Goal: Task Accomplishment & Management: Complete application form

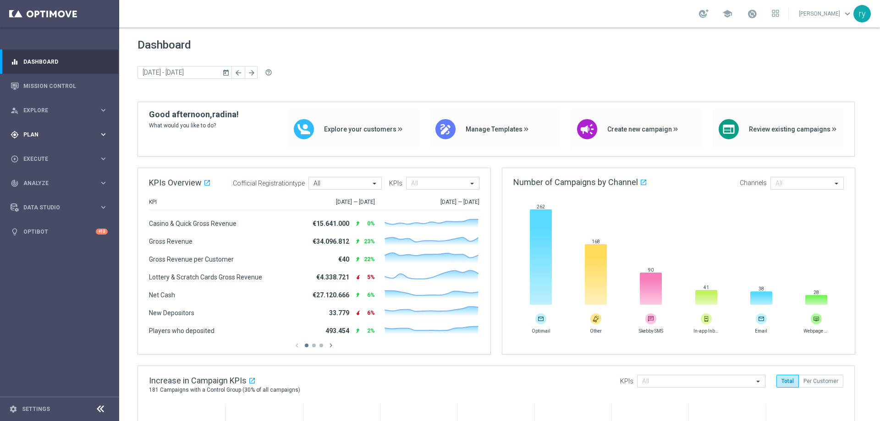
click at [77, 133] on span "Plan" at bounding box center [61, 134] width 76 height 5
click at [69, 179] on span "Templates" at bounding box center [57, 180] width 66 height 5
click at [45, 192] on link "Optimail" at bounding box center [61, 194] width 67 height 7
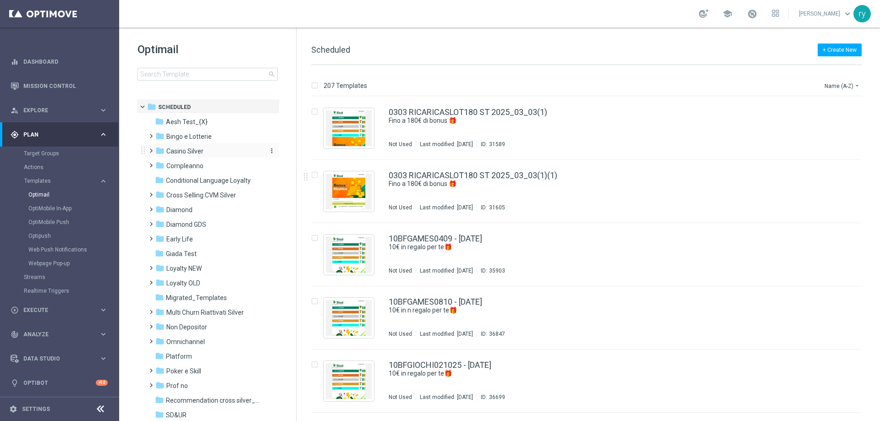
click at [220, 151] on div "folder Casino Silver" at bounding box center [207, 151] width 105 height 11
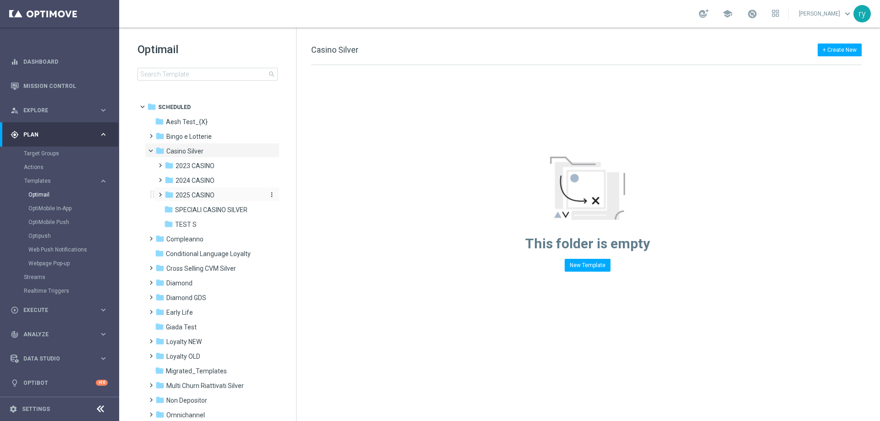
click at [208, 193] on span "2025 CASINO" at bounding box center [195, 195] width 39 height 8
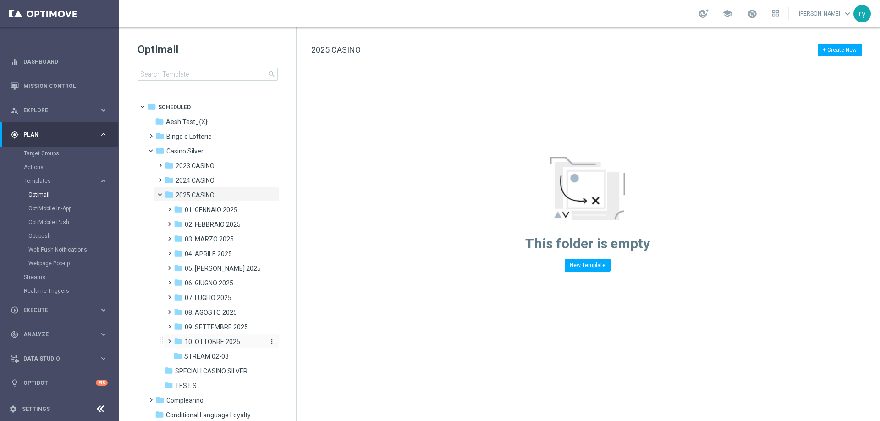
click at [213, 337] on div "folder 10. OTTOBRE 2025" at bounding box center [219, 342] width 90 height 11
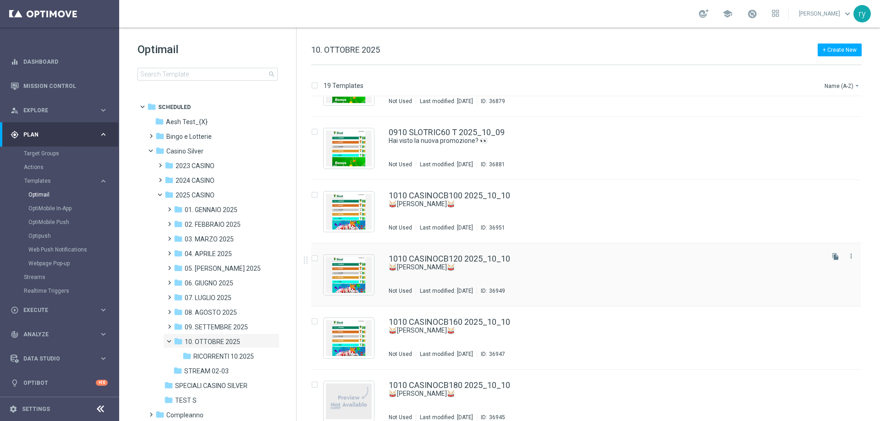
scroll to position [877, 0]
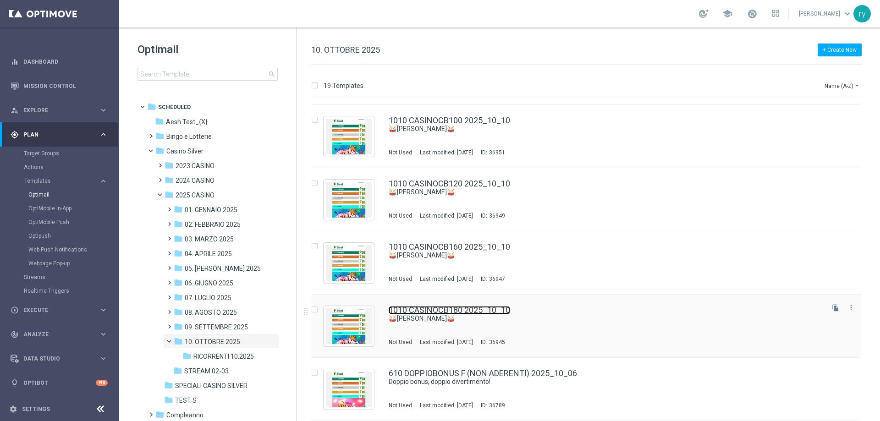
click at [462, 313] on link "1010 CASINOCB180 2025_10_10" at bounding box center [449, 310] width 121 height 8
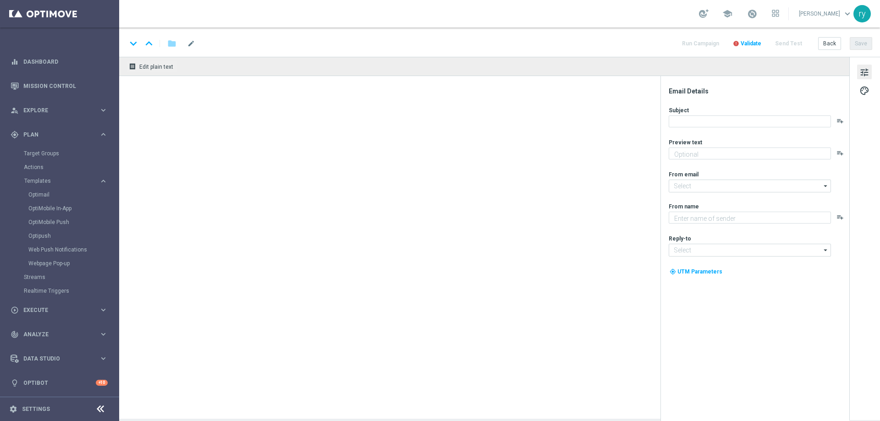
type textarea "Scopri la promozione che ti abbiamo riservato"
type input "[EMAIL_ADDRESS][DOMAIN_NAME]"
type textarea "Sisal"
type input "[EMAIL_ADDRESS][DOMAIN_NAME]"
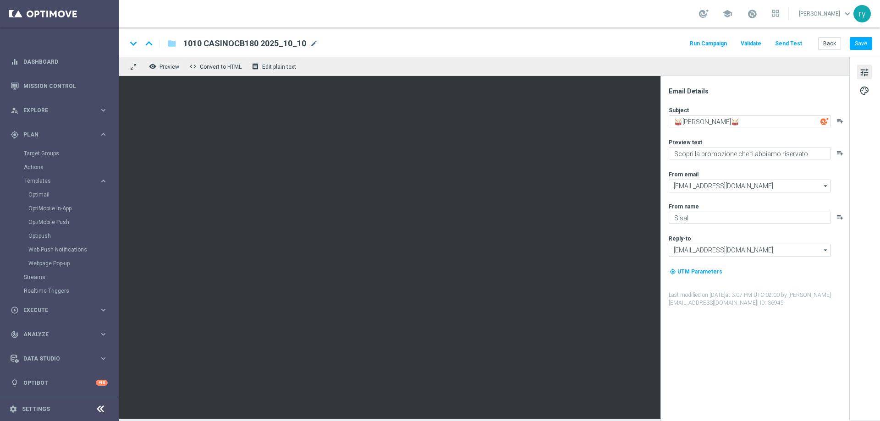
click at [713, 44] on button "Run Campaign" at bounding box center [708, 44] width 40 height 12
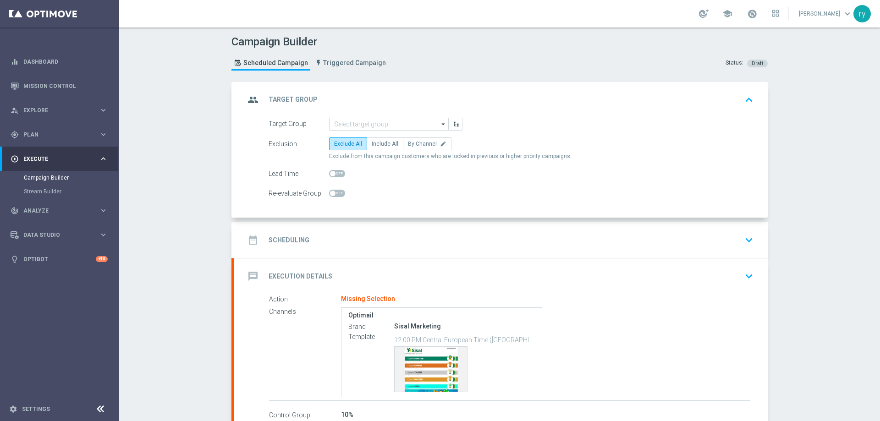
click at [359, 116] on div "group Target Group keyboard_arrow_up" at bounding box center [501, 100] width 534 height 36
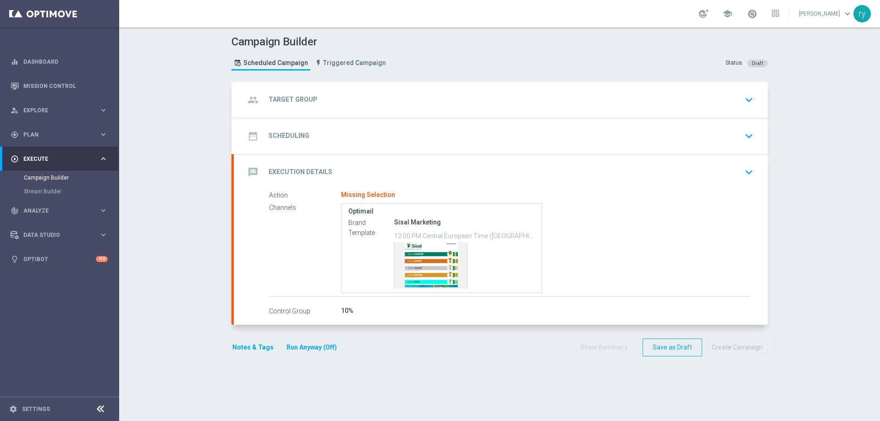
click at [356, 100] on div "group Target Group keyboard_arrow_down" at bounding box center [501, 99] width 512 height 17
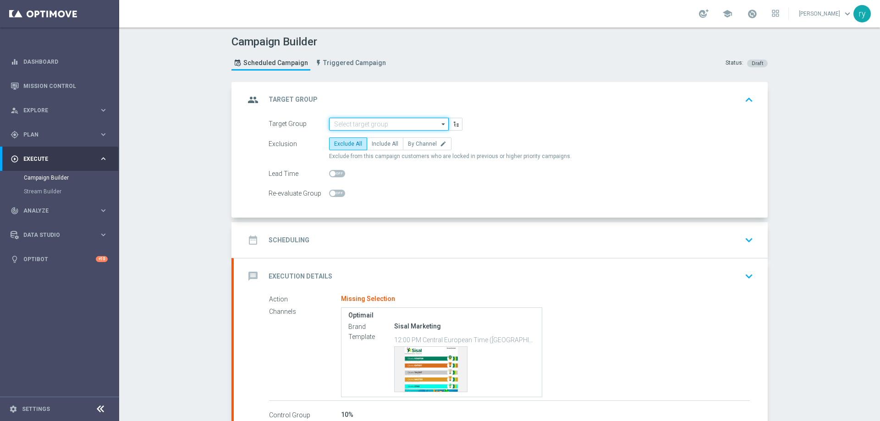
click at [357, 124] on input at bounding box center [389, 124] width 120 height 13
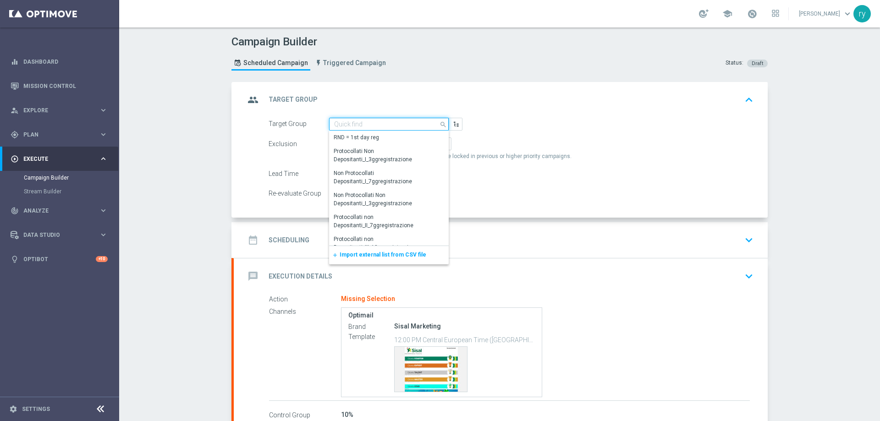
paste input "SUPER TOP Active Casinò Silver MARG POS"
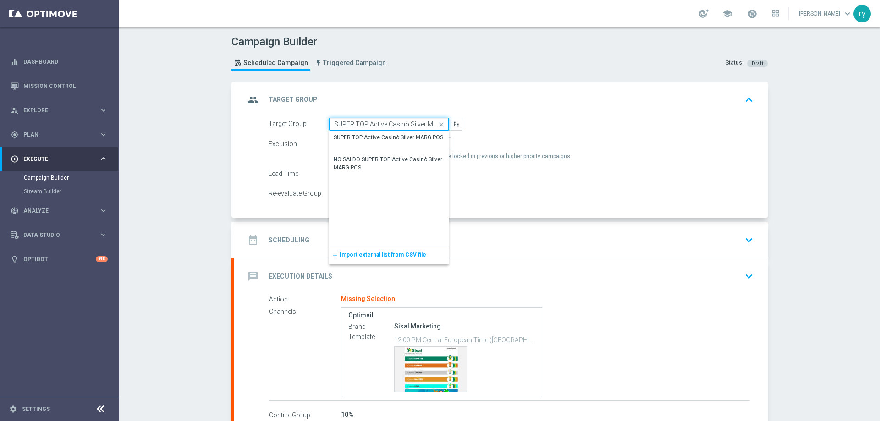
scroll to position [0, 18]
click at [365, 134] on div "SUPER TOP Active Casinò Silver MARG POS" at bounding box center [389, 138] width 110 height 8
type input "SUPER TOP Active Casinò Silver MARG POS"
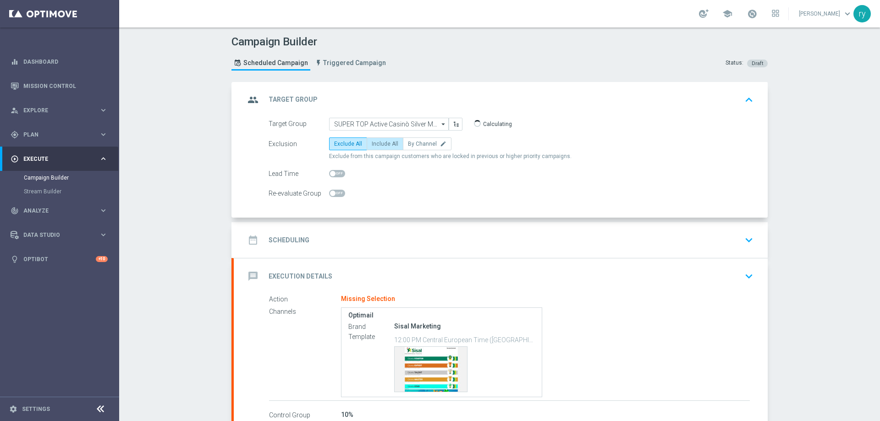
click at [388, 143] on span "Include All" at bounding box center [385, 144] width 27 height 6
click at [378, 143] on input "Include All" at bounding box center [375, 146] width 6 height 6
radio input "true"
click at [374, 233] on div "date_range Scheduling keyboard_arrow_down" at bounding box center [501, 239] width 512 height 17
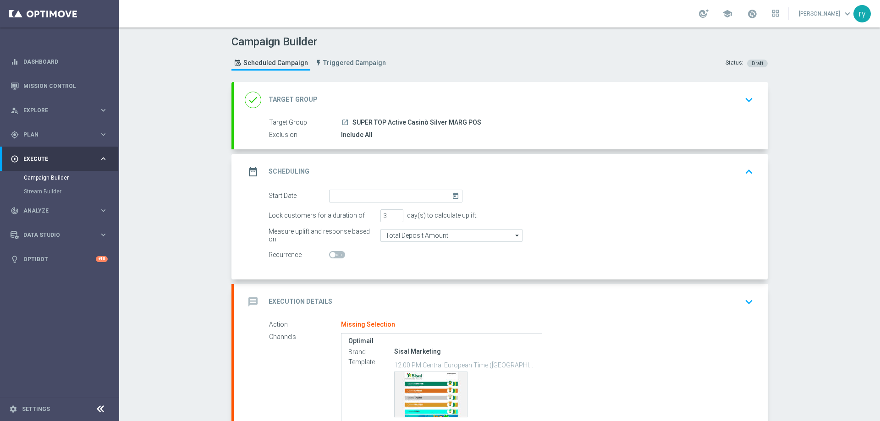
click at [453, 192] on icon "today" at bounding box center [457, 195] width 11 height 10
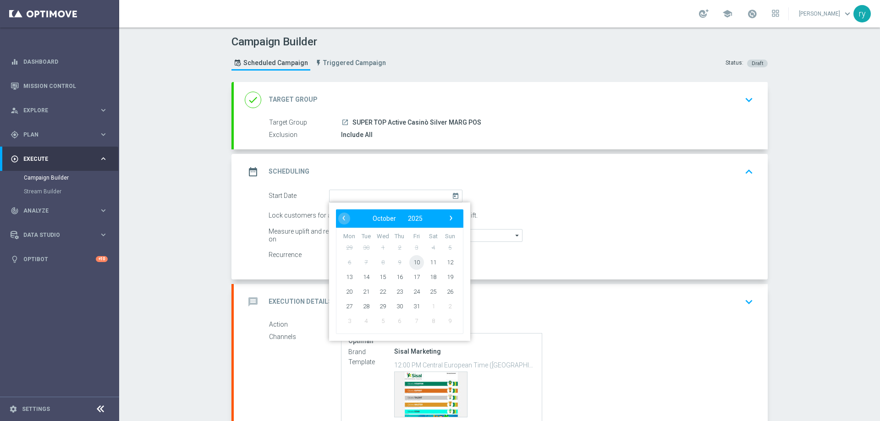
click at [415, 262] on span "10" at bounding box center [416, 262] width 15 height 15
type input "[DATE]"
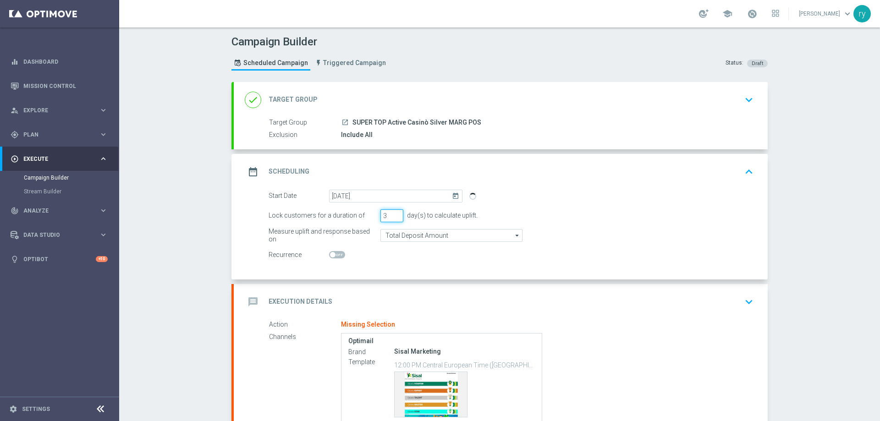
click at [396, 211] on input "3" at bounding box center [391, 215] width 23 height 13
click at [396, 213] on input "4" at bounding box center [391, 215] width 23 height 13
click at [396, 213] on input "5" at bounding box center [391, 215] width 23 height 13
type input "6"
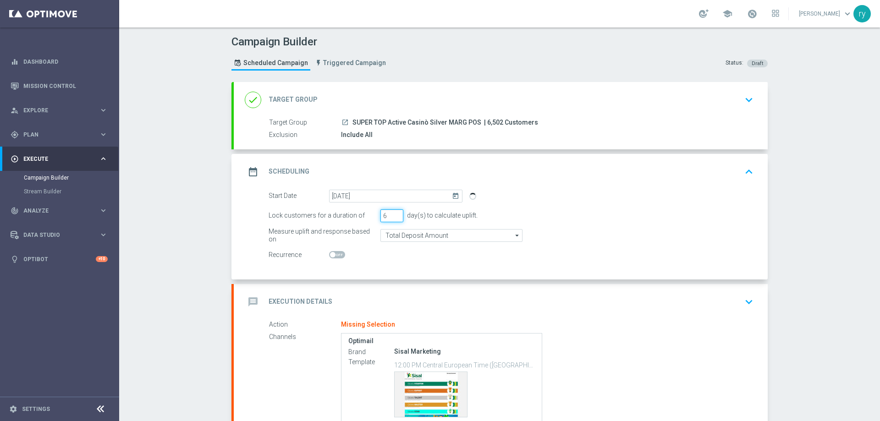
click at [396, 213] on input "6" at bounding box center [391, 215] width 23 height 13
click at [269, 219] on div "Lock customers for a duration of" at bounding box center [322, 215] width 107 height 13
click at [445, 234] on input "Total Deposit Amount" at bounding box center [451, 235] width 142 height 13
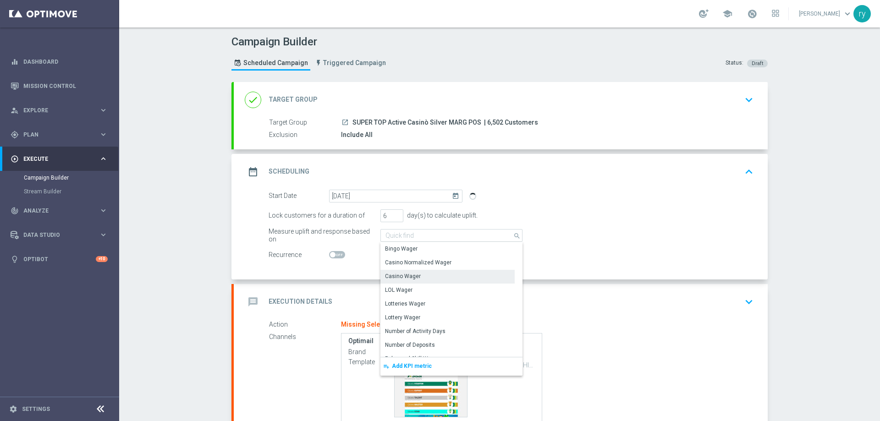
click at [445, 272] on div "Casino Wager" at bounding box center [447, 276] width 134 height 13
type input "Casino Wager"
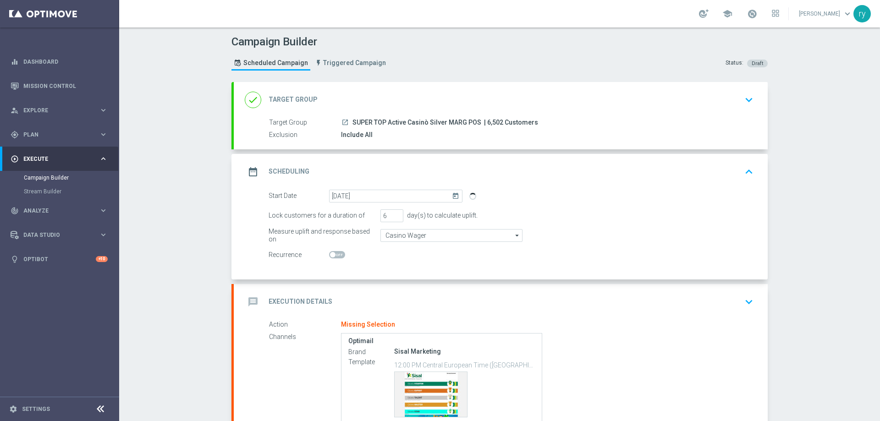
click at [401, 302] on div "message Execution Details keyboard_arrow_down" at bounding box center [501, 301] width 512 height 17
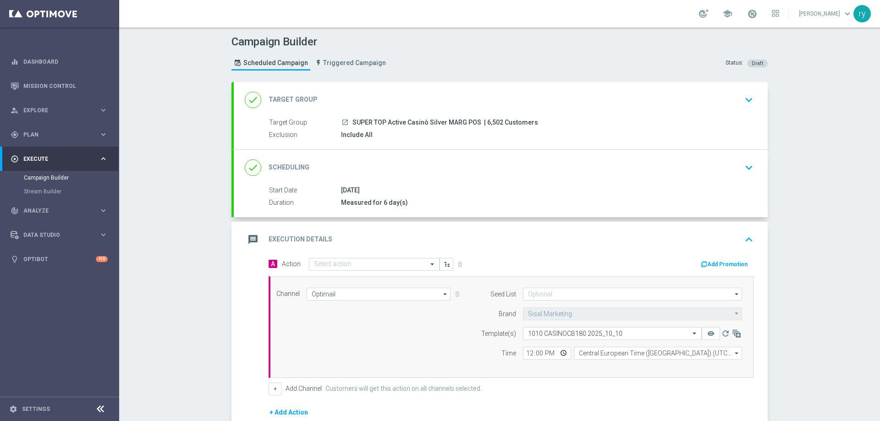
click at [713, 262] on button "Add Promotion" at bounding box center [725, 264] width 51 height 10
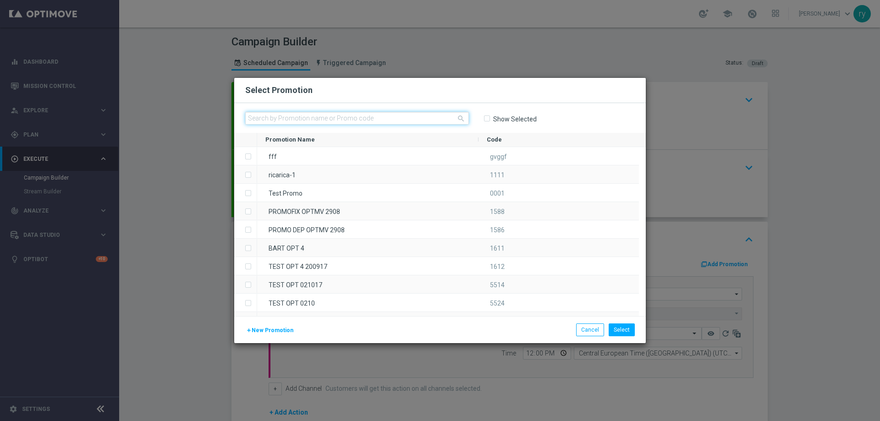
click at [297, 119] on input "text" at bounding box center [357, 118] width 224 height 13
paste input "336487"
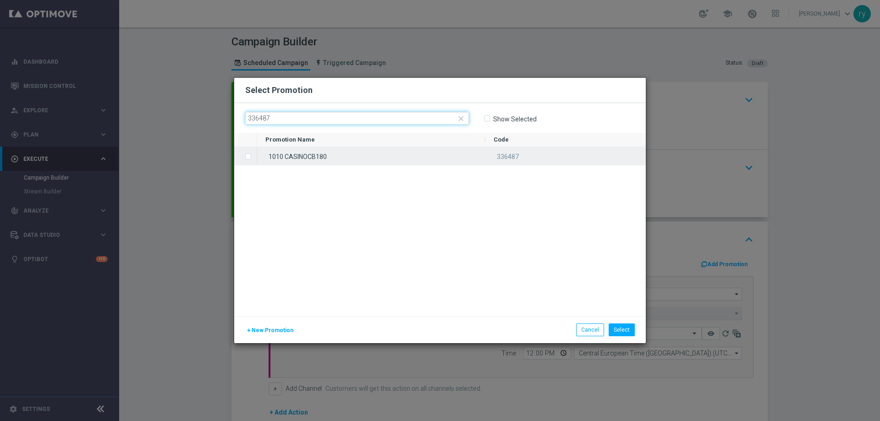
type input "336487"
click at [335, 155] on div "1010 CASINOCB180" at bounding box center [371, 156] width 228 height 18
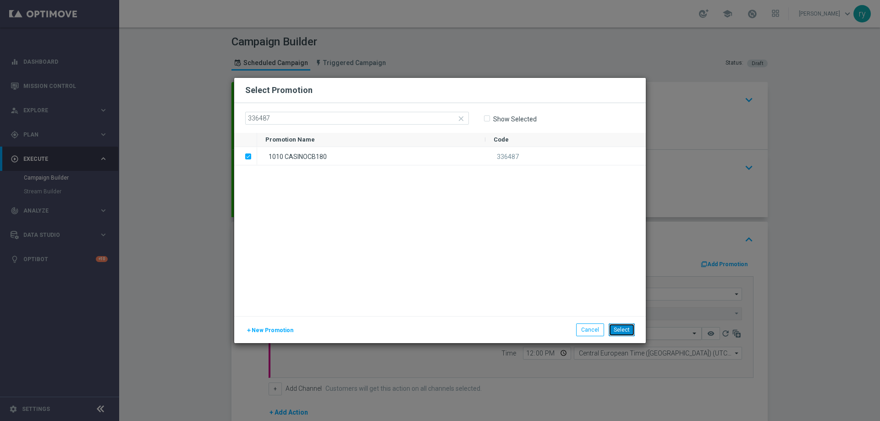
click at [625, 330] on button "Select" at bounding box center [622, 330] width 26 height 13
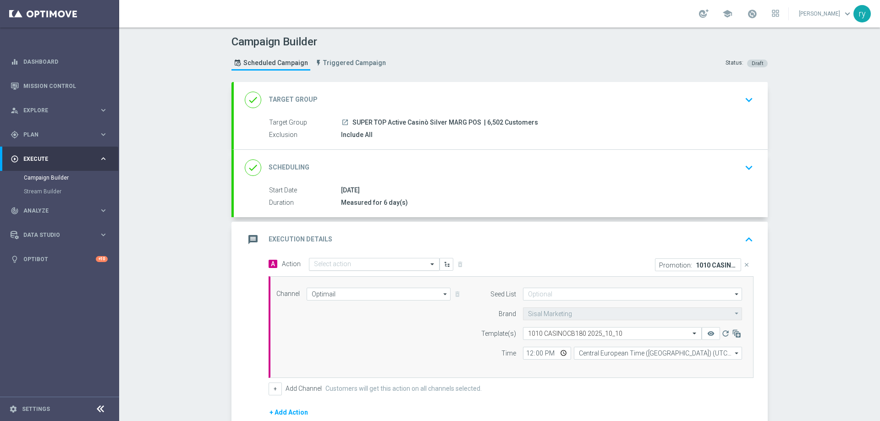
click at [354, 261] on input "text" at bounding box center [365, 265] width 102 height 8
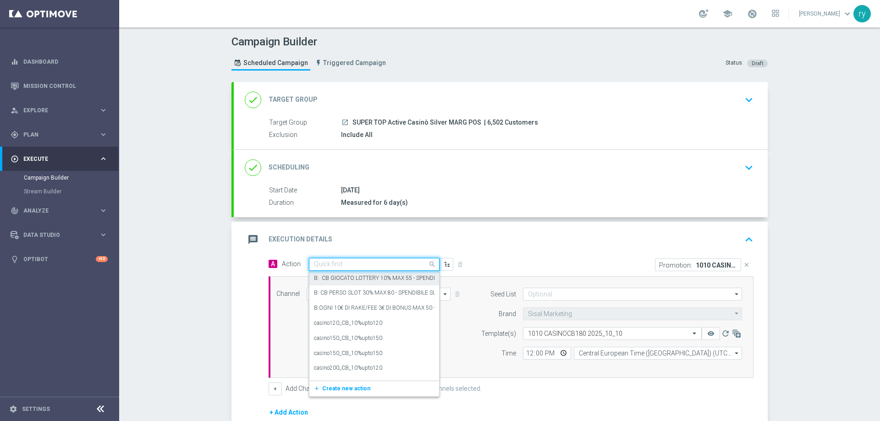
paste input "casino150_CB_10%upto180"
type input "casino150_CB_10%upto180"
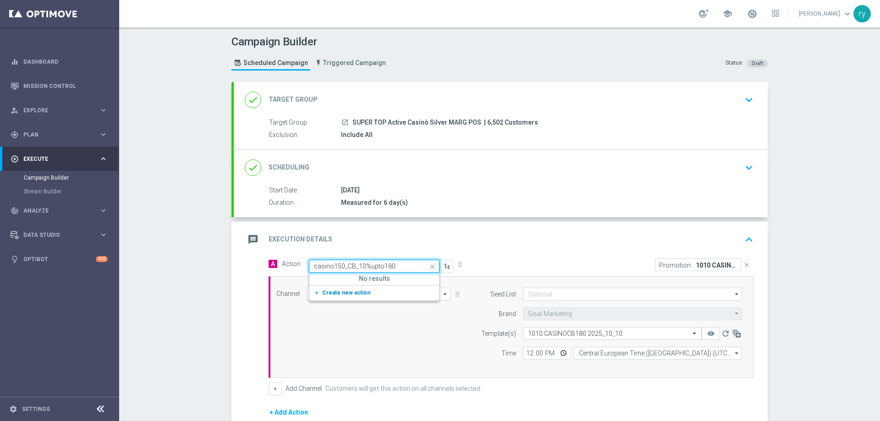
click at [349, 295] on span "Create new action" at bounding box center [346, 293] width 48 height 6
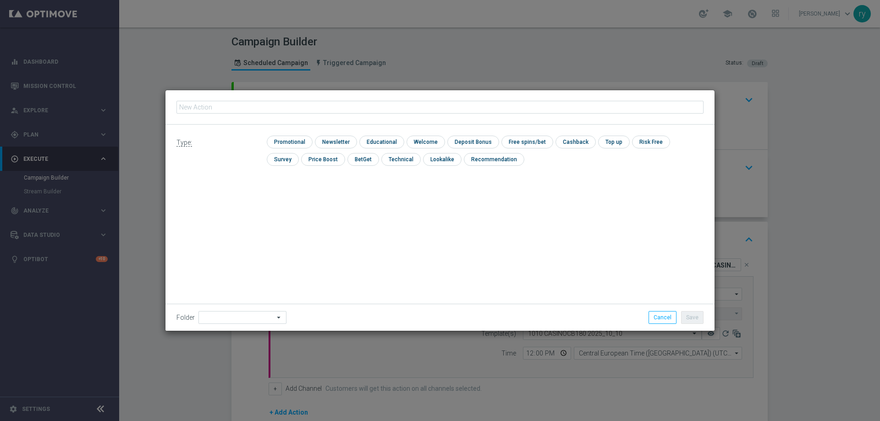
type input "casino150_CB_10%upto180"
click at [283, 143] on input "checkbox" at bounding box center [289, 142] width 44 height 12
checkbox input "true"
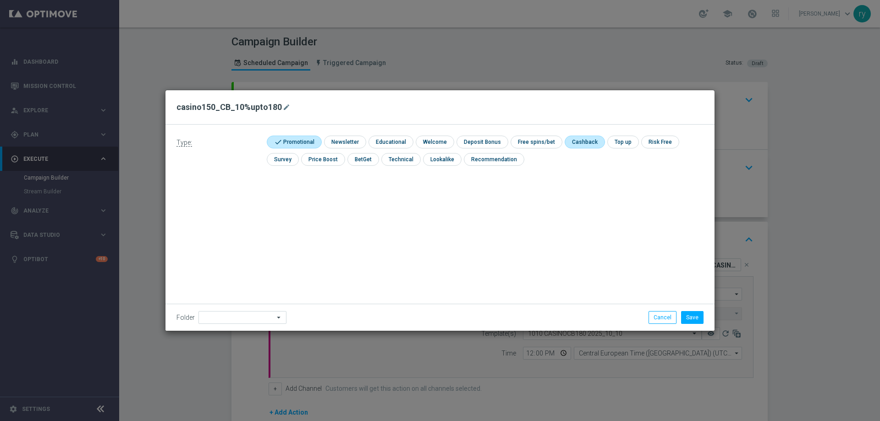
click at [572, 145] on input "checkbox" at bounding box center [584, 142] width 38 height 12
checkbox input "true"
click at [569, 194] on div "Type: check Promotional check Newsletter check Educational check Welcome check …" at bounding box center [439, 228] width 549 height 206
click at [691, 321] on button "Save" at bounding box center [692, 317] width 22 height 13
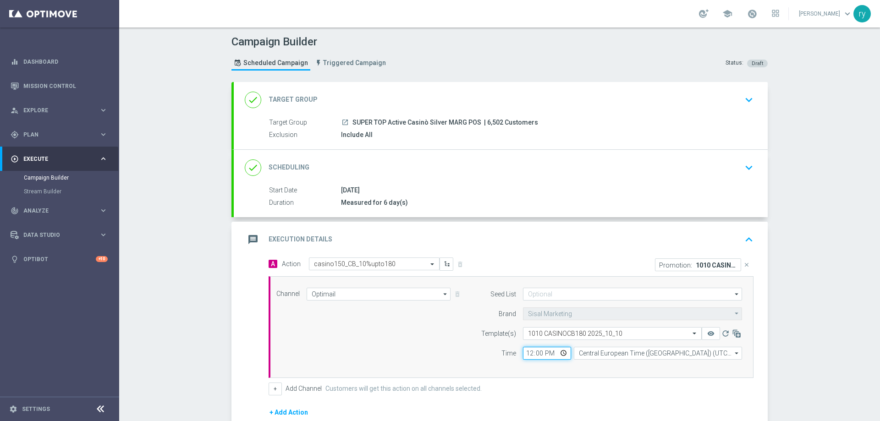
click at [526, 352] on input "12:00" at bounding box center [547, 353] width 48 height 13
type input "18:00"
click at [519, 363] on div "Seed List arrow_drop_down Drag here to set row groups Drag here to set column l…" at bounding box center [609, 327] width 280 height 79
click at [271, 392] on button "+" at bounding box center [275, 389] width 13 height 13
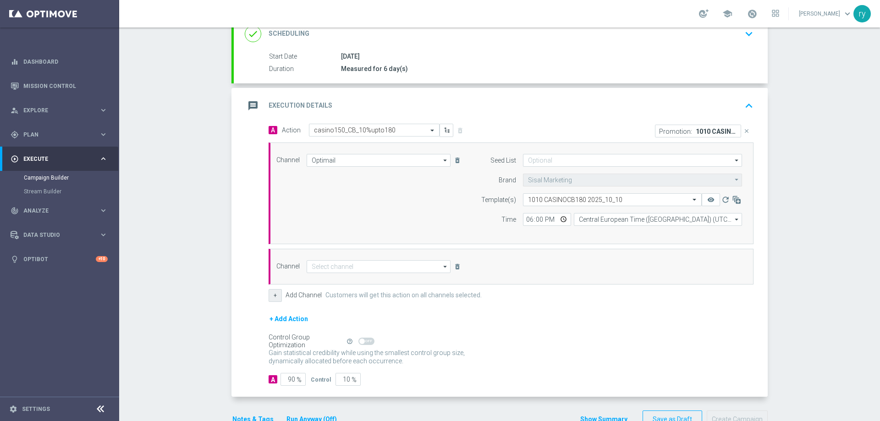
scroll to position [137, 0]
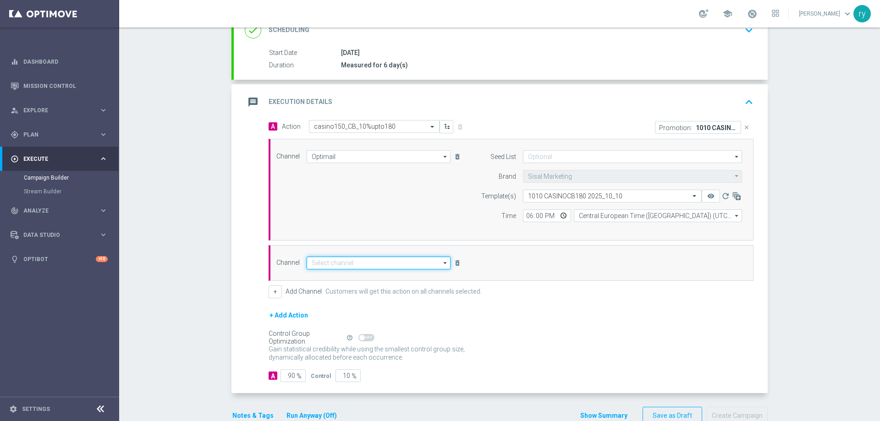
click at [344, 264] on input at bounding box center [379, 263] width 144 height 13
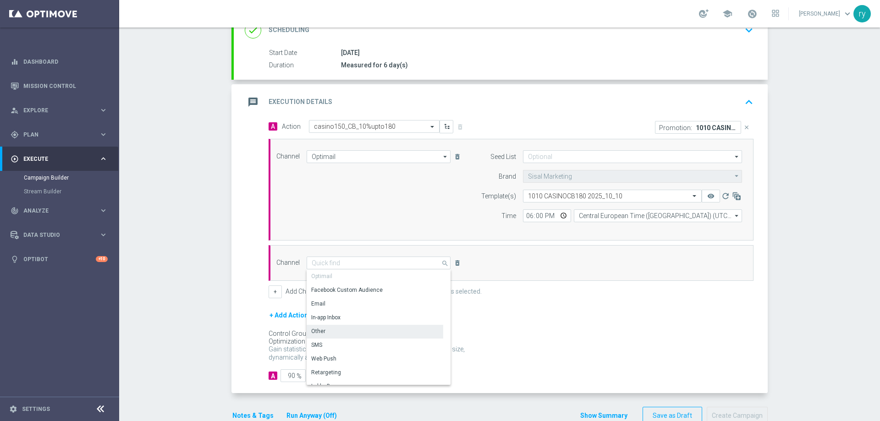
click at [342, 331] on div "Other" at bounding box center [375, 331] width 137 height 13
type input "Other"
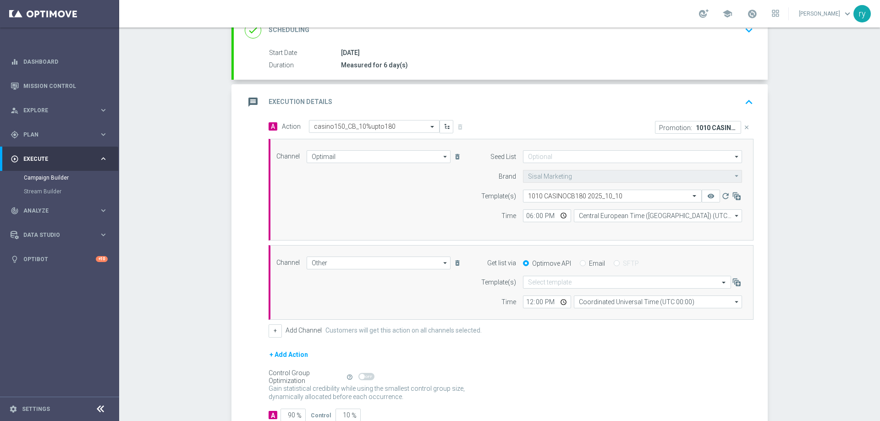
click at [575, 265] on div "Optimove API Email SFTP" at bounding box center [632, 263] width 233 height 8
click at [580, 265] on input "Email" at bounding box center [583, 264] width 6 height 6
radio input "true"
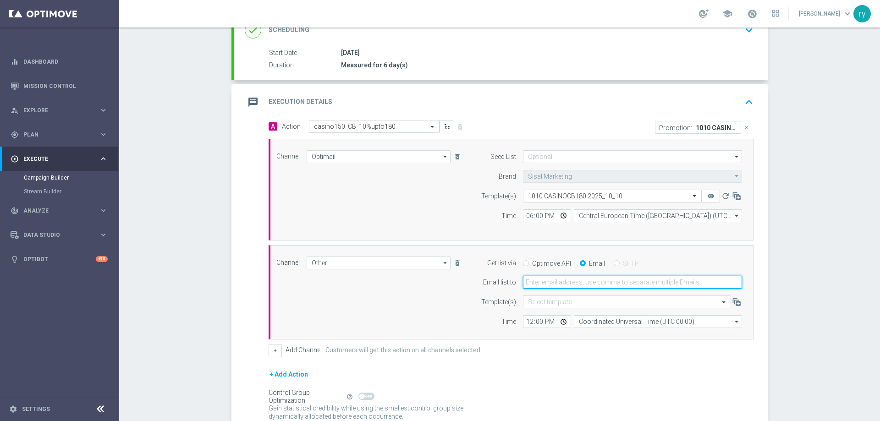
click at [570, 284] on input "email" at bounding box center [632, 282] width 219 height 13
type input "[EMAIL_ADDRESS][DOMAIN_NAME]"
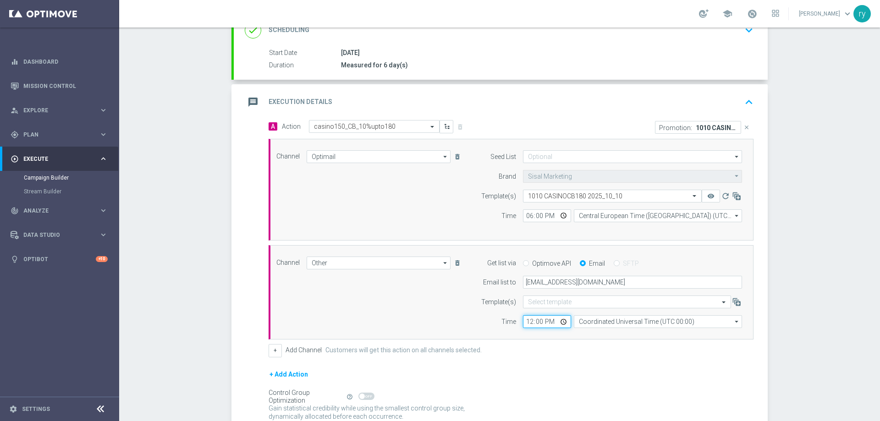
click at [523, 324] on input "12:00" at bounding box center [547, 321] width 48 height 13
type input "18:00"
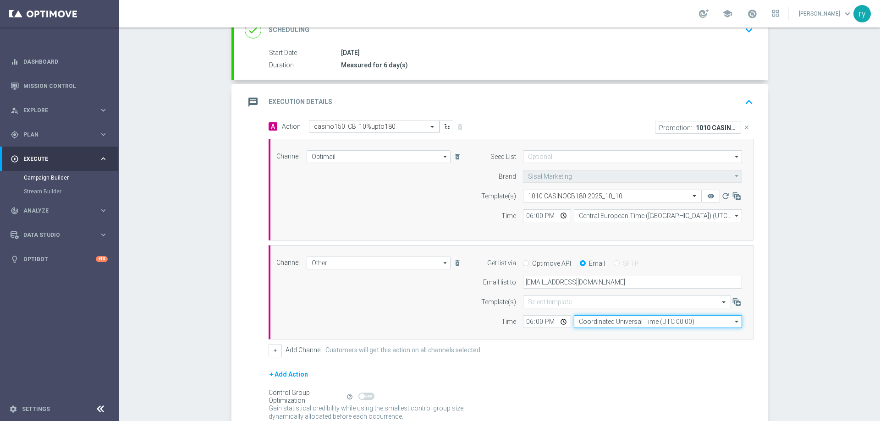
click at [586, 324] on input "Coordinated Universal Time (UTC 00:00)" at bounding box center [658, 321] width 168 height 13
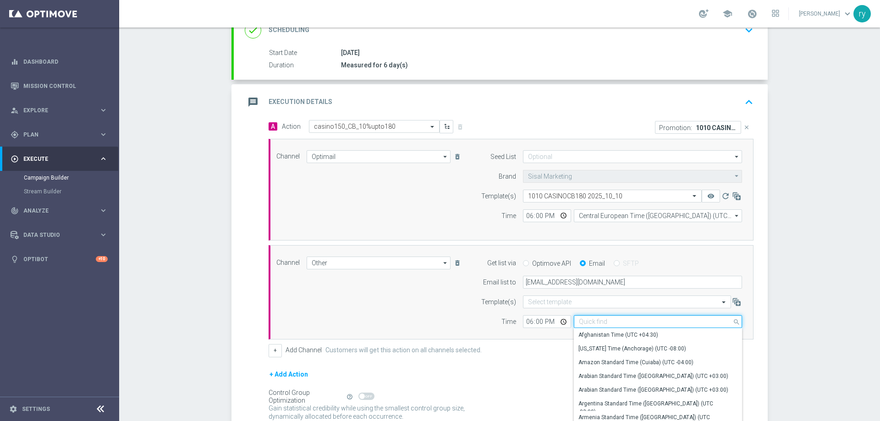
click at [586, 322] on input at bounding box center [658, 321] width 168 height 13
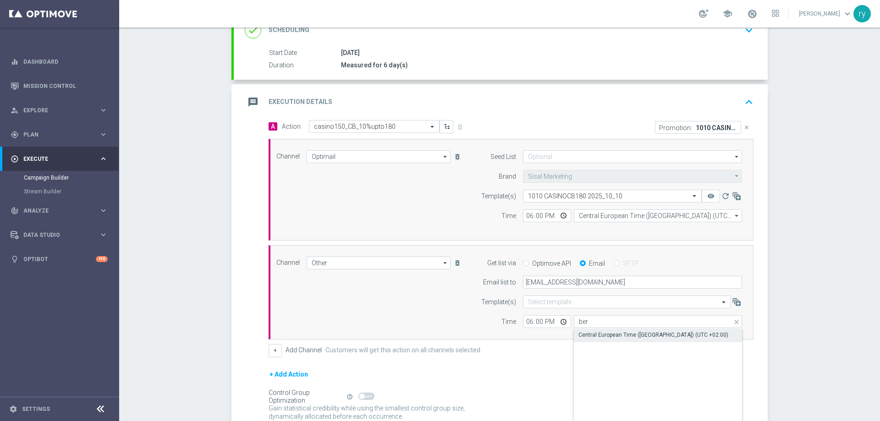
click at [597, 334] on div "Central European Time ([GEOGRAPHIC_DATA]) (UTC +02:00)" at bounding box center [653, 335] width 150 height 8
type input "Central European Time ([GEOGRAPHIC_DATA]) (UTC +02:00)"
click at [566, 344] on div "A Action Select action casino150_CB_10%upto180 delete_forever Promotion: 1010 C…" at bounding box center [511, 238] width 499 height 237
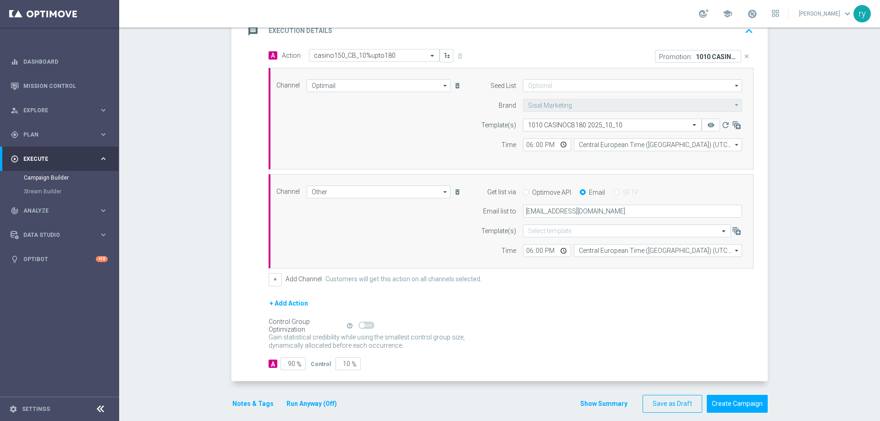
scroll to position [219, 0]
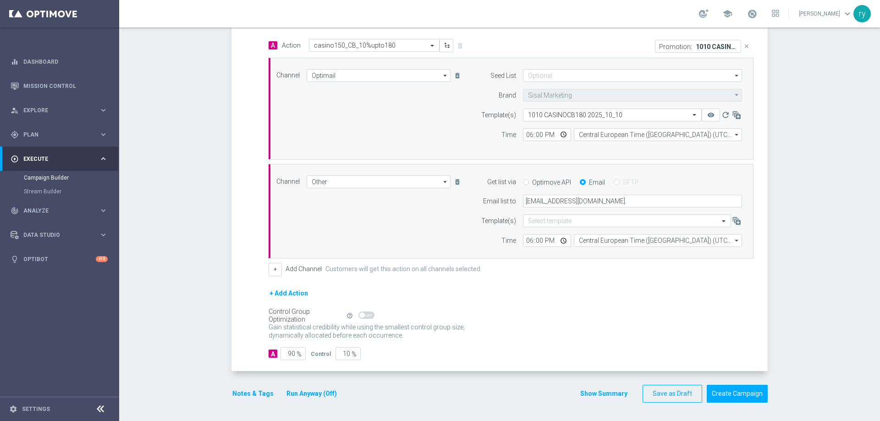
click at [245, 393] on button "Notes & Tags" at bounding box center [252, 393] width 43 height 11
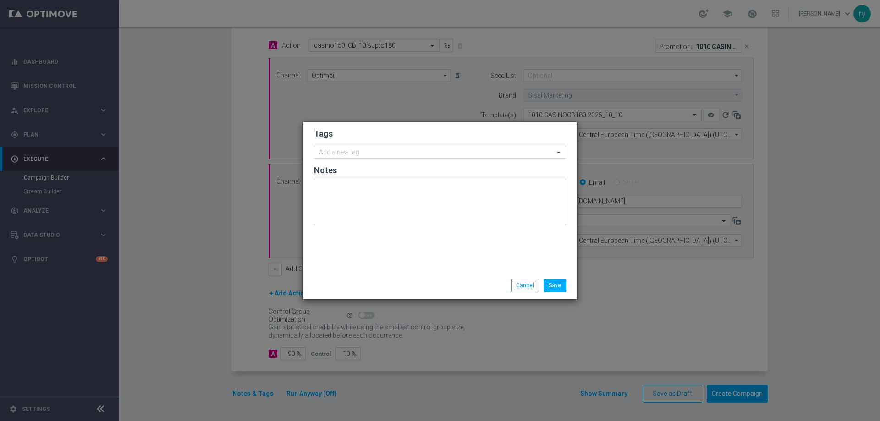
click at [356, 157] on div at bounding box center [436, 153] width 236 height 9
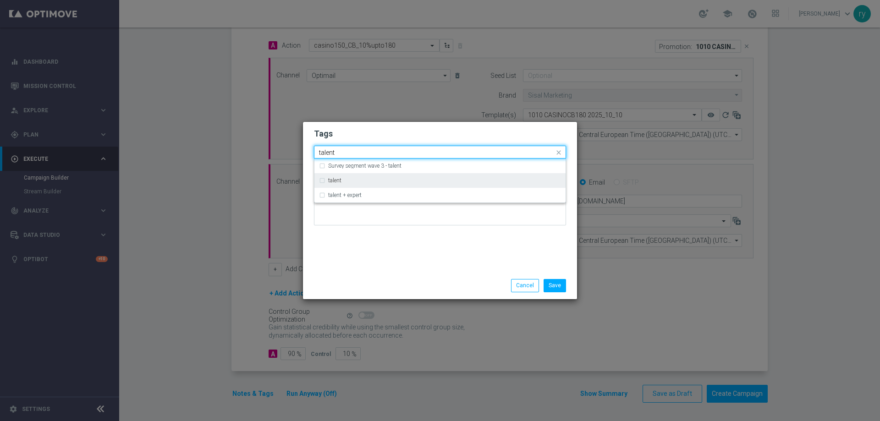
click at [344, 181] on div "talent" at bounding box center [444, 180] width 233 height 5
type input "talent"
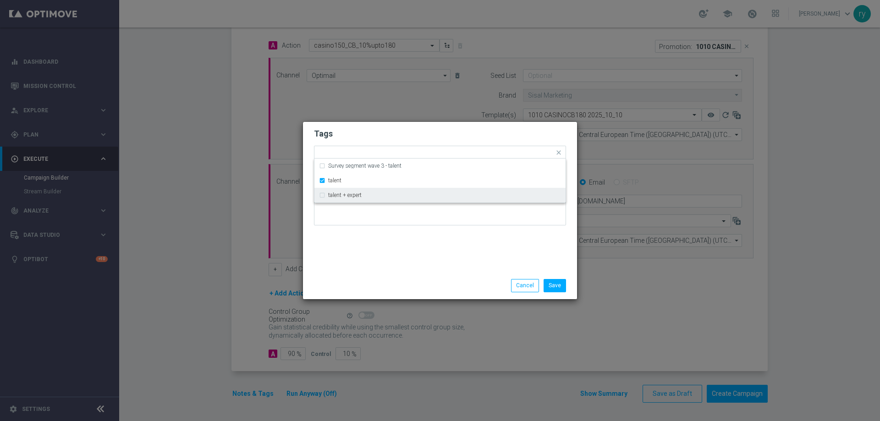
click at [369, 228] on div at bounding box center [440, 206] width 252 height 54
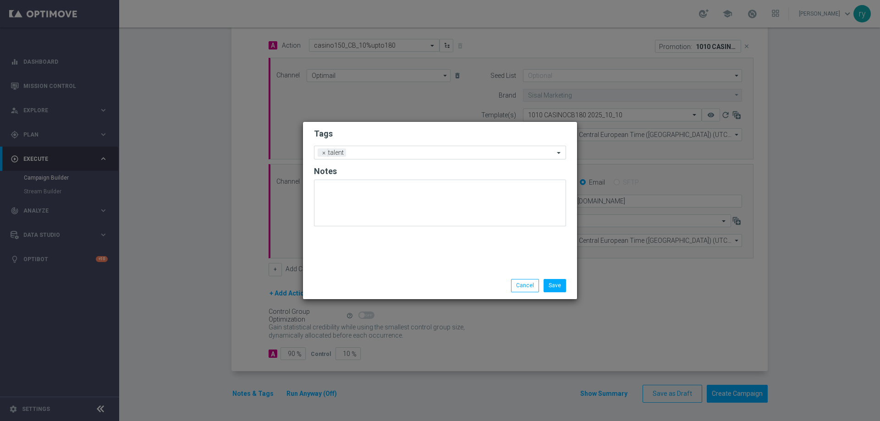
click at [384, 145] on form "Tags Add a new tag × talent Notes" at bounding box center [440, 179] width 252 height 107
click at [383, 150] on input "text" at bounding box center [452, 153] width 204 height 8
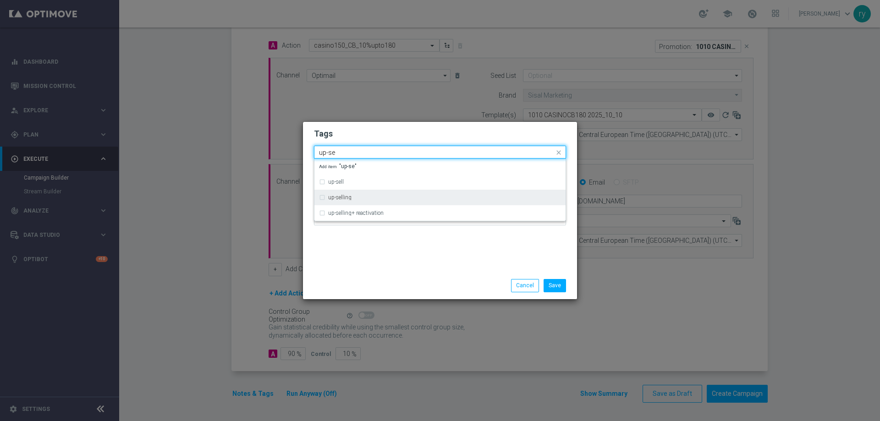
click at [389, 195] on div "up-selling" at bounding box center [444, 197] width 233 height 5
type input "up-se"
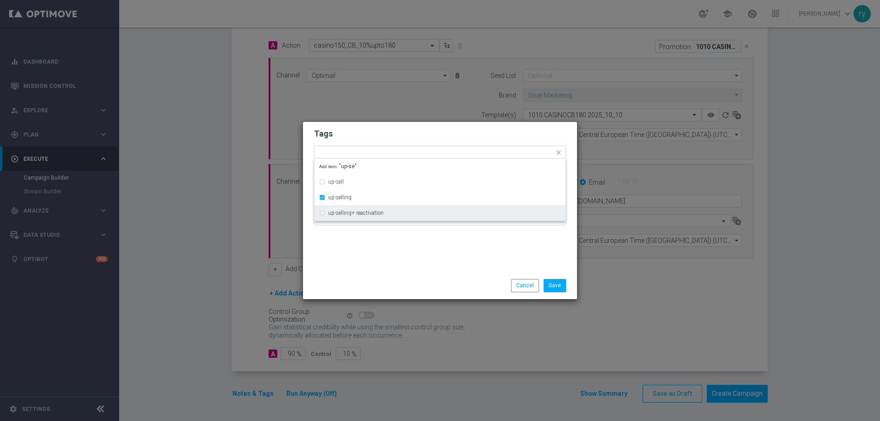
click at [412, 262] on div "Tags Quick find × talent × up-selling up-sell up-selling up-selling+ reactivati…" at bounding box center [440, 197] width 274 height 150
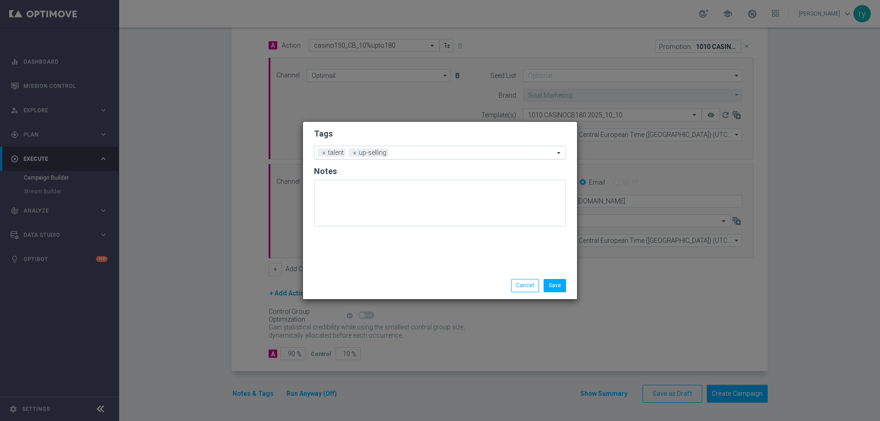
click at [421, 154] on input "text" at bounding box center [473, 153] width 162 height 8
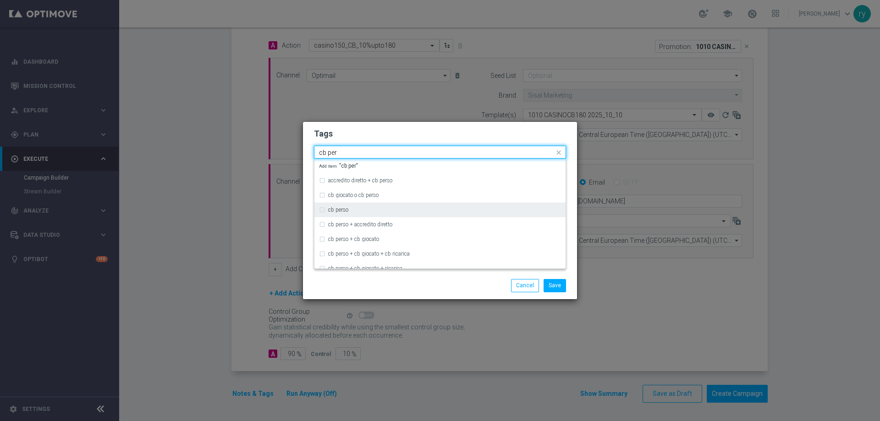
click at [396, 209] on div "cb perso" at bounding box center [444, 209] width 233 height 5
type input "cb per"
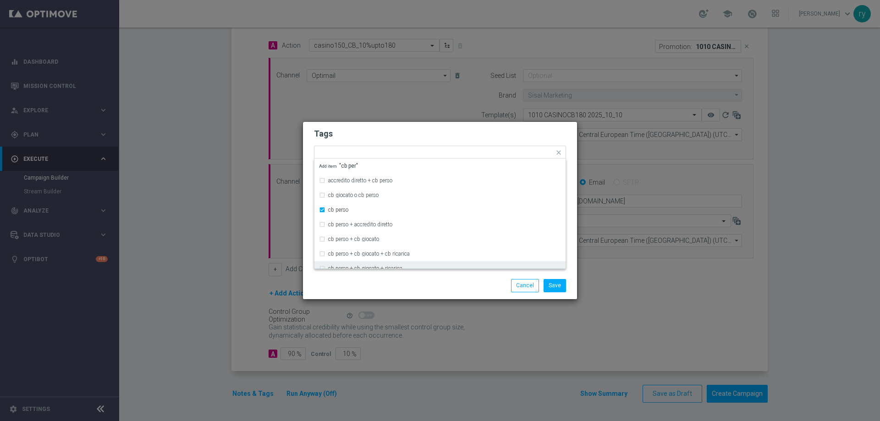
click at [422, 286] on div "Save Cancel" at bounding box center [484, 285] width 177 height 13
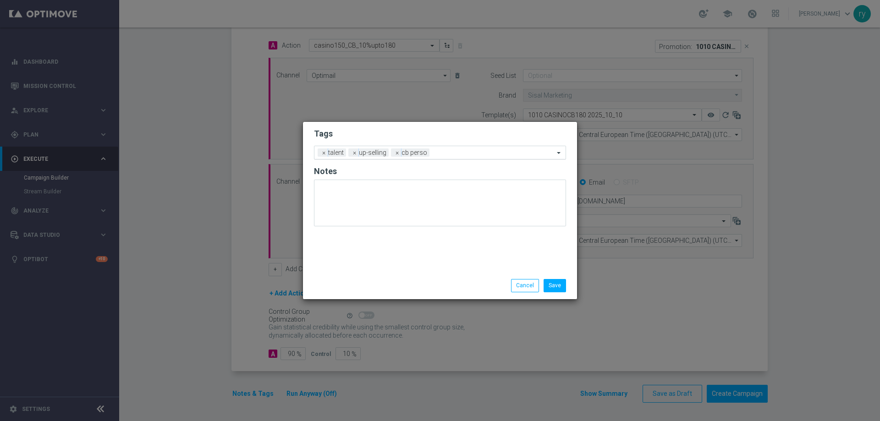
click at [472, 155] on input "text" at bounding box center [493, 153] width 121 height 8
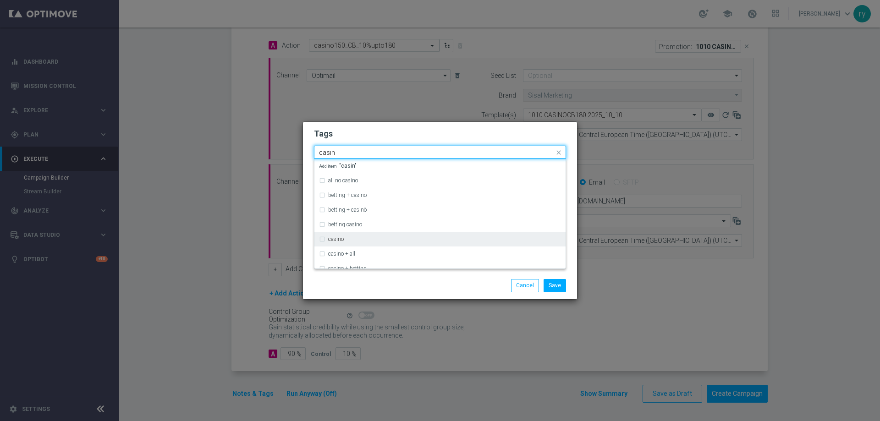
click at [370, 236] on div "casino" at bounding box center [440, 239] width 242 height 15
type input "casin"
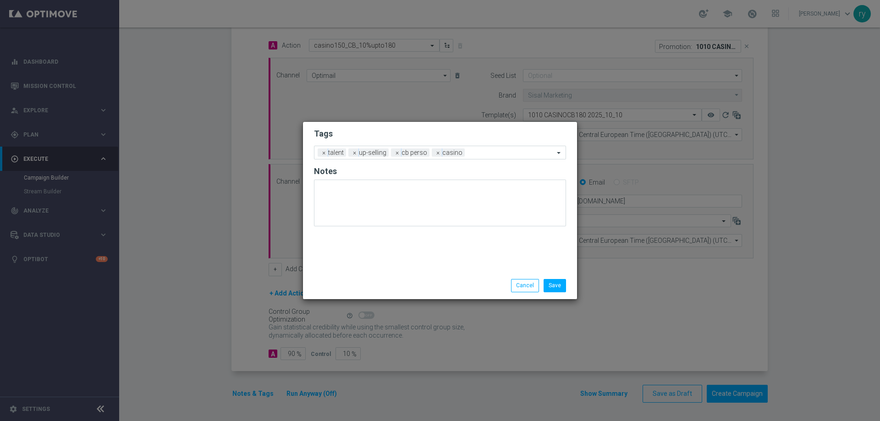
click at [392, 285] on div "Save Cancel" at bounding box center [440, 285] width 266 height 13
click at [487, 150] on input "text" at bounding box center [511, 153] width 86 height 8
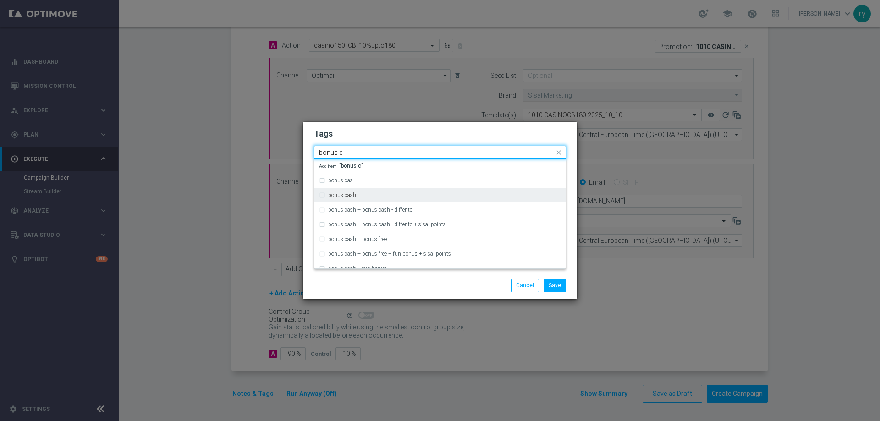
click at [385, 195] on div "bonus cash" at bounding box center [444, 194] width 233 height 5
type input "bonus c"
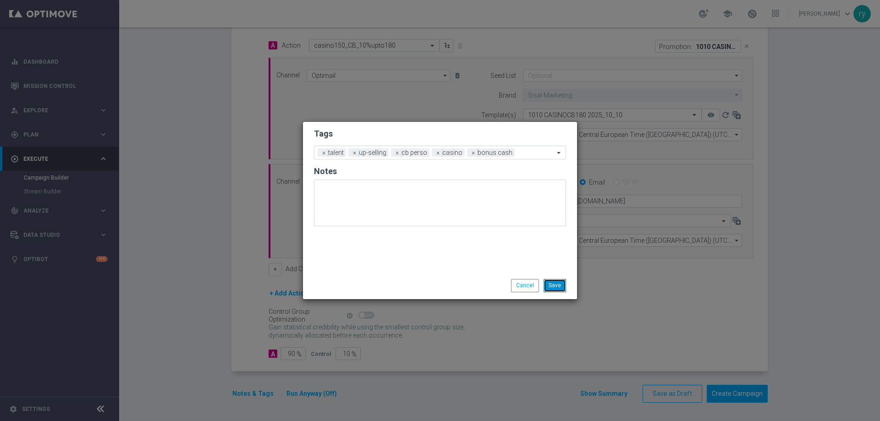
click at [550, 285] on button "Save" at bounding box center [555, 285] width 22 height 13
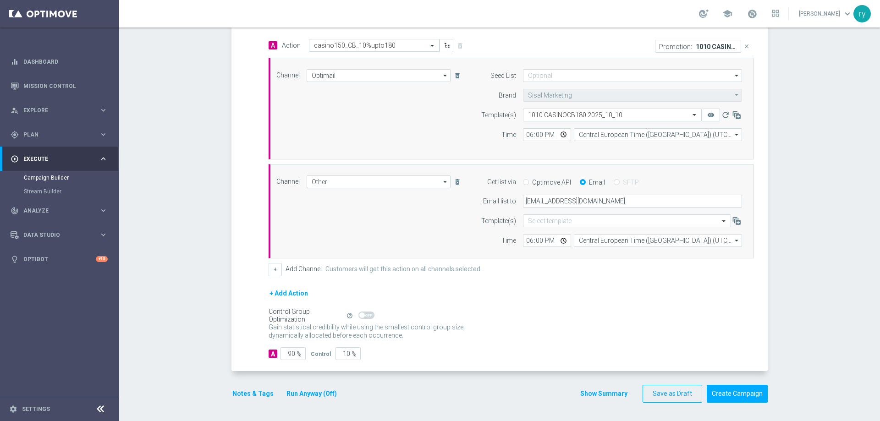
click at [593, 393] on button "Show Summary" at bounding box center [604, 394] width 48 height 11
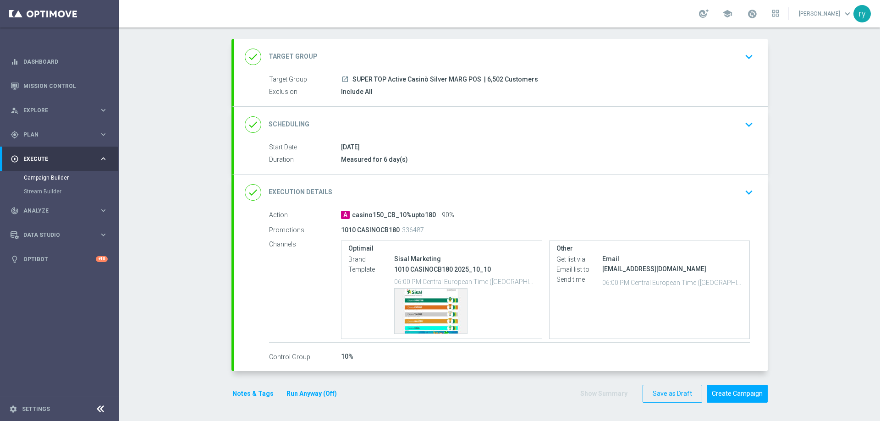
scroll to position [43, 0]
click at [430, 302] on div "Template preview" at bounding box center [431, 311] width 72 height 45
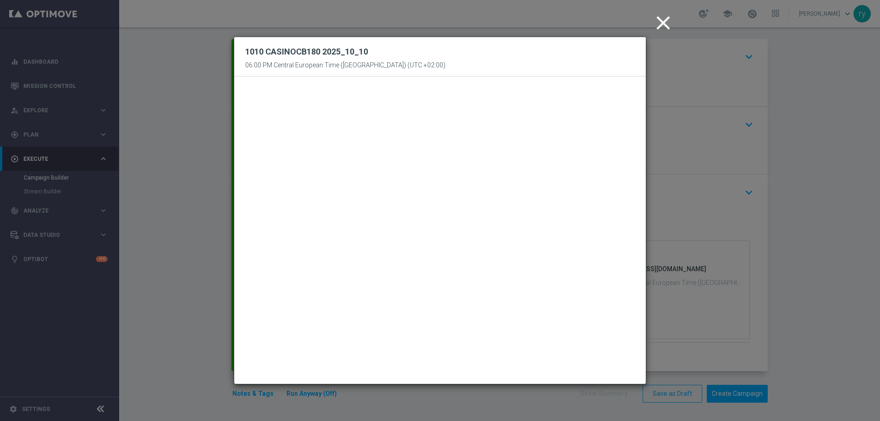
click at [663, 19] on icon "close" at bounding box center [663, 22] width 23 height 23
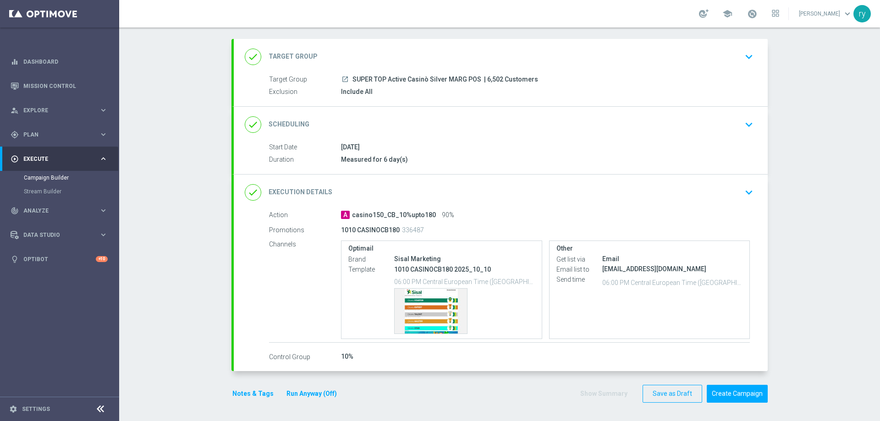
click at [823, 264] on div "Campaign Builder Scheduled Campaign Triggered Campaign Status: Draft done Targe…" at bounding box center [499, 224] width 761 height 394
click at [719, 396] on button "Create Campaign" at bounding box center [737, 394] width 61 height 18
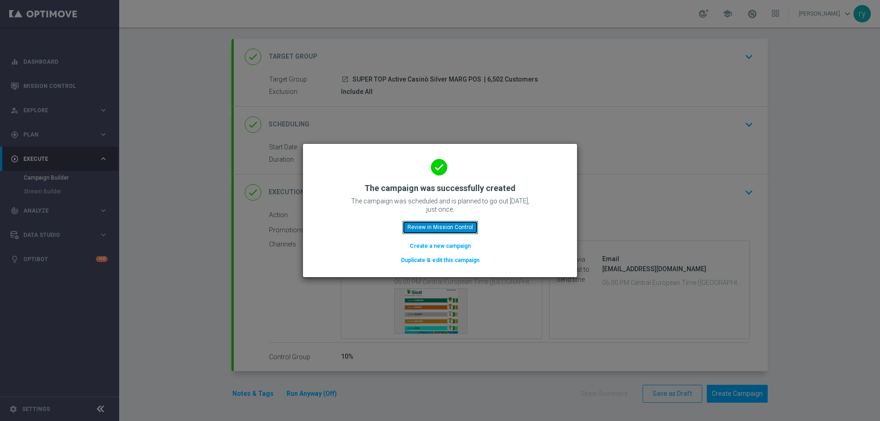
click at [472, 224] on button "Review in Mission Control" at bounding box center [440, 227] width 76 height 13
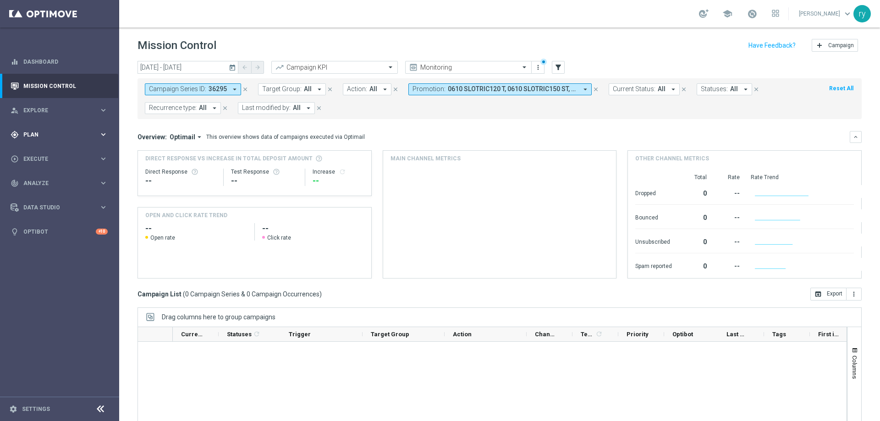
click at [57, 133] on span "Plan" at bounding box center [61, 134] width 76 height 5
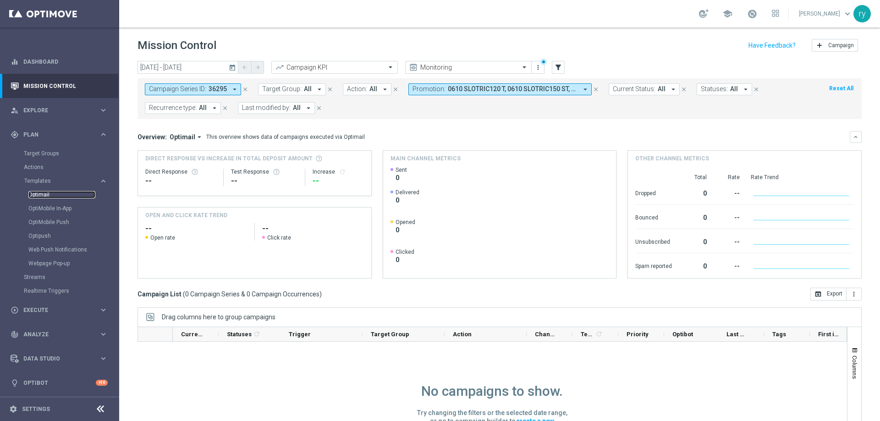
click at [47, 194] on link "Optimail" at bounding box center [61, 194] width 67 height 7
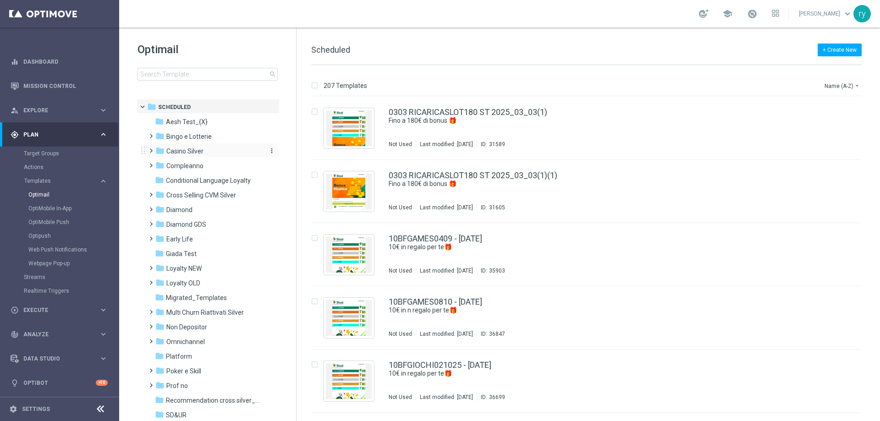
click at [228, 156] on div "folder Casino Silver" at bounding box center [207, 151] width 105 height 11
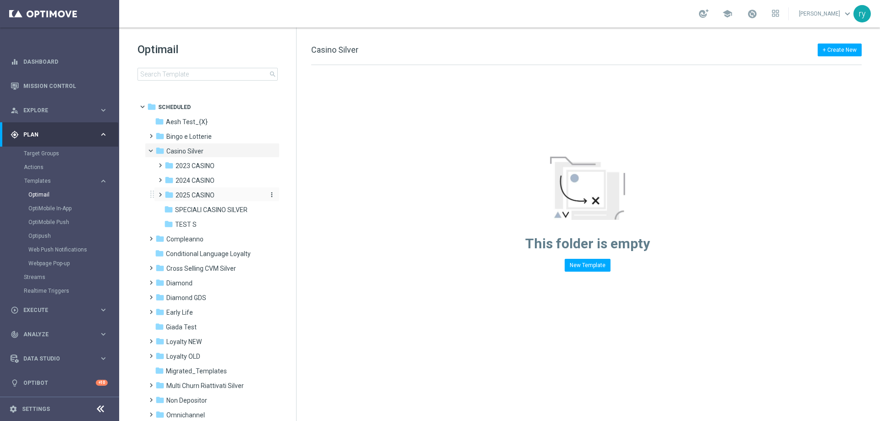
click at [227, 194] on div "folder 2025 CASINO" at bounding box center [214, 195] width 98 height 11
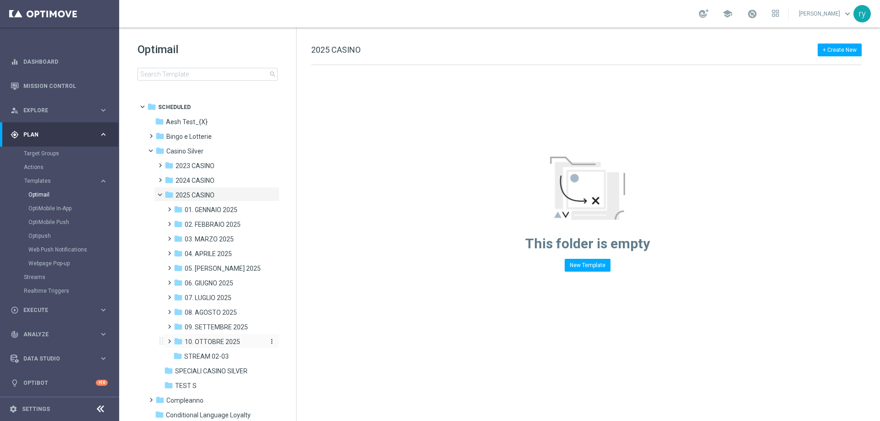
click at [215, 343] on span "10. OTTOBRE 2025" at bounding box center [212, 342] width 55 height 8
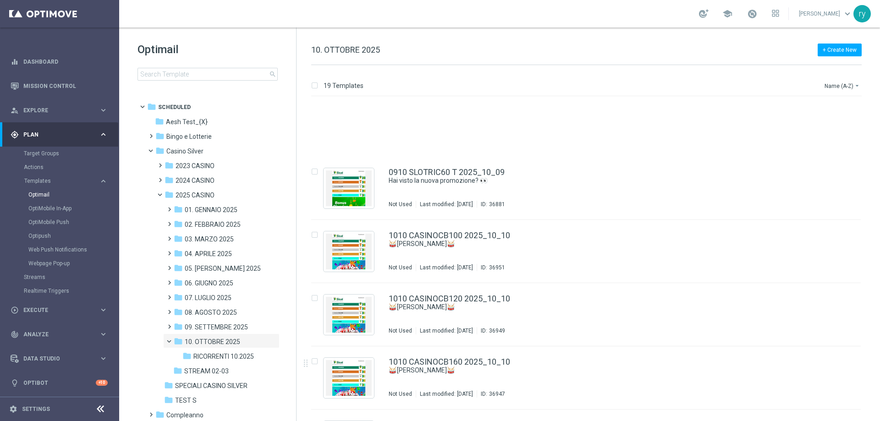
scroll to position [877, 0]
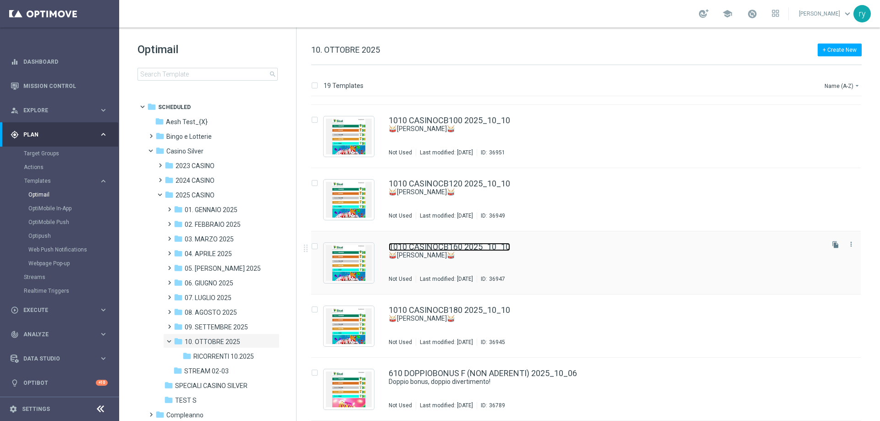
click at [457, 247] on link "1010 CASINOCB160 2025_10_10" at bounding box center [449, 247] width 121 height 8
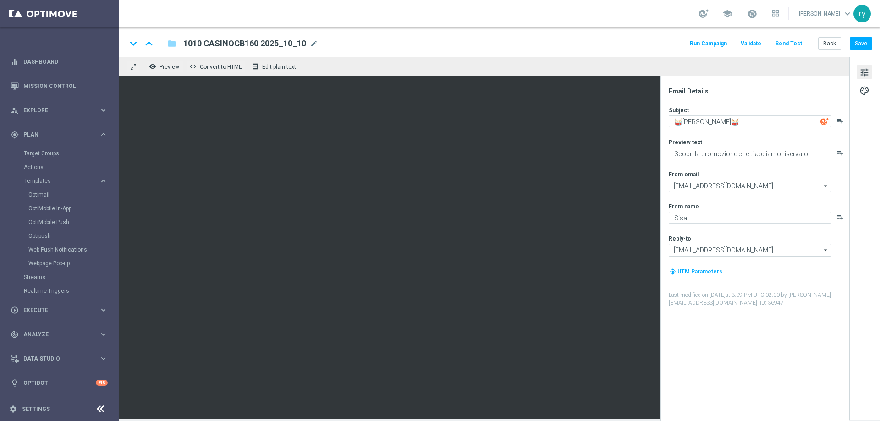
click at [724, 47] on button "Run Campaign" at bounding box center [708, 44] width 40 height 12
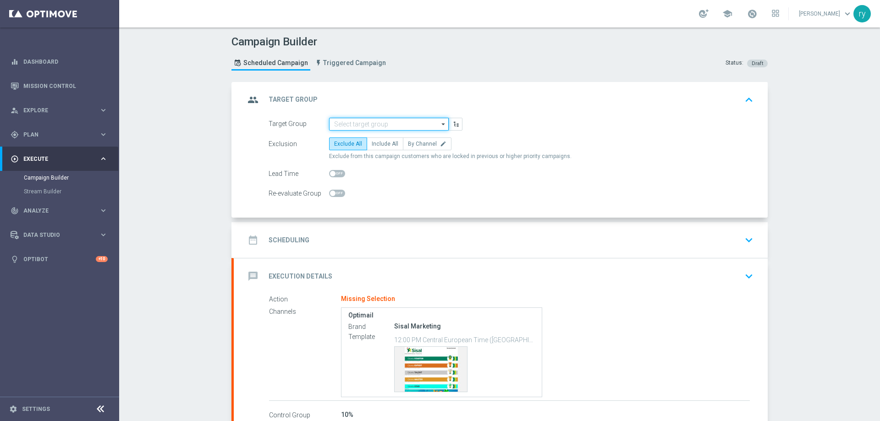
click at [352, 121] on input at bounding box center [389, 124] width 120 height 13
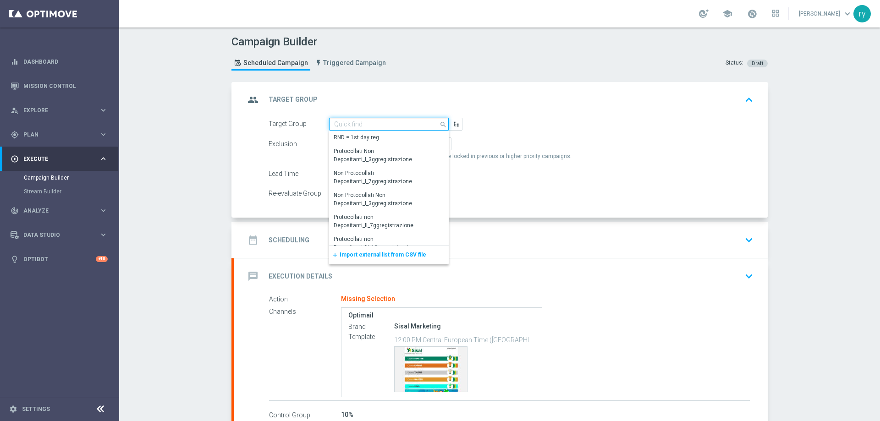
paste input "TOP Active Casinò Silver MARG POS"
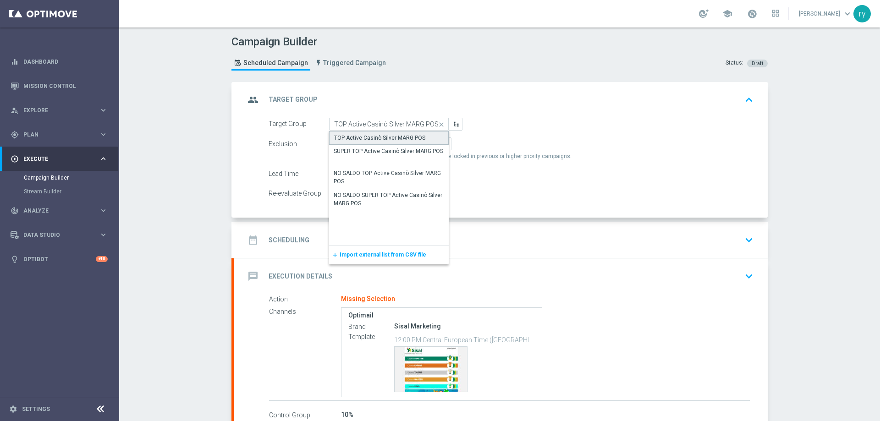
click at [372, 134] on div "TOP Active Casinò Silver MARG POS" at bounding box center [379, 138] width 91 height 8
type input "TOP Active Casinò Silver MARG POS"
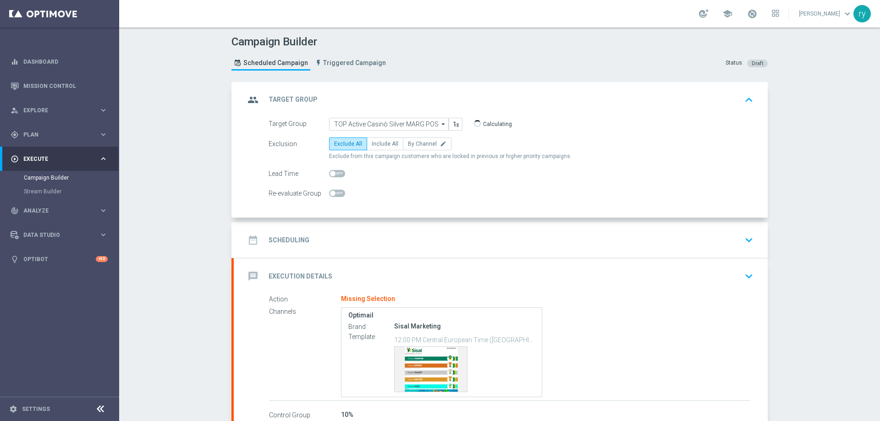
click at [373, 136] on form "Target Group TOP Active Casinò Silver MARG POS TOP Active Casinò Silver MARG PO…" at bounding box center [511, 159] width 485 height 82
click at [375, 142] on span "Include All" at bounding box center [385, 144] width 27 height 6
click at [375, 143] on input "Include All" at bounding box center [375, 146] width 6 height 6
radio input "true"
click at [388, 230] on div "date_range Scheduling keyboard_arrow_down" at bounding box center [501, 240] width 534 height 36
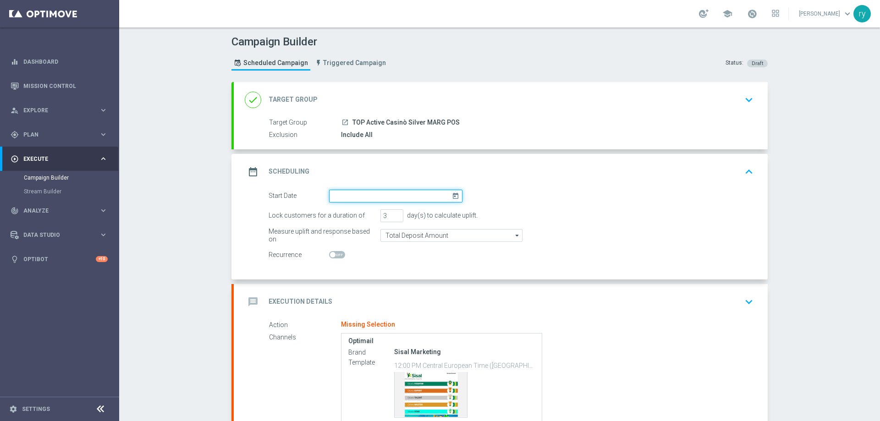
click at [390, 194] on input at bounding box center [395, 196] width 133 height 13
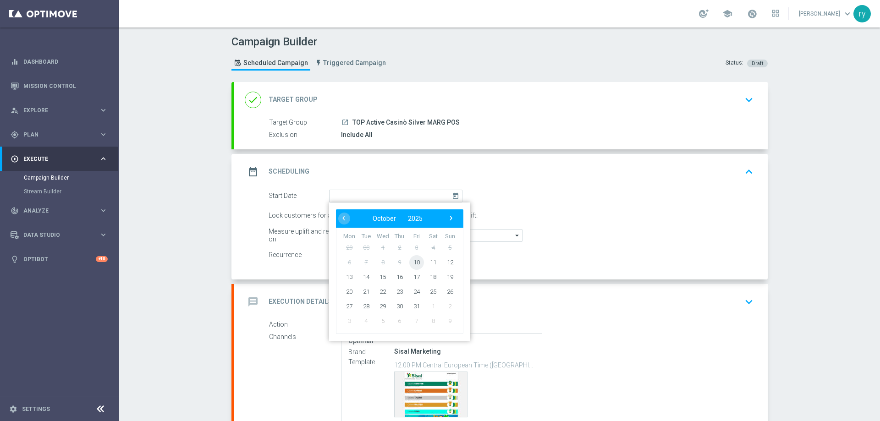
click at [416, 262] on span "10" at bounding box center [416, 262] width 15 height 15
type input "[DATE]"
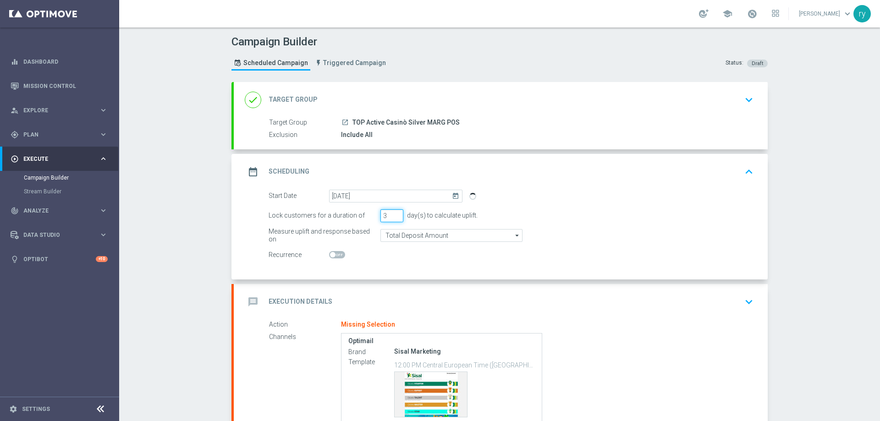
click at [397, 212] on input "3" at bounding box center [391, 215] width 23 height 13
click at [395, 212] on input "4" at bounding box center [391, 215] width 23 height 13
click at [395, 212] on input "5" at bounding box center [391, 215] width 23 height 13
type input "6"
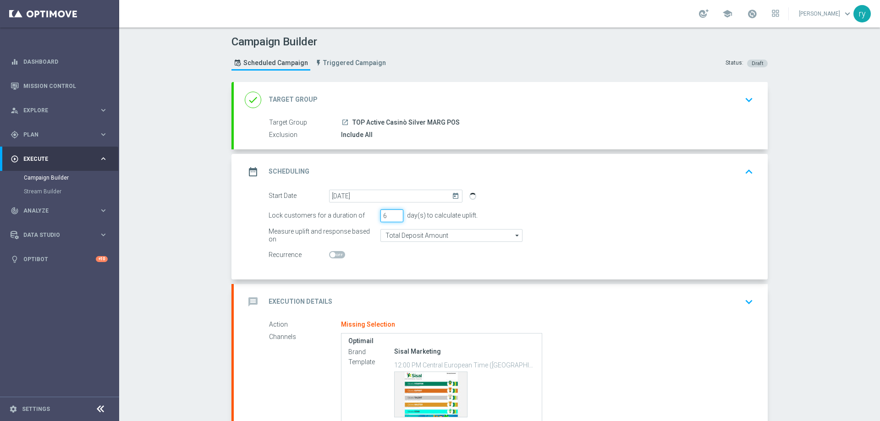
click at [395, 212] on input "6" at bounding box center [391, 215] width 23 height 13
click at [397, 232] on input "Total Deposit Amount" at bounding box center [451, 235] width 142 height 13
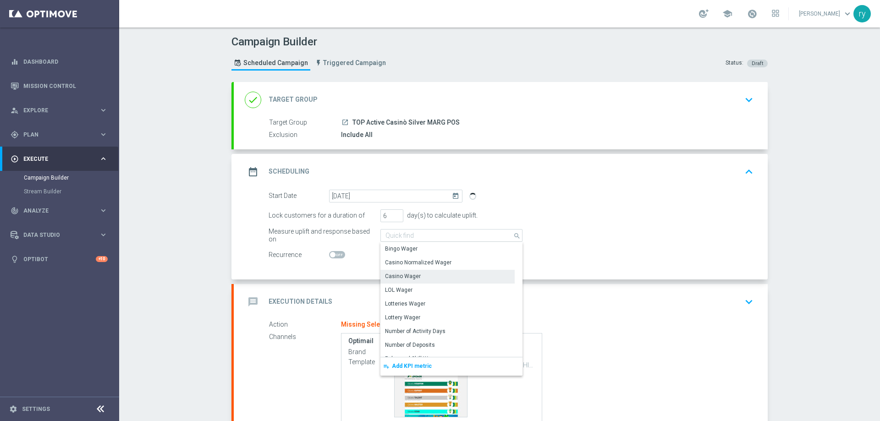
click at [401, 275] on div "Casino Wager" at bounding box center [403, 276] width 36 height 8
type input "Casino Wager"
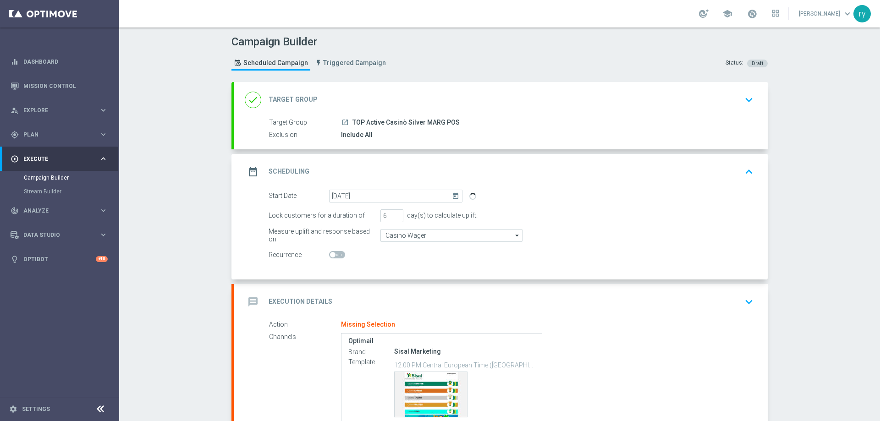
click at [397, 265] on div "Start Date [DATE] [DATE] Lock customers for a duration of 6 day(s) to calculate…" at bounding box center [501, 235] width 534 height 90
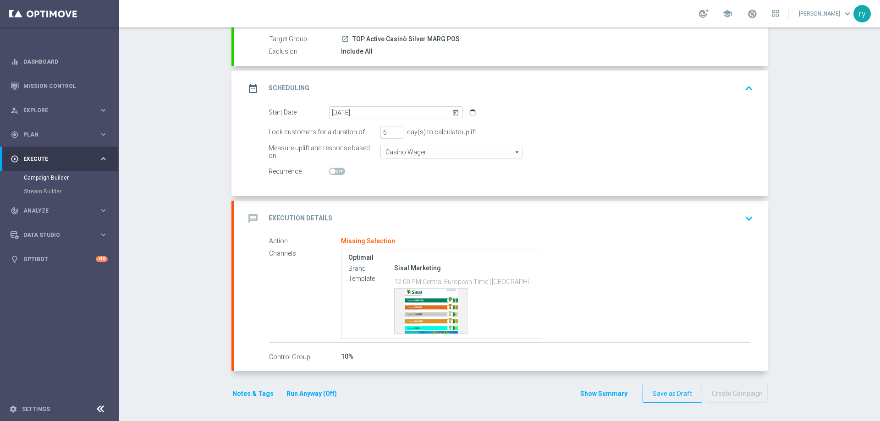
click at [399, 214] on div "message Execution Details keyboard_arrow_down" at bounding box center [501, 218] width 512 height 17
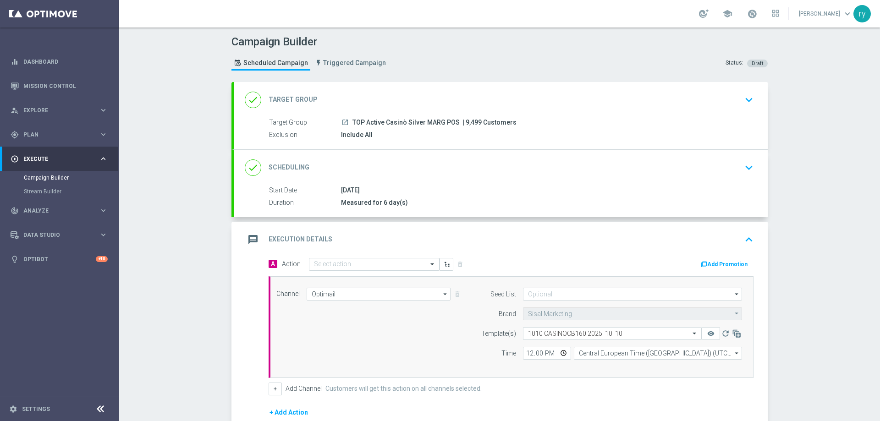
click at [718, 265] on button "Add Promotion" at bounding box center [725, 264] width 51 height 10
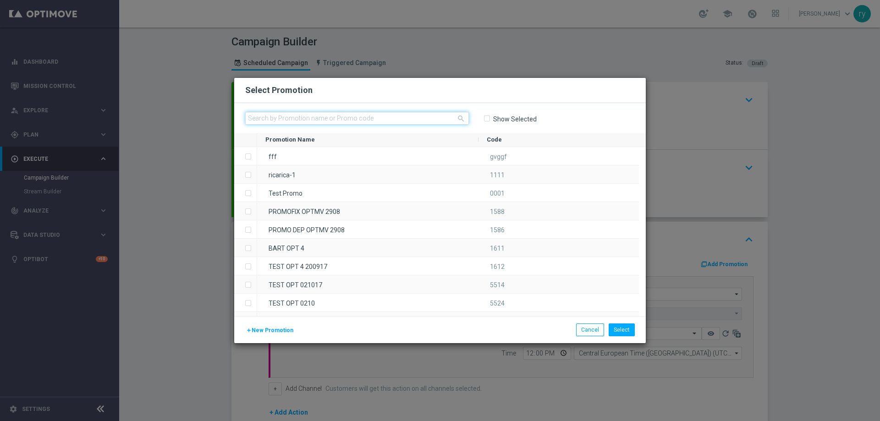
click at [338, 121] on input "text" at bounding box center [357, 118] width 224 height 13
paste input "336488"
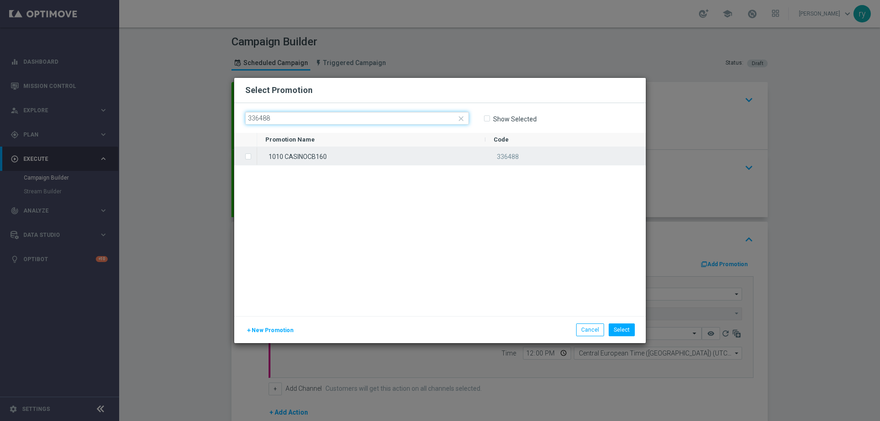
type input "336488"
click at [333, 152] on div "1010 CASINOCB160" at bounding box center [371, 156] width 228 height 18
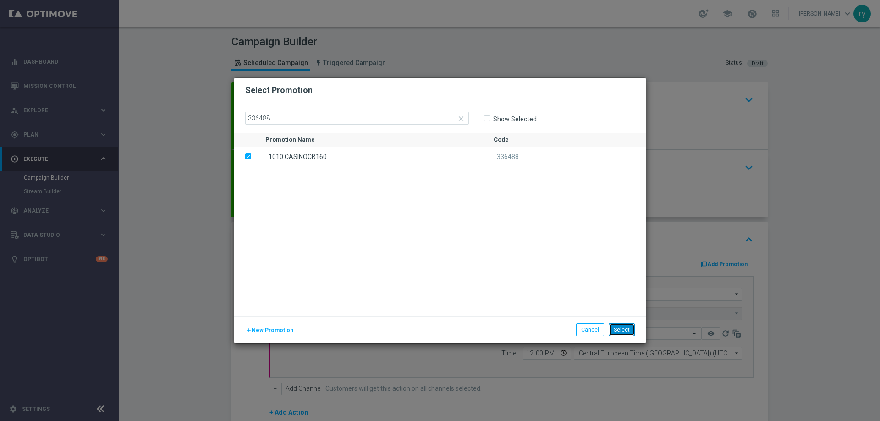
click at [627, 333] on button "Select" at bounding box center [622, 330] width 26 height 13
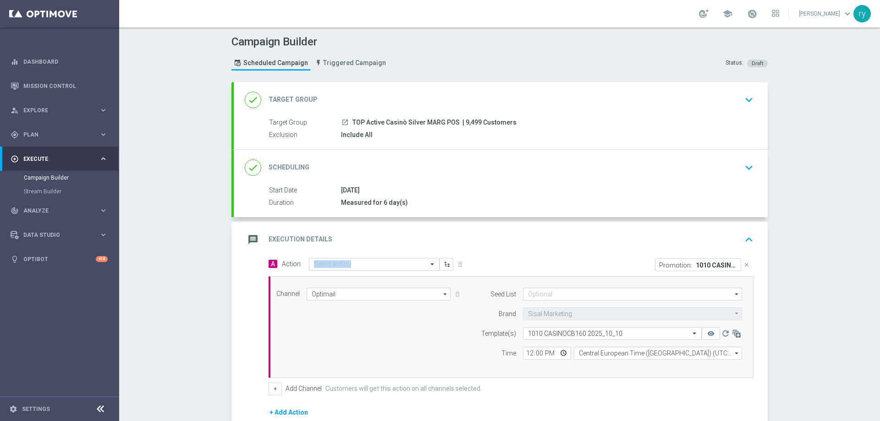
click at [355, 258] on div "A Action Select action delete_forever" at bounding box center [386, 264] width 249 height 13
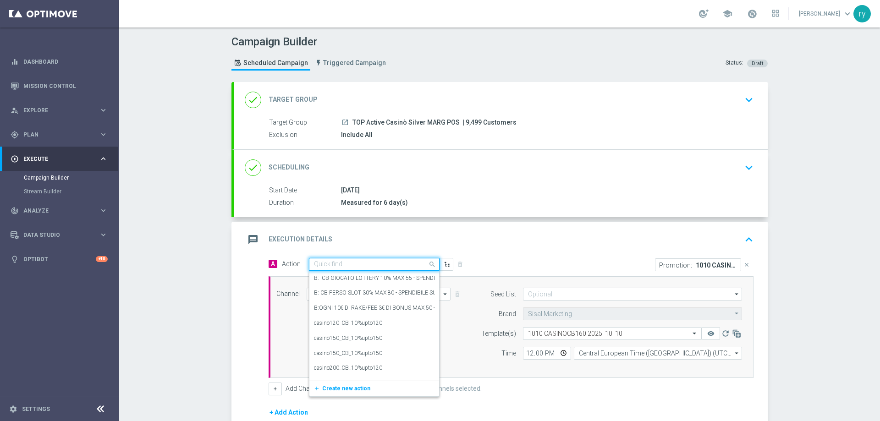
click at [352, 265] on input "text" at bounding box center [365, 265] width 102 height 8
paste input "casino50_CB_20%upto160"
type input "casino50_CB_20%upto160"
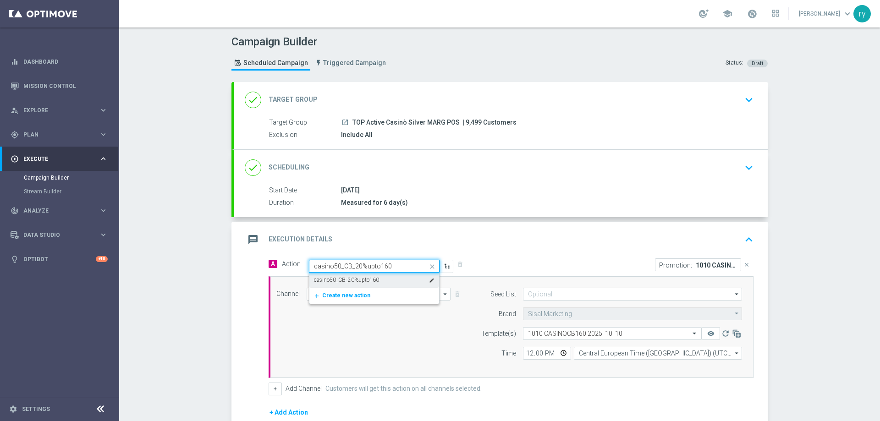
click at [353, 279] on label "casino50_CB_20%upto160" at bounding box center [346, 280] width 65 height 8
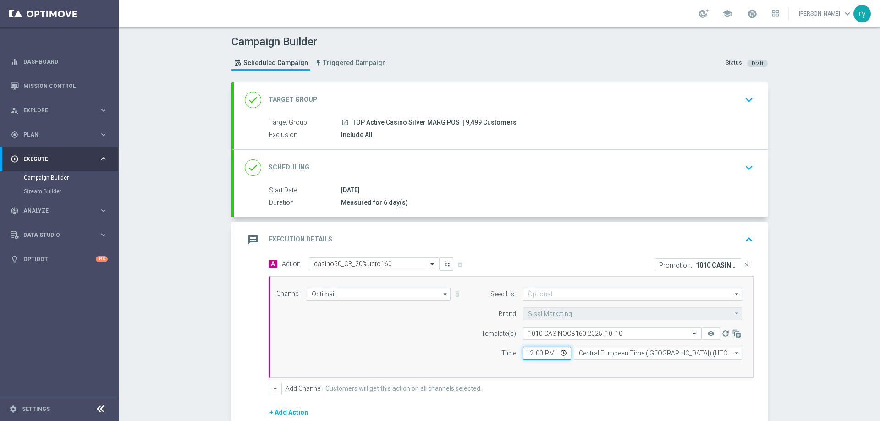
click at [526, 356] on input "12:00" at bounding box center [547, 353] width 48 height 13
type input "18:00"
click at [528, 367] on div "Channel Optimail Optimail arrow_drop_down Drag here to set row groups Drag here…" at bounding box center [511, 327] width 485 height 102
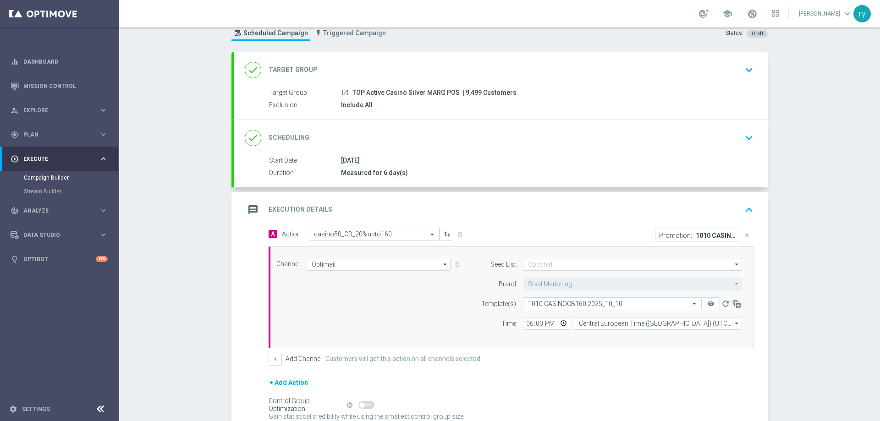
scroll to position [46, 0]
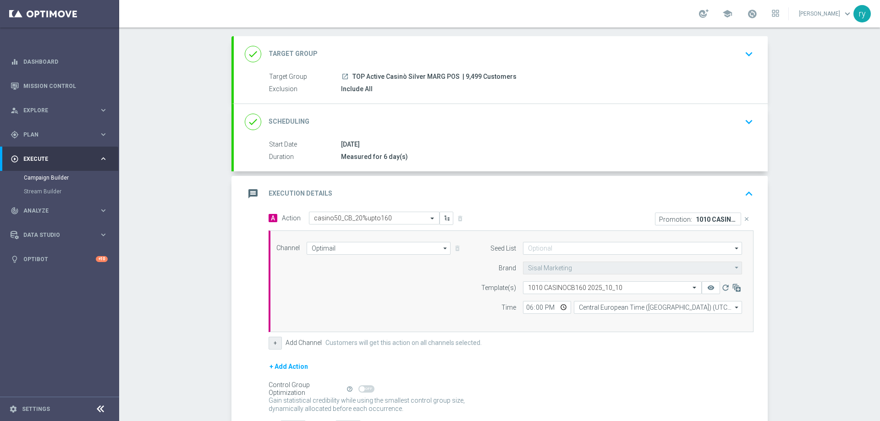
click at [271, 342] on button "+" at bounding box center [275, 343] width 13 height 13
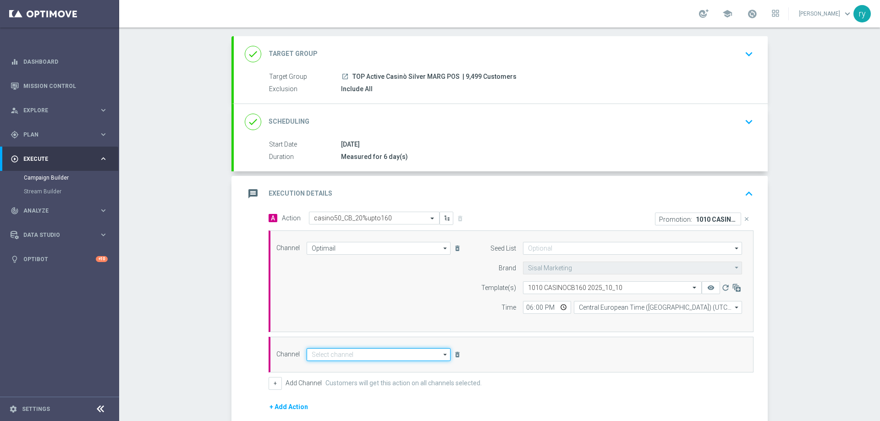
click at [340, 350] on input at bounding box center [379, 354] width 144 height 13
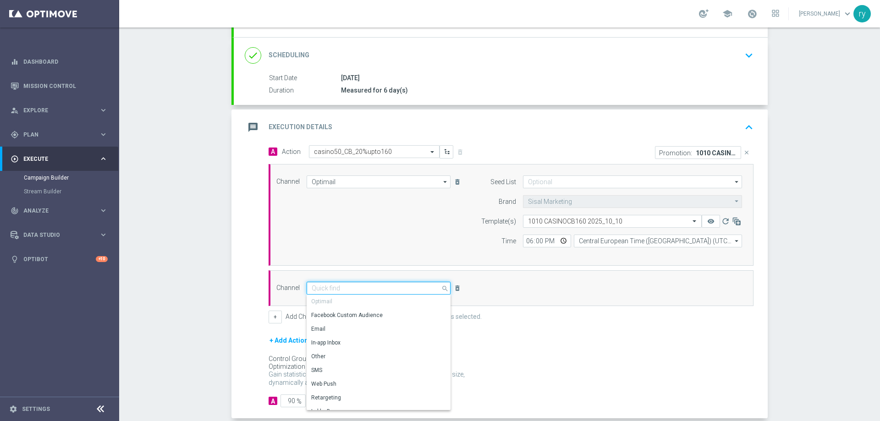
scroll to position [137, 0]
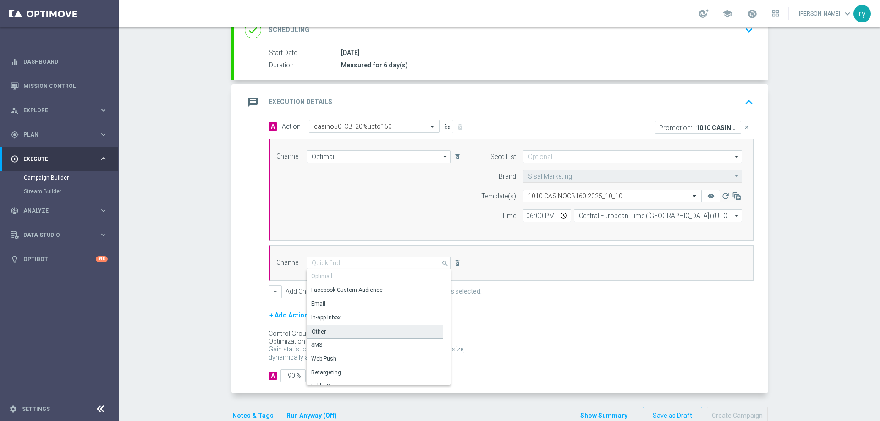
click at [344, 335] on div "Other" at bounding box center [375, 332] width 137 height 14
type input "Other"
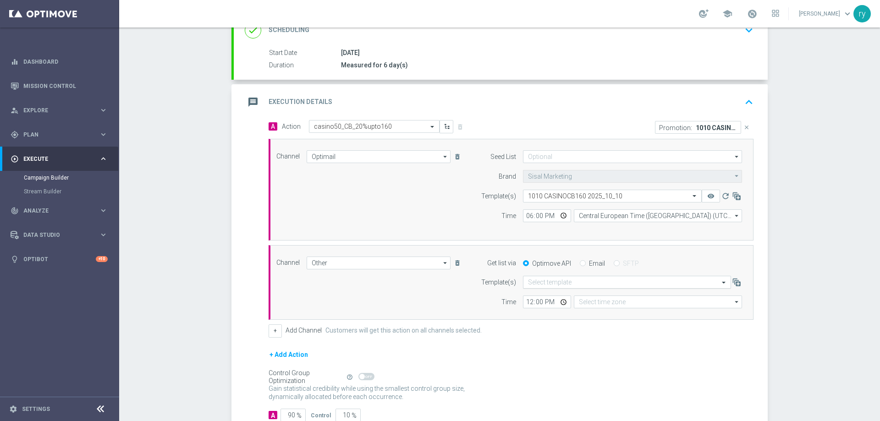
type input "Coordinated Universal Time (UTC 00:00)"
click at [583, 262] on div "Email" at bounding box center [592, 263] width 25 height 8
click at [580, 264] on input "Email" at bounding box center [583, 264] width 6 height 6
radio input "true"
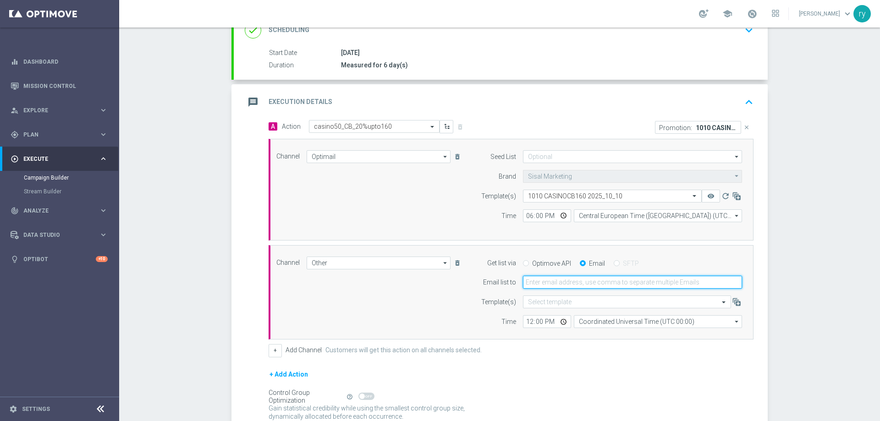
click at [582, 285] on input "email" at bounding box center [632, 282] width 219 height 13
type input "[EMAIL_ADDRESS][DOMAIN_NAME]"
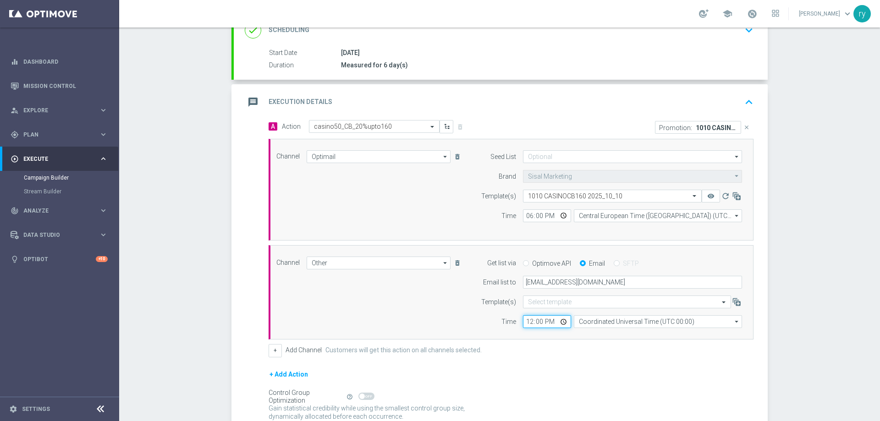
click at [525, 322] on input "12:00" at bounding box center [547, 321] width 48 height 13
type input "18:00"
click at [530, 337] on div "Channel Other Other arrow_drop_down Drag here to set row groups Drag here to se…" at bounding box center [511, 292] width 485 height 95
click at [601, 315] on form "Template(s) Select template Time 18:00 Coordinated Universal Time (UTC 00:00) C…" at bounding box center [609, 312] width 266 height 33
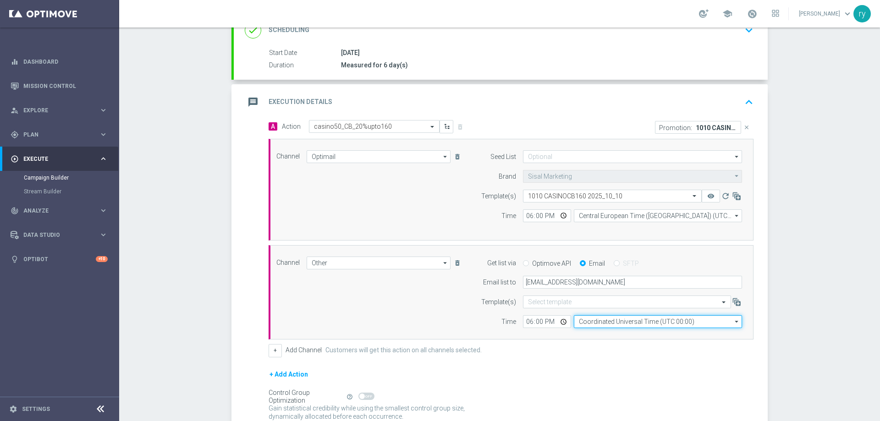
click at [603, 319] on input "Coordinated Universal Time (UTC 00:00)" at bounding box center [658, 321] width 168 height 13
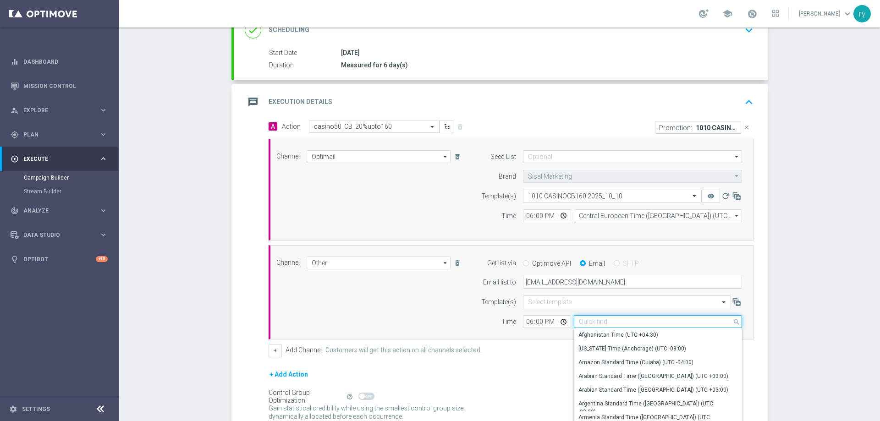
click at [603, 319] on input at bounding box center [658, 321] width 168 height 13
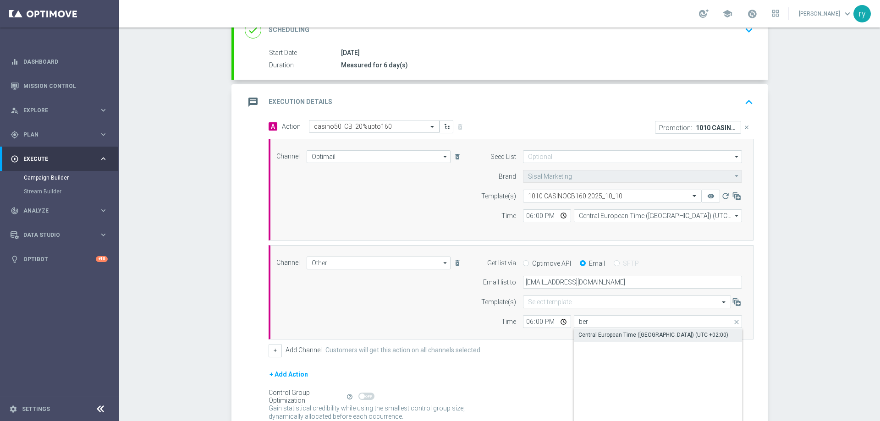
click at [607, 333] on div "Central European Time ([GEOGRAPHIC_DATA]) (UTC +02:00)" at bounding box center [653, 335] width 150 height 8
type input "Central European Time ([GEOGRAPHIC_DATA]) (UTC +02:00)"
click at [608, 333] on div "Channel Other Other arrow_drop_down Drag here to set row groups Drag here to se…" at bounding box center [511, 292] width 485 height 95
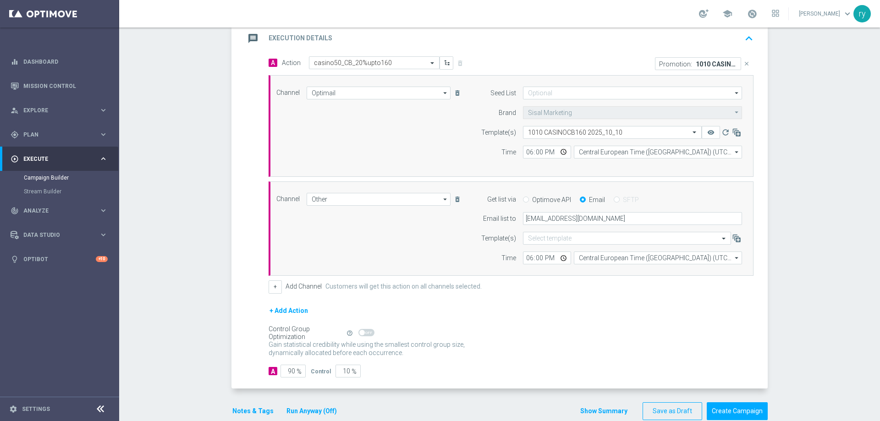
scroll to position [219, 0]
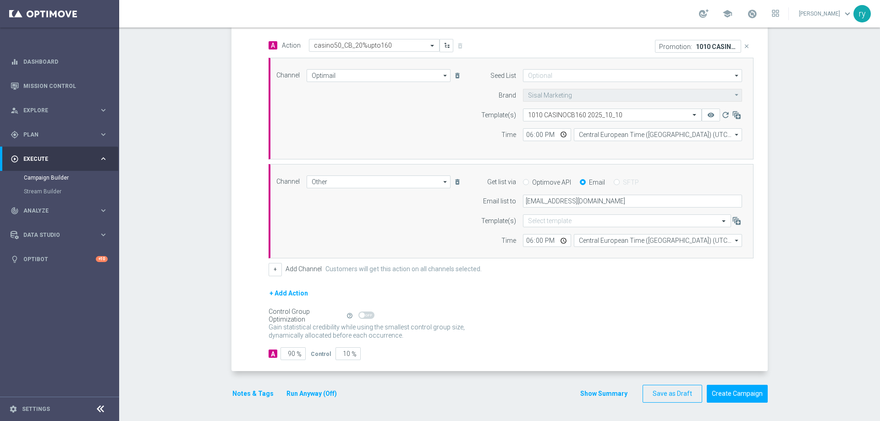
click at [251, 393] on button "Notes & Tags" at bounding box center [252, 393] width 43 height 11
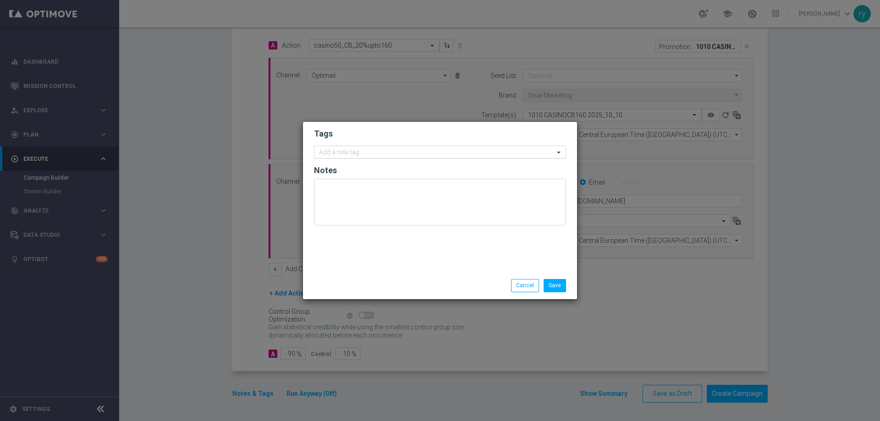
click at [334, 160] on form "Tags Add a new tag Notes" at bounding box center [440, 179] width 252 height 106
click at [335, 153] on input "text" at bounding box center [436, 153] width 235 height 8
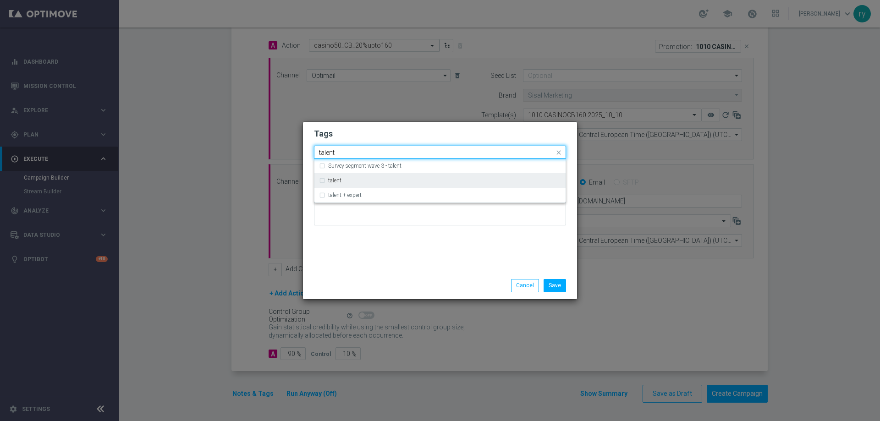
click at [351, 184] on div "talent" at bounding box center [440, 180] width 242 height 15
type input "talent"
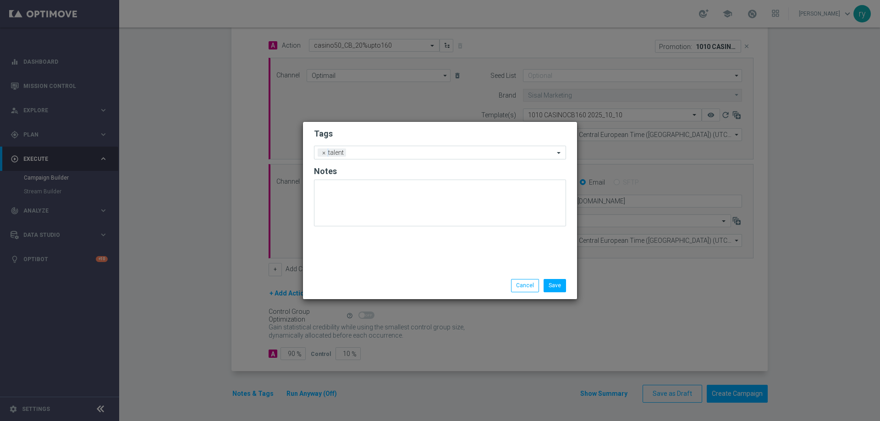
click at [377, 262] on div "Tags Add a new tag × talent Notes" at bounding box center [440, 197] width 274 height 150
click at [398, 153] on input "text" at bounding box center [452, 153] width 204 height 8
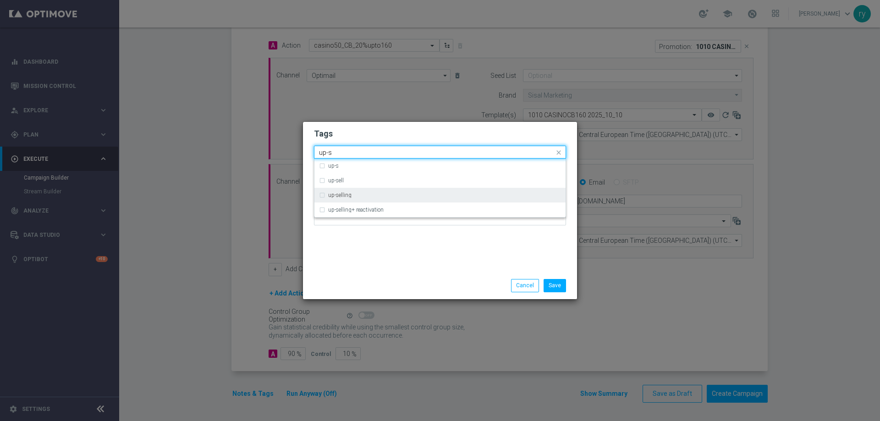
click at [378, 200] on div "up-selling" at bounding box center [440, 195] width 242 height 15
type input "up-s"
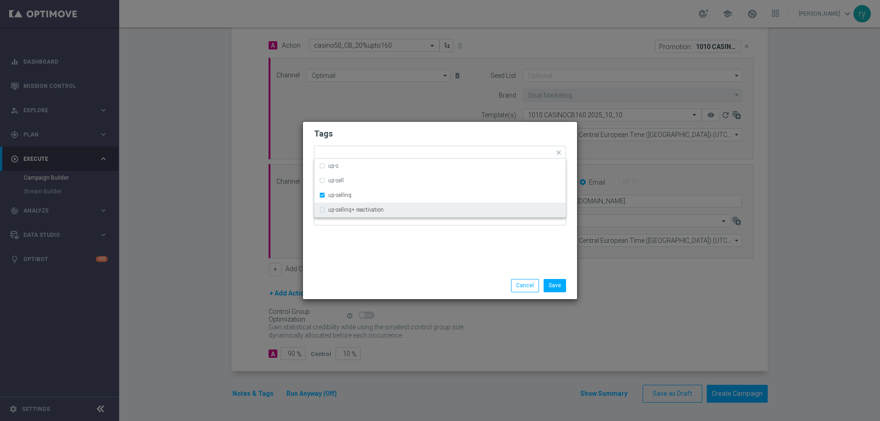
click at [390, 242] on div "Tags Quick find × talent × up-selling up-s up-sell up-selling up-selling+ react…" at bounding box center [440, 197] width 274 height 150
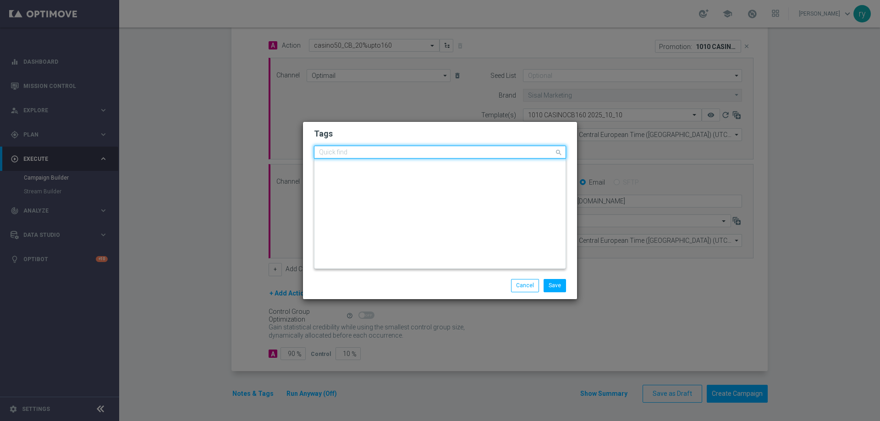
click at [426, 154] on input "text" at bounding box center [436, 153] width 235 height 8
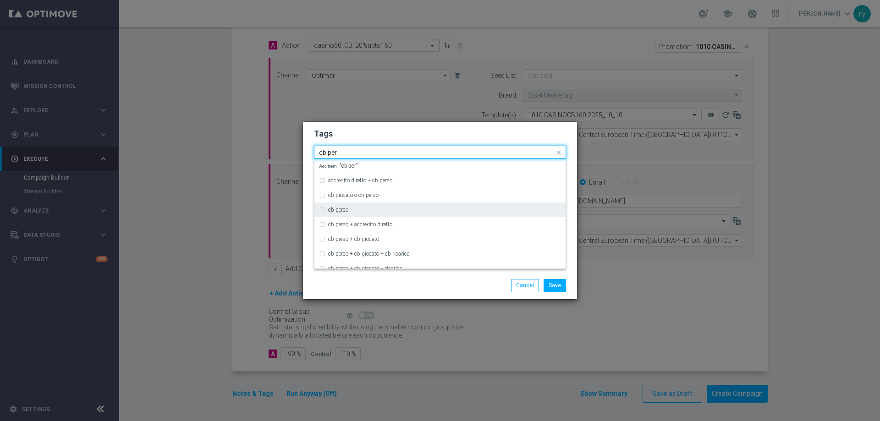
click at [394, 204] on div "cb perso" at bounding box center [440, 210] width 242 height 15
type input "cb per"
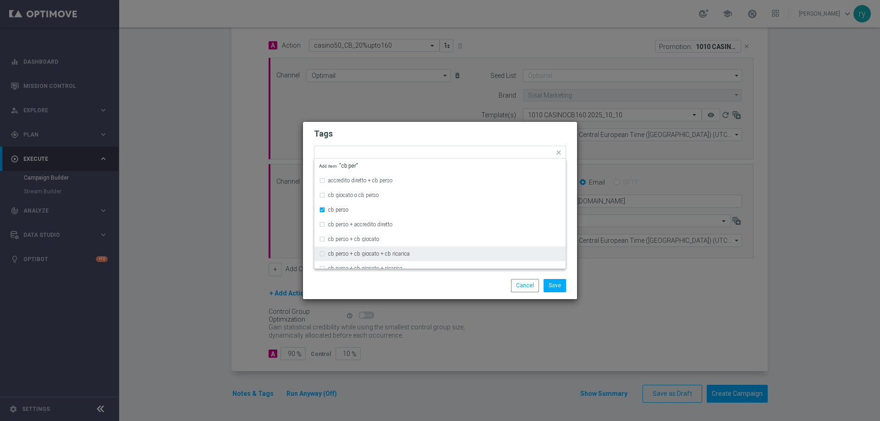
drag, startPoint x: 402, startPoint y: 291, endPoint x: 419, endPoint y: 231, distance: 62.8
click at [402, 291] on div "Save Cancel" at bounding box center [484, 285] width 177 height 13
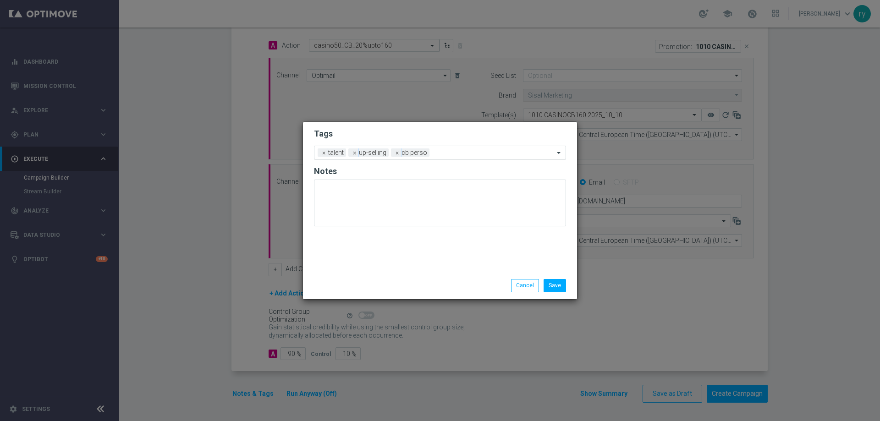
click at [458, 151] on input "text" at bounding box center [493, 153] width 121 height 8
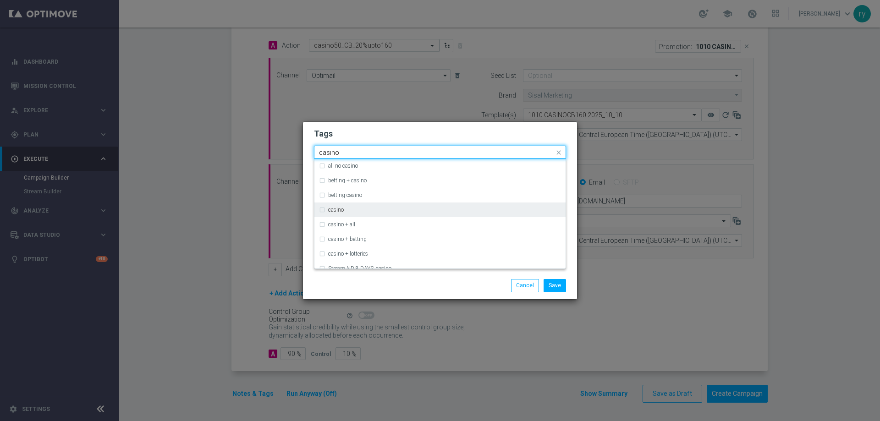
click at [416, 203] on div "casino" at bounding box center [440, 210] width 242 height 15
type input "casino"
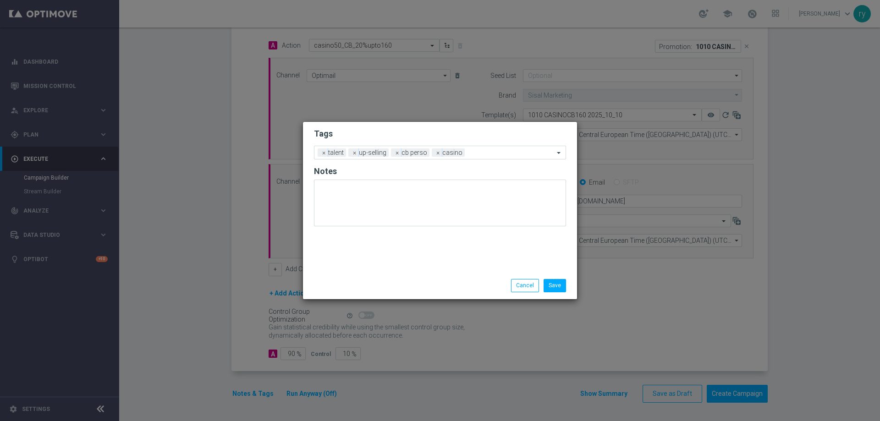
click at [422, 280] on div "Save Cancel" at bounding box center [484, 285] width 177 height 13
click at [502, 148] on div "Add a new tag × talent × up-selling × [PERSON_NAME] × casino" at bounding box center [434, 152] width 240 height 13
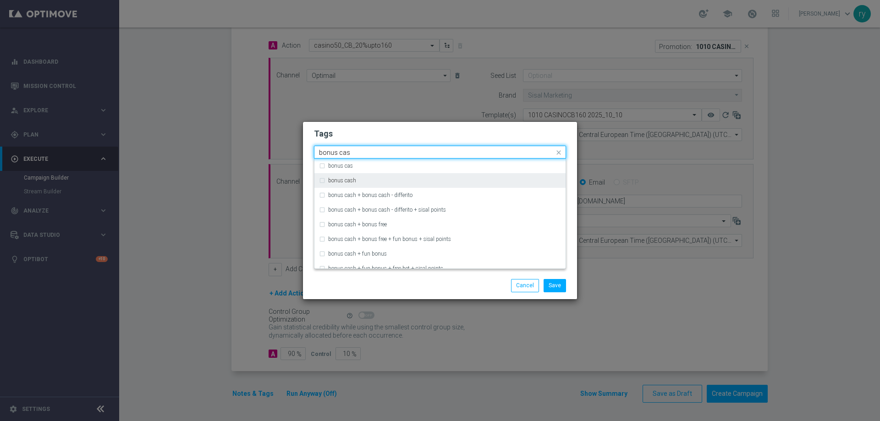
click at [424, 182] on div "bonus cash" at bounding box center [444, 180] width 233 height 5
type input "bonus cas"
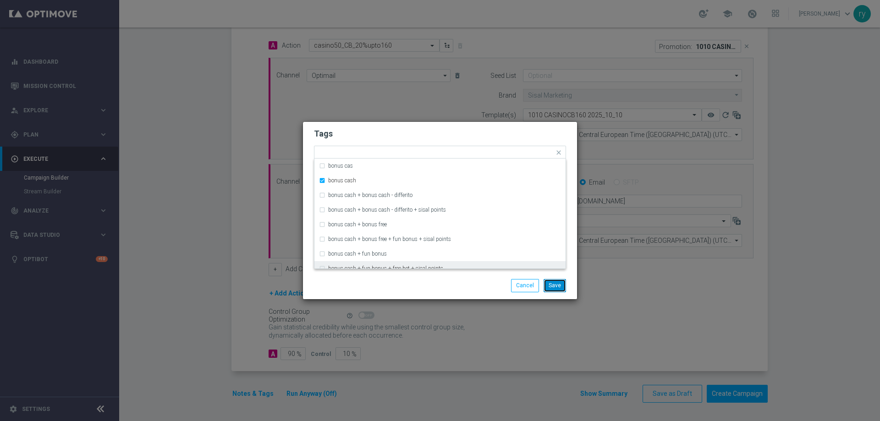
click at [550, 288] on button "Save" at bounding box center [555, 285] width 22 height 13
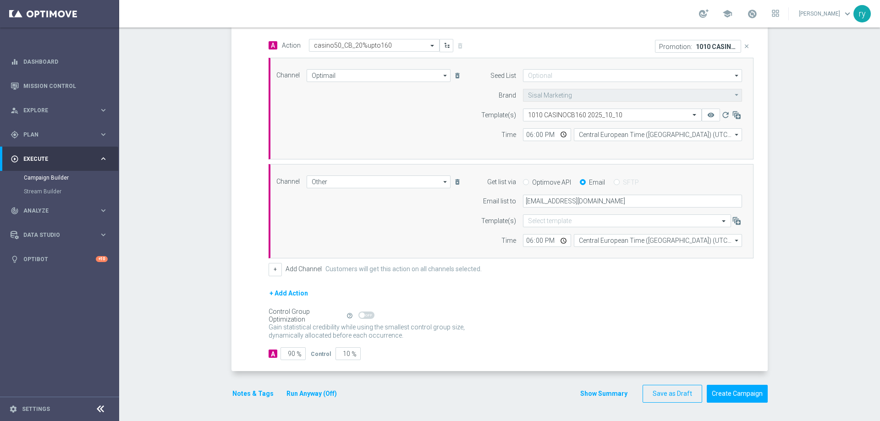
click at [583, 393] on button "Show Summary" at bounding box center [604, 394] width 48 height 11
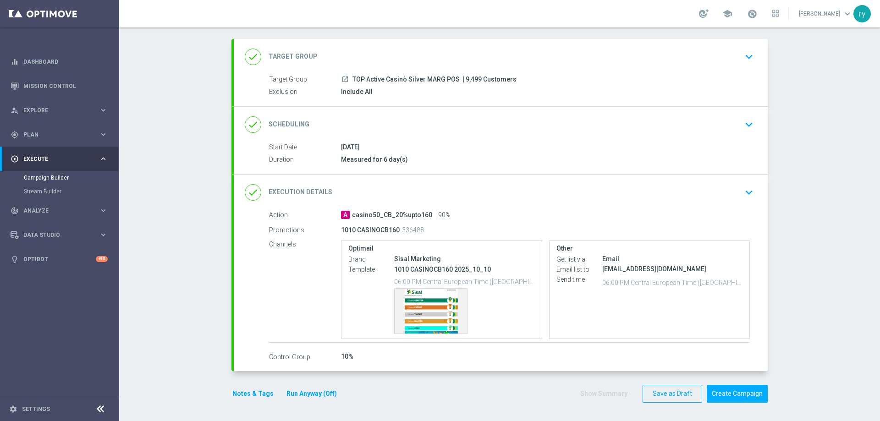
scroll to position [43, 0]
click at [407, 318] on div "Template preview" at bounding box center [431, 311] width 72 height 45
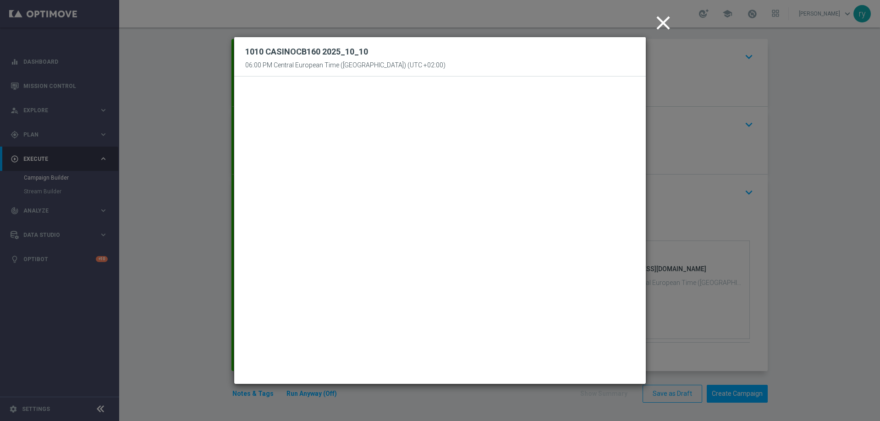
click at [665, 25] on icon "close" at bounding box center [663, 22] width 23 height 23
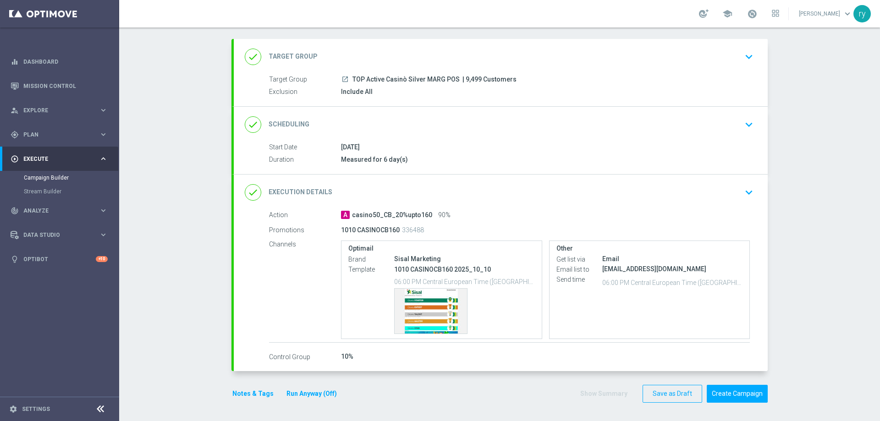
click at [760, 294] on div "Action A casino50_CB_20%upto160 90% Promotions 1010 CASINOCB160 336488 Channels…" at bounding box center [501, 286] width 534 height 152
click at [731, 391] on button "Create Campaign" at bounding box center [737, 394] width 61 height 18
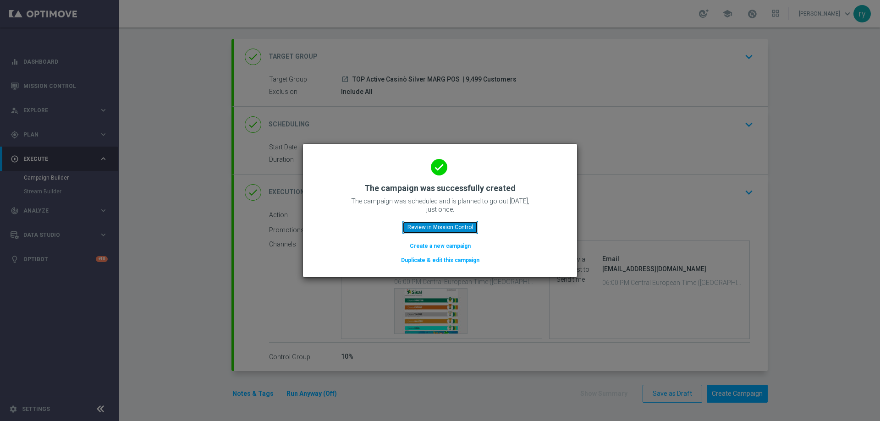
click at [435, 230] on button "Review in Mission Control" at bounding box center [440, 227] width 76 height 13
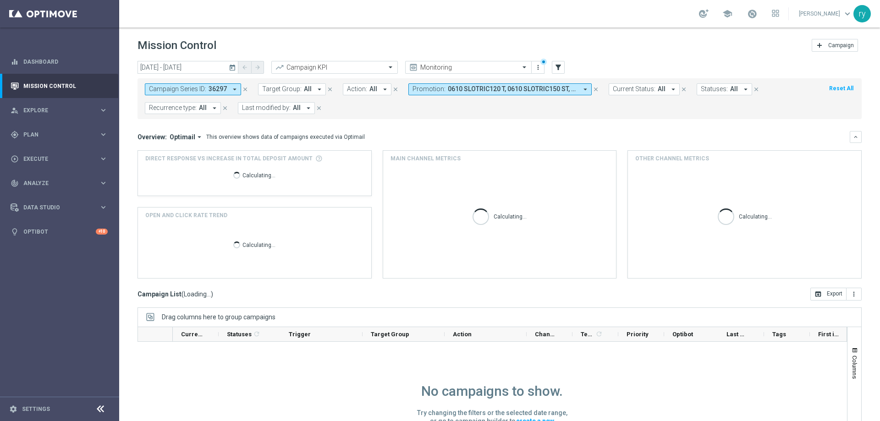
click at [236, 89] on icon "arrow_drop_down" at bounding box center [235, 89] width 8 height 8
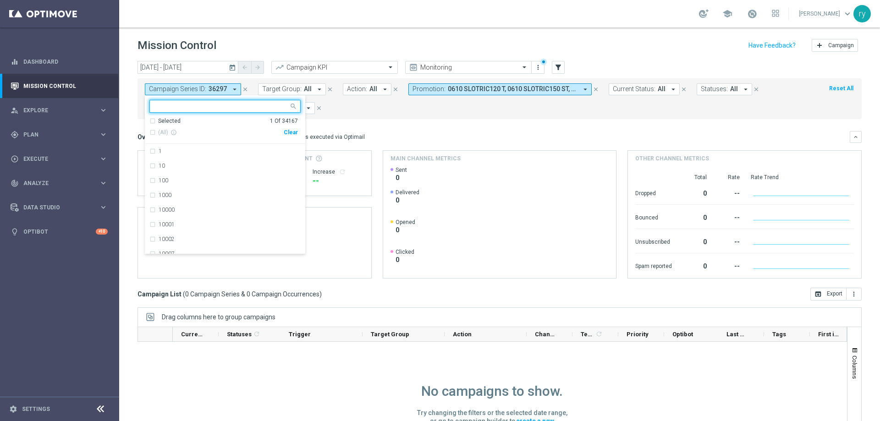
click at [0, 0] on div "Clear" at bounding box center [0, 0] width 0 height 0
click at [581, 90] on icon "arrow_drop_down" at bounding box center [585, 89] width 8 height 8
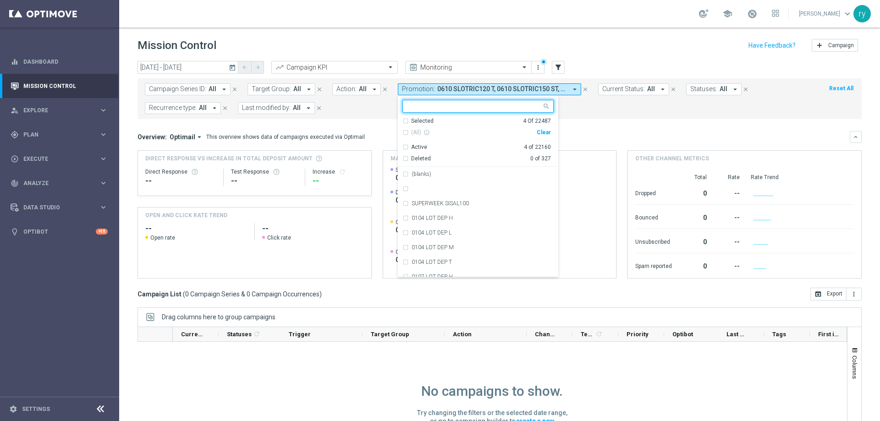
click at [0, 0] on div "Clear" at bounding box center [0, 0] width 0 height 0
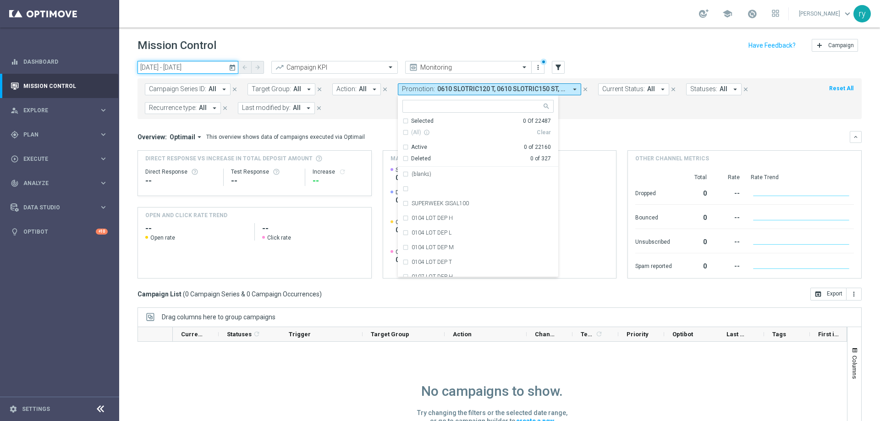
click at [189, 70] on input "[DATE] - [DATE]" at bounding box center [187, 67] width 101 height 13
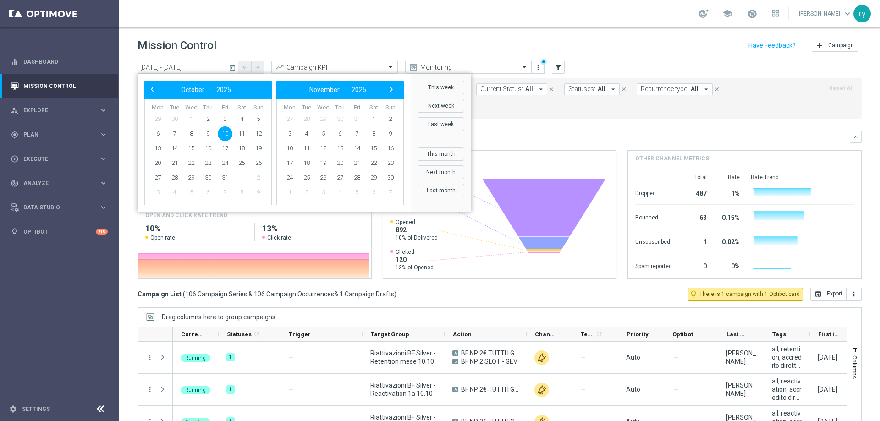
click at [225, 137] on span "10" at bounding box center [225, 133] width 15 height 15
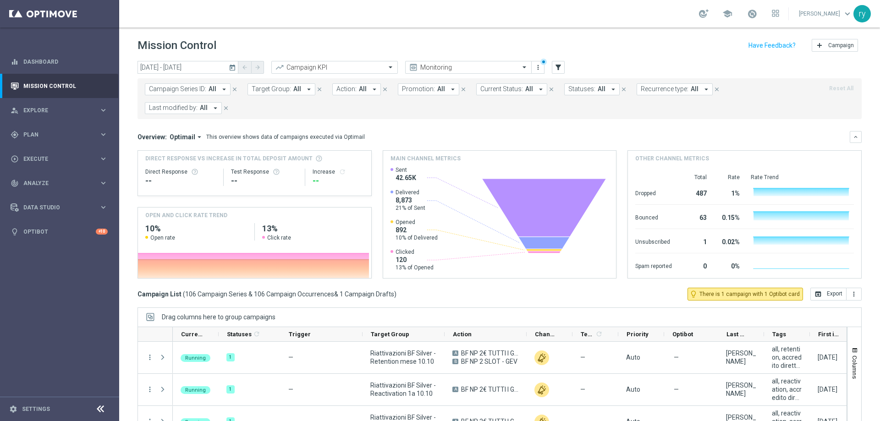
click at [215, 107] on icon "arrow_drop_down" at bounding box center [215, 108] width 8 height 8
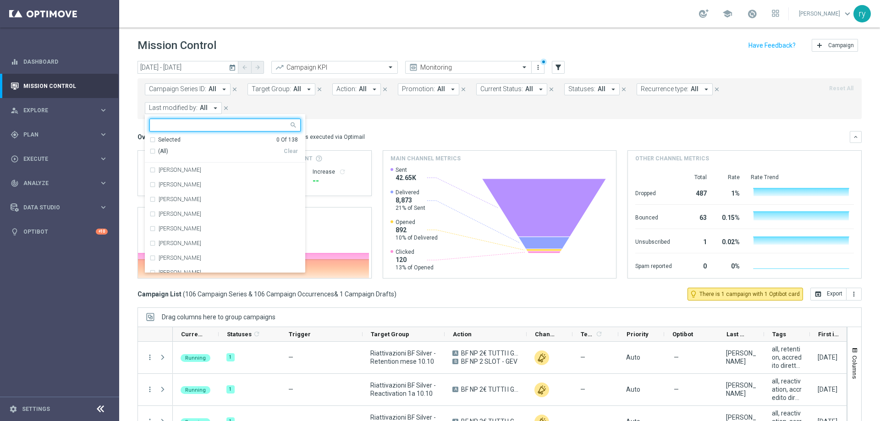
click at [394, 117] on div "Campaign Series ID: All arrow_drop_down close Target Group: All arrow_drop_down…" at bounding box center [499, 98] width 724 height 41
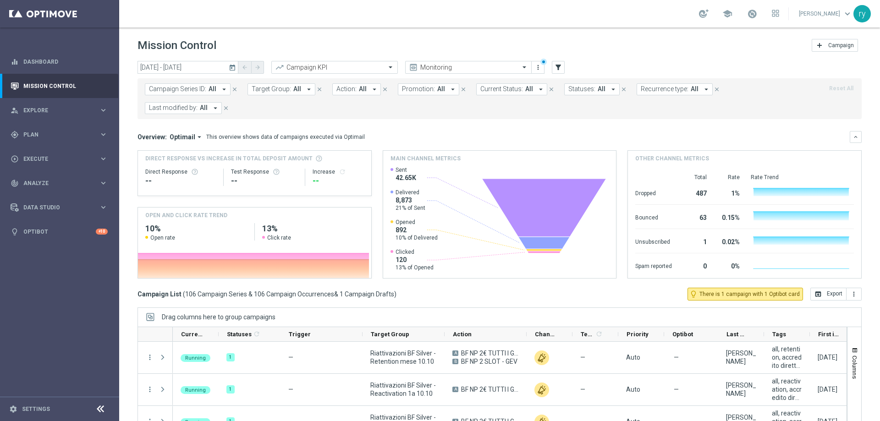
scroll to position [56, 0]
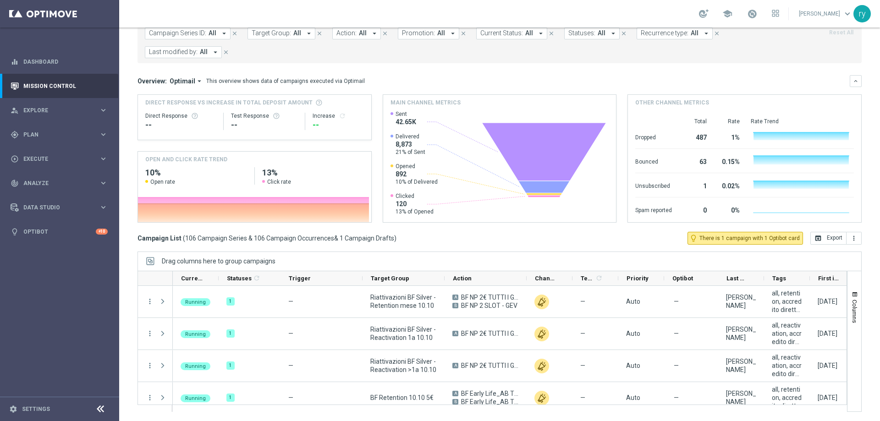
click at [214, 51] on icon "arrow_drop_down" at bounding box center [215, 52] width 8 height 8
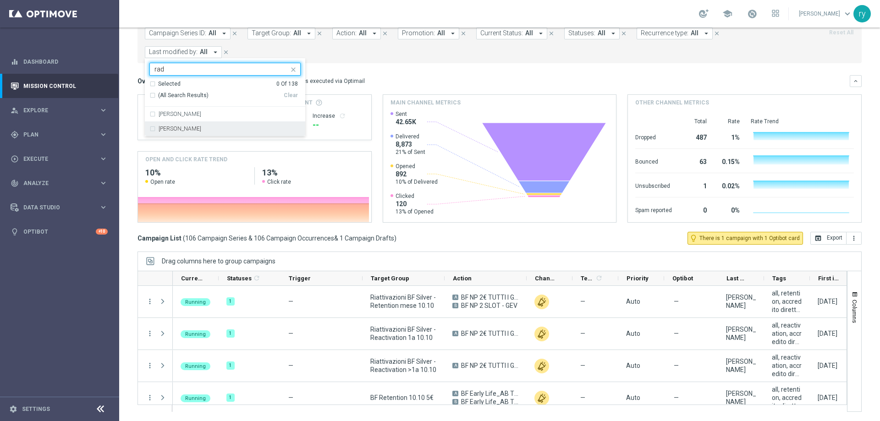
click at [213, 131] on div "[PERSON_NAME]" at bounding box center [230, 128] width 142 height 5
type input "rad"
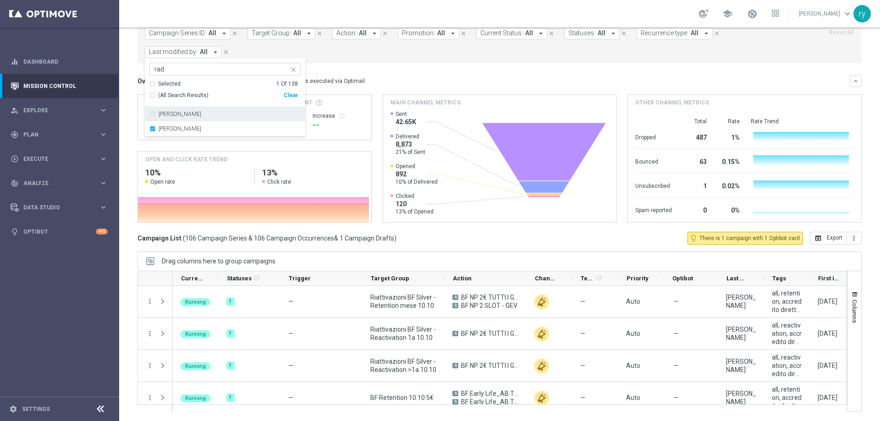
click at [421, 61] on div "Campaign Series ID: All arrow_drop_down close Target Group: All arrow_drop_down…" at bounding box center [499, 42] width 724 height 41
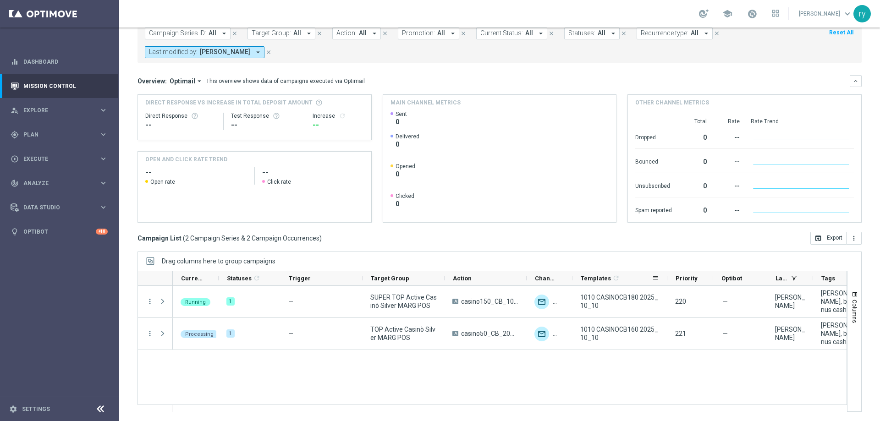
drag, startPoint x: 617, startPoint y: 278, endPoint x: 666, endPoint y: 279, distance: 49.0
click at [666, 279] on div at bounding box center [667, 278] width 4 height 14
click at [94, 131] on div "gps_fixed Plan" at bounding box center [55, 135] width 88 height 8
click at [77, 192] on link "Optimail" at bounding box center [61, 194] width 67 height 7
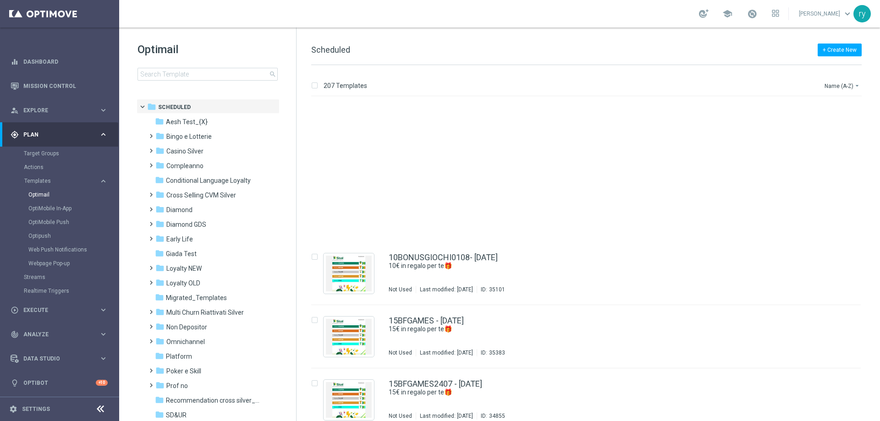
scroll to position [779, 0]
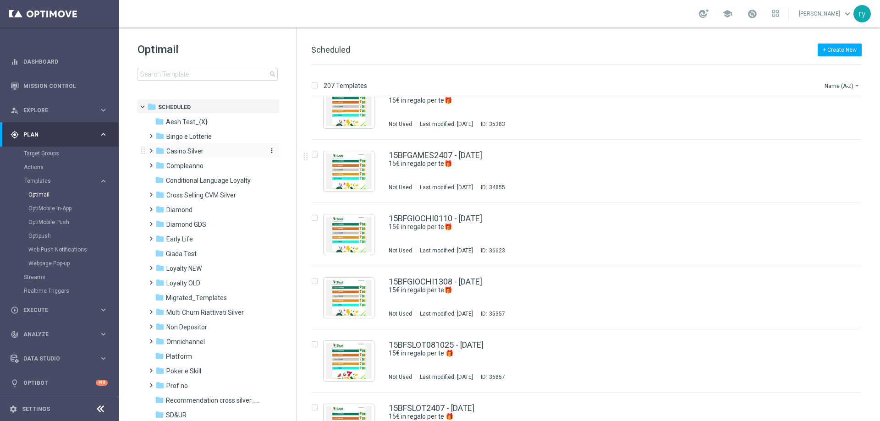
click at [200, 151] on span "Casino Silver" at bounding box center [184, 151] width 37 height 8
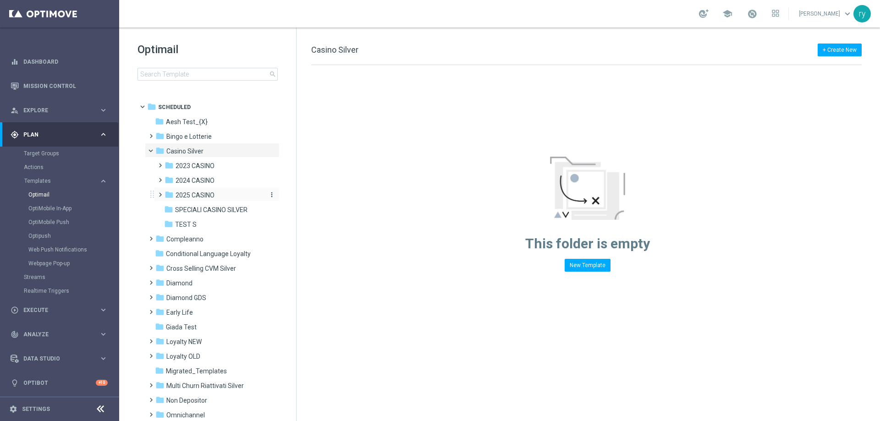
click at [199, 191] on span "2025 CASINO" at bounding box center [195, 195] width 39 height 8
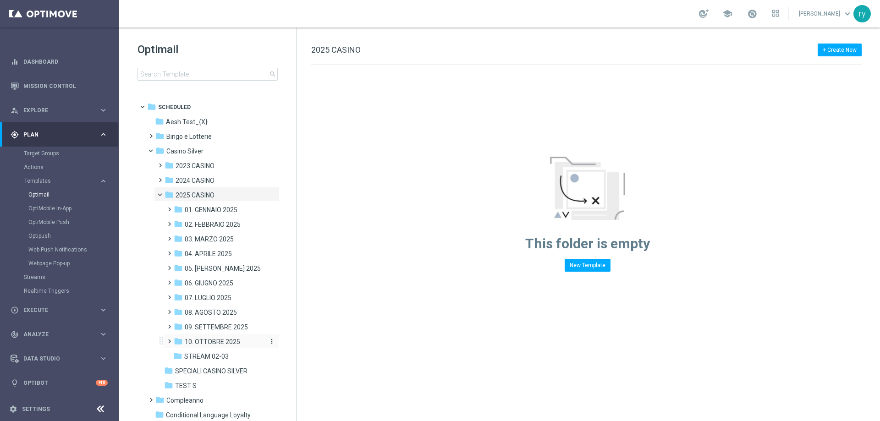
click at [212, 341] on span "10. OTTOBRE 2025" at bounding box center [212, 342] width 55 height 8
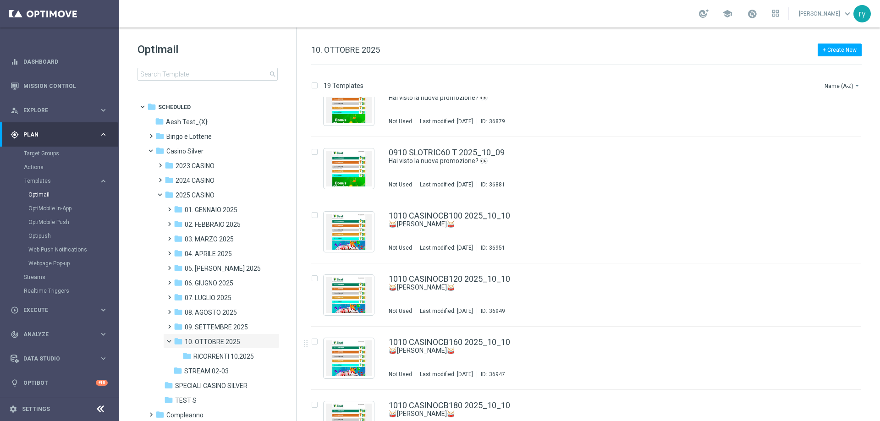
scroll to position [877, 0]
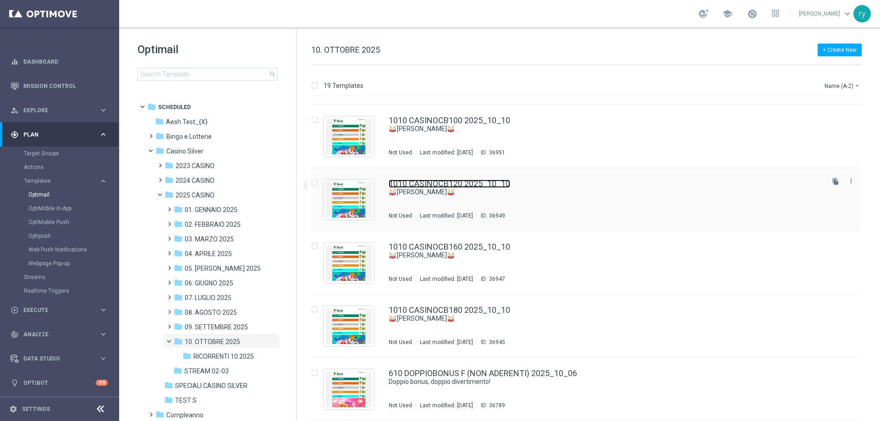
click at [468, 183] on link "1010 CASINOCB120 2025_10_10" at bounding box center [449, 184] width 121 height 8
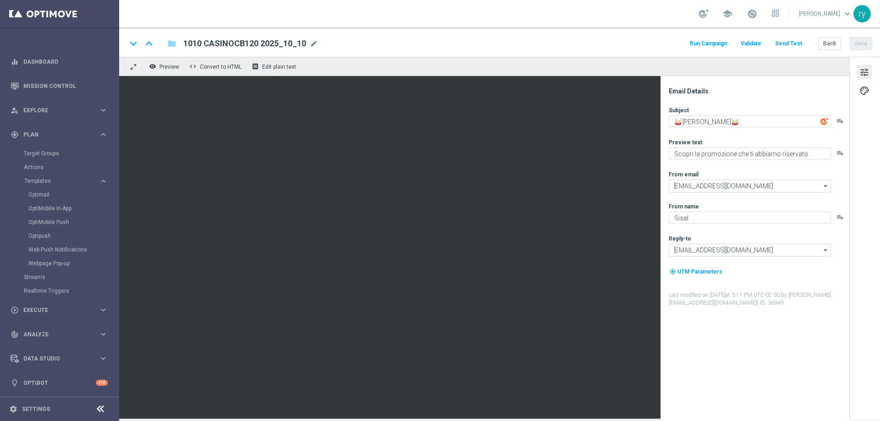
click at [715, 43] on button "Run Campaign" at bounding box center [708, 44] width 40 height 12
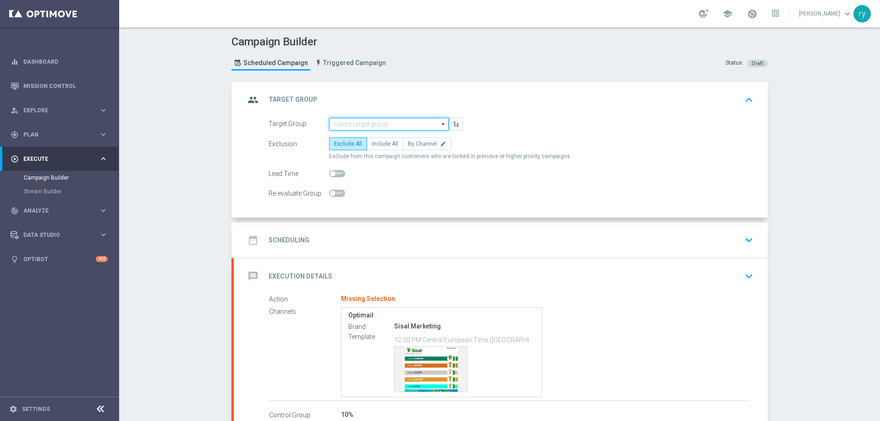
click at [388, 118] on input at bounding box center [389, 124] width 120 height 13
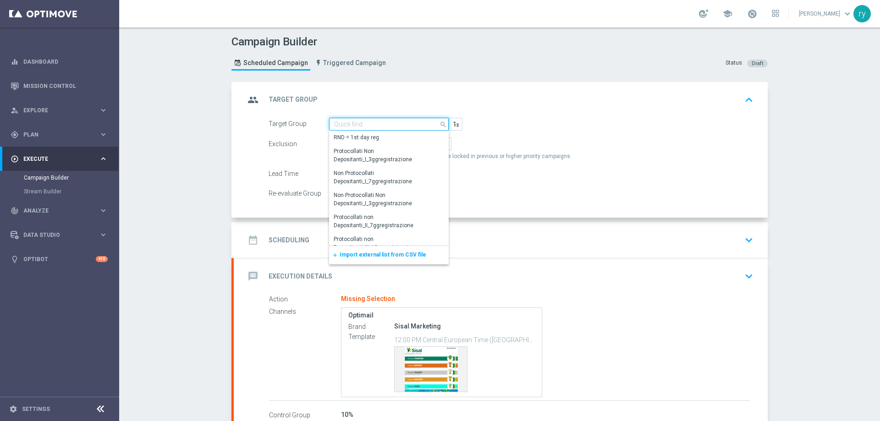
paste input "LOW Active Casinò Silver MARG POS"
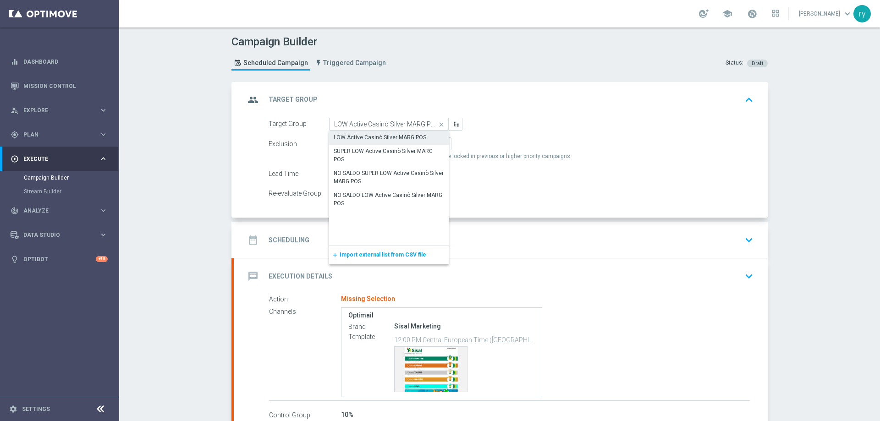
click at [390, 134] on div "LOW Active Casinò Silver MARG POS" at bounding box center [380, 137] width 93 height 8
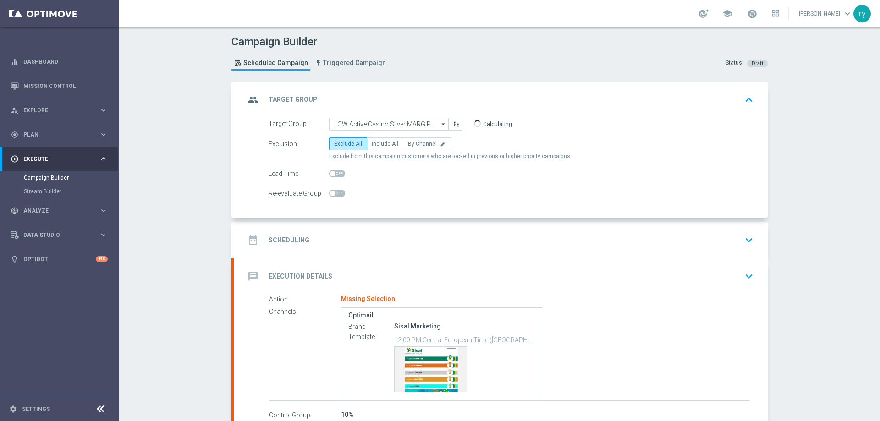
type input "LOW Active Casinò Silver MARG POS"
click at [388, 139] on label "Include All" at bounding box center [385, 143] width 37 height 13
click at [378, 143] on input "Include All" at bounding box center [375, 146] width 6 height 6
radio input "true"
click at [361, 235] on div "date_range Scheduling keyboard_arrow_down" at bounding box center [501, 239] width 512 height 17
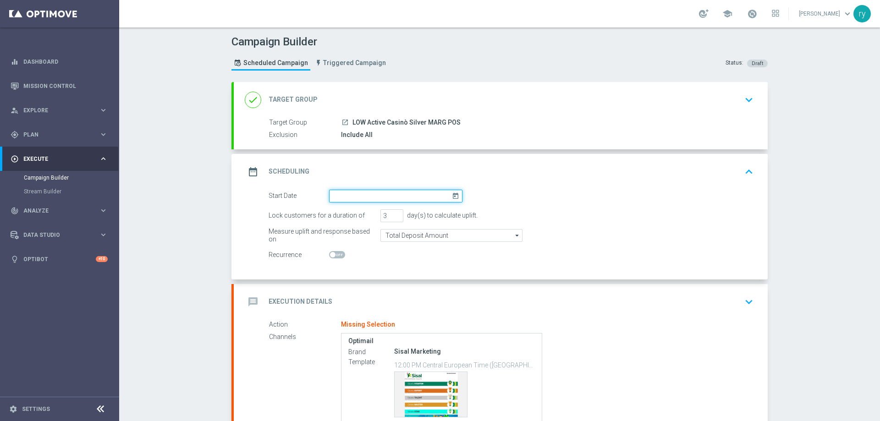
click at [378, 193] on input at bounding box center [395, 196] width 133 height 13
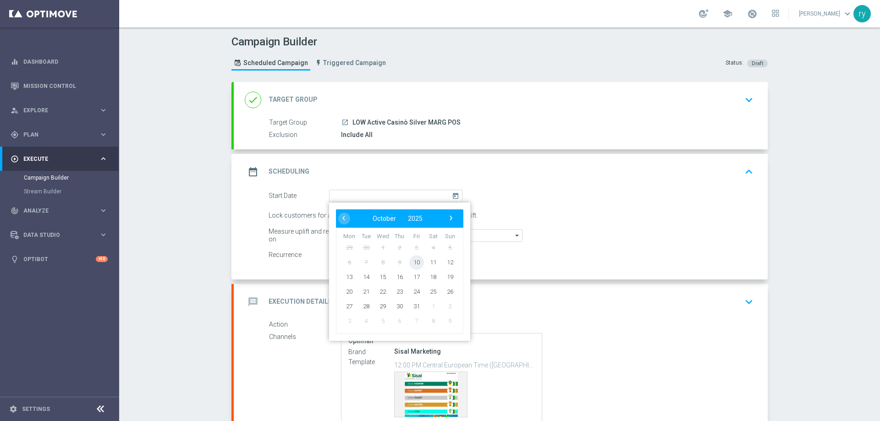
click at [410, 262] on span "10" at bounding box center [416, 262] width 15 height 15
type input "[DATE]"
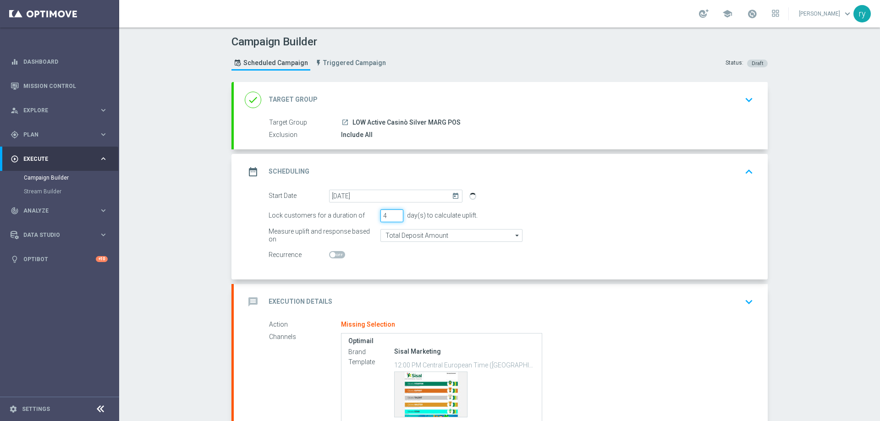
click at [391, 212] on input "4" at bounding box center [391, 215] width 23 height 13
click at [391, 212] on input "5" at bounding box center [391, 215] width 23 height 13
type input "6"
click at [391, 212] on input "6" at bounding box center [391, 215] width 23 height 13
click at [402, 231] on input "Total Deposit Amount" at bounding box center [451, 235] width 142 height 13
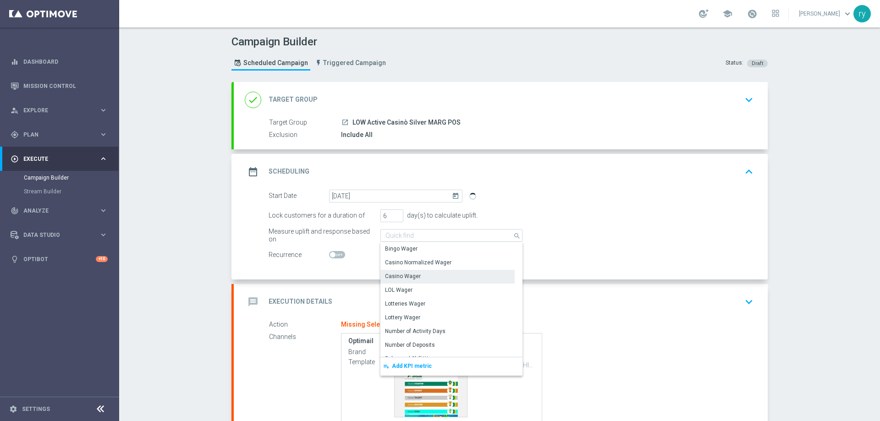
click at [405, 277] on div "Casino Wager" at bounding box center [403, 276] width 36 height 8
type input "Casino Wager"
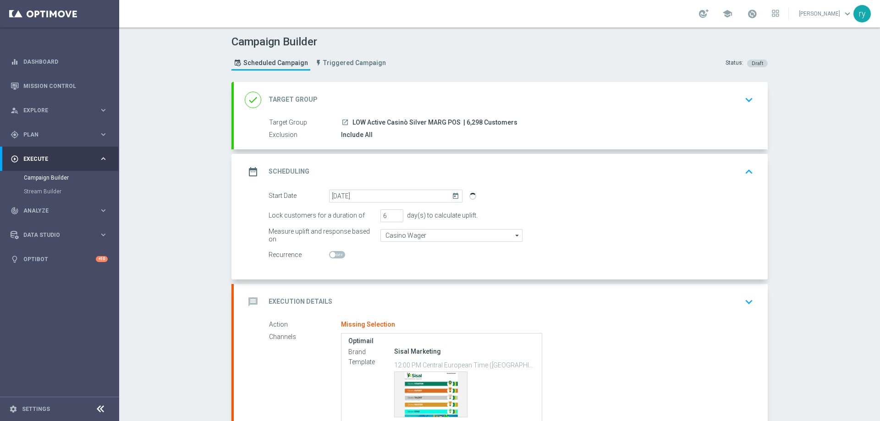
click at [593, 298] on div "message Execution Details keyboard_arrow_down" at bounding box center [501, 301] width 512 height 17
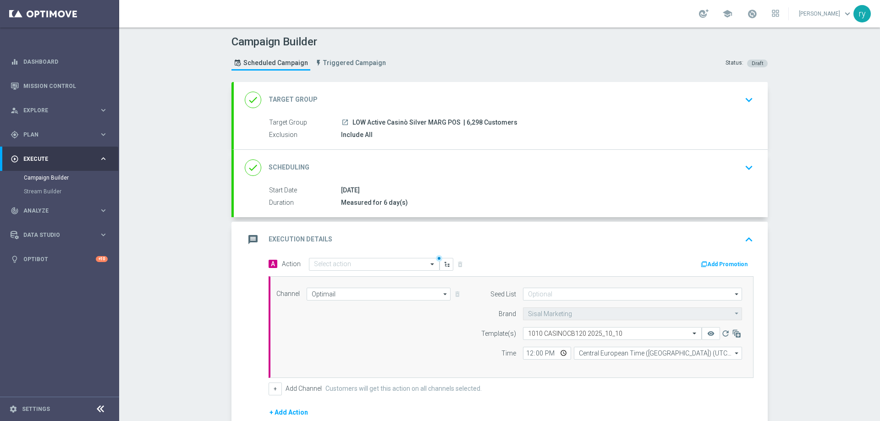
click at [715, 266] on button "Add Promotion" at bounding box center [725, 264] width 51 height 10
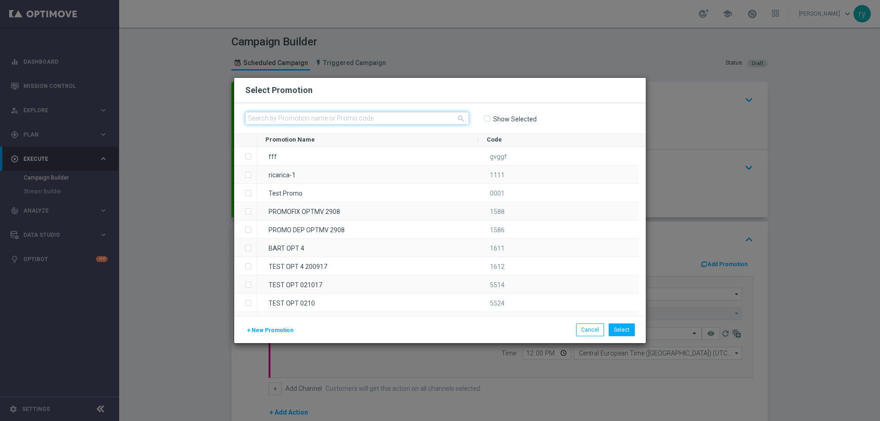
click at [291, 123] on input "text" at bounding box center [357, 118] width 224 height 13
paste input "336489"
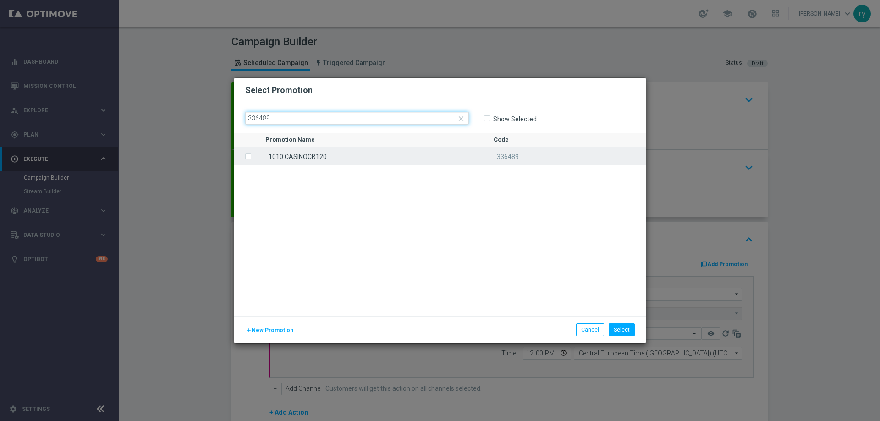
type input "336489"
click at [353, 160] on div "1010 CASINOCB120" at bounding box center [371, 156] width 228 height 18
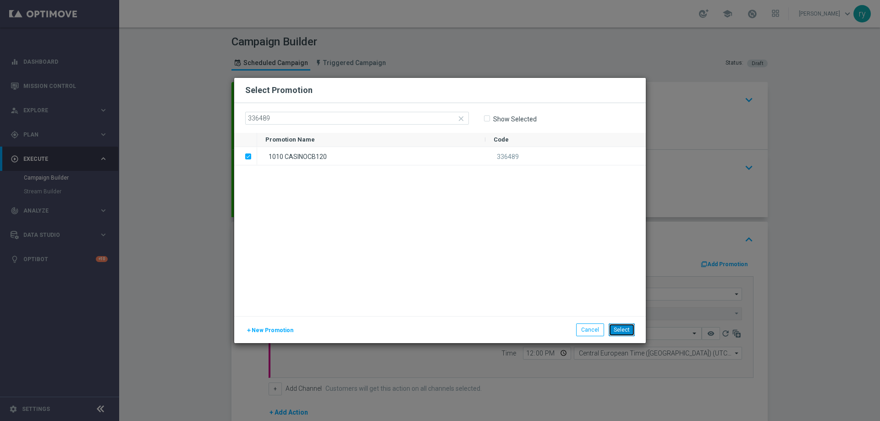
click at [624, 330] on button "Select" at bounding box center [622, 330] width 26 height 13
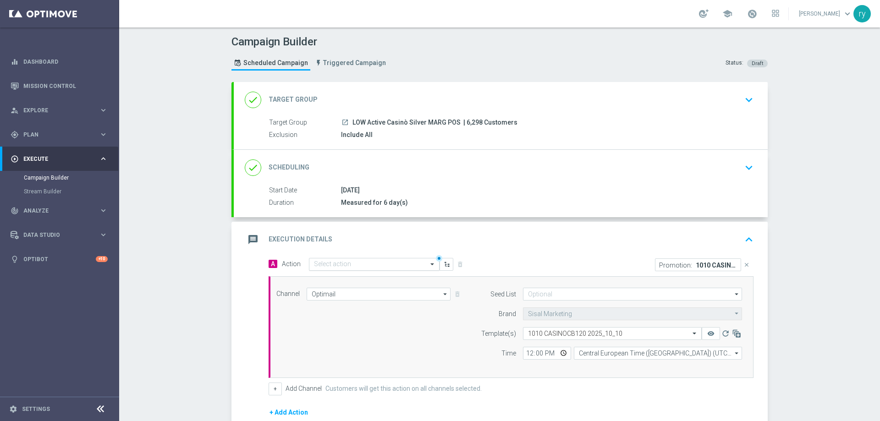
click at [349, 259] on div "Select action" at bounding box center [374, 264] width 131 height 13
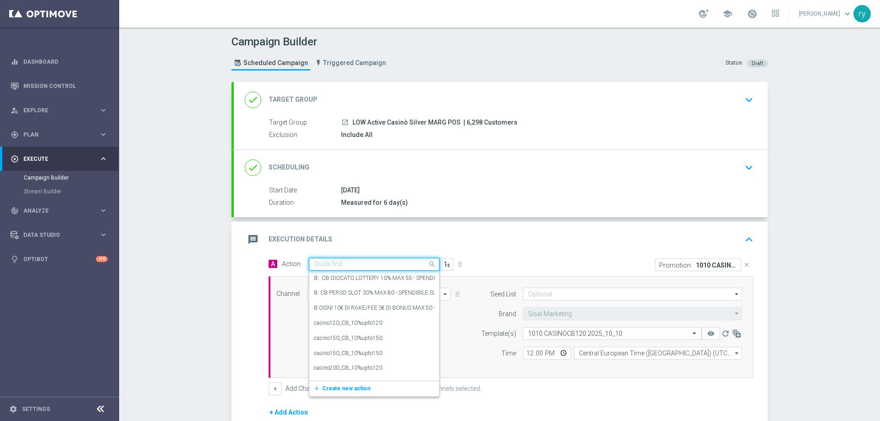
paste input "casino20_CB_20%upto120"
type input "casino20_CB_20%upto120"
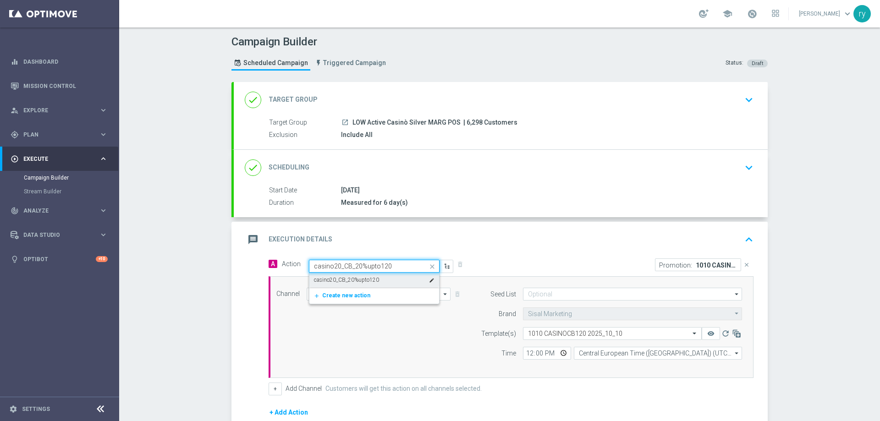
click at [353, 282] on label "casino20_CB_20%upto120" at bounding box center [346, 280] width 65 height 8
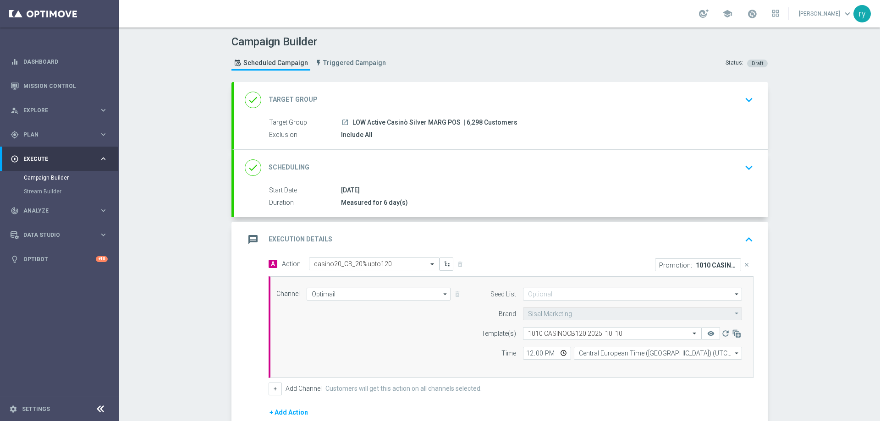
click at [551, 229] on div "message Execution Details keyboard_arrow_up" at bounding box center [501, 240] width 534 height 36
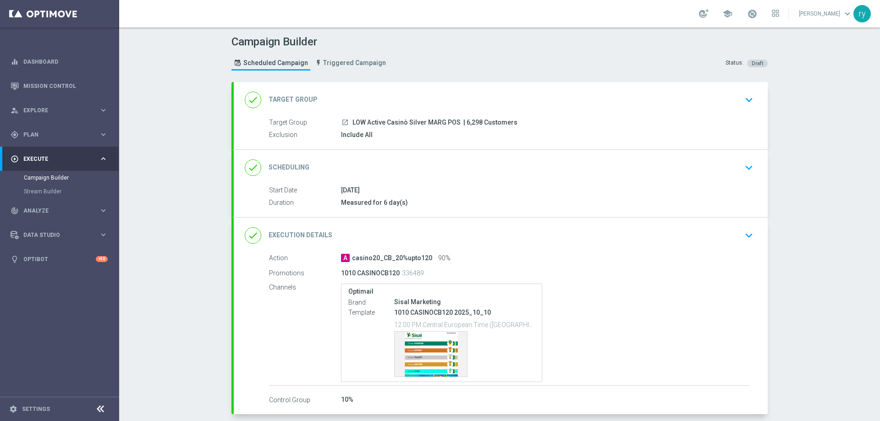
click at [445, 239] on div "done Execution Details keyboard_arrow_down" at bounding box center [501, 235] width 512 height 17
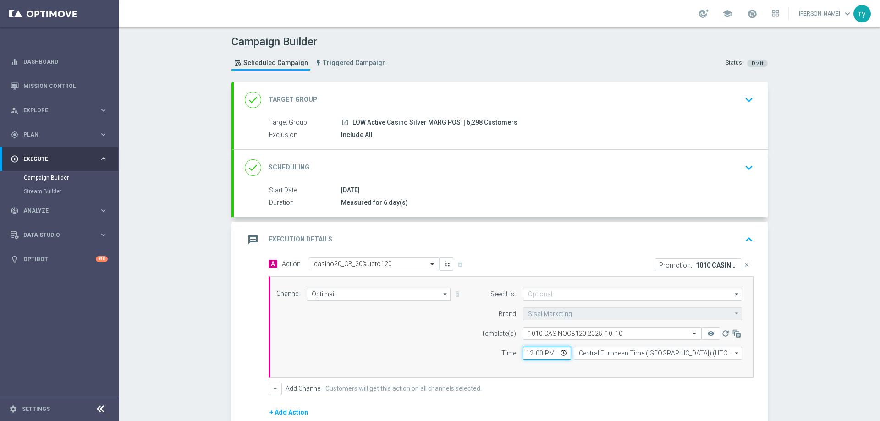
click at [525, 351] on input "12:00" at bounding box center [547, 353] width 48 height 13
type input "18:00"
click at [528, 366] on div "Seed List arrow_drop_down Drag here to set row groups Drag here to set column l…" at bounding box center [609, 327] width 280 height 79
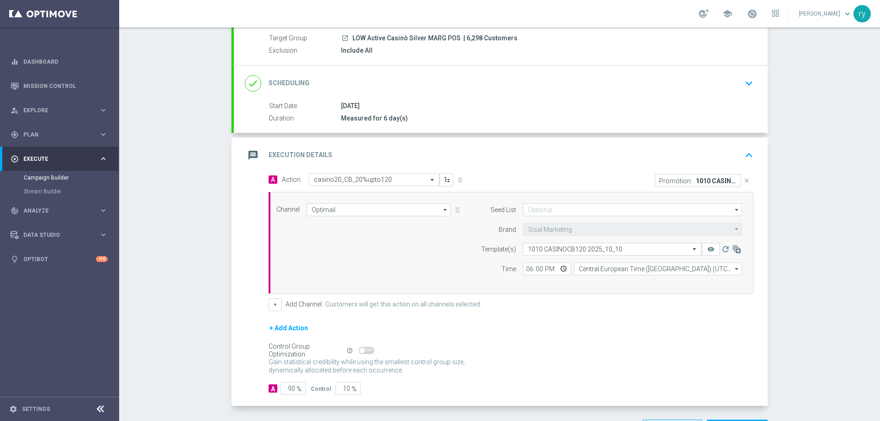
scroll to position [92, 0]
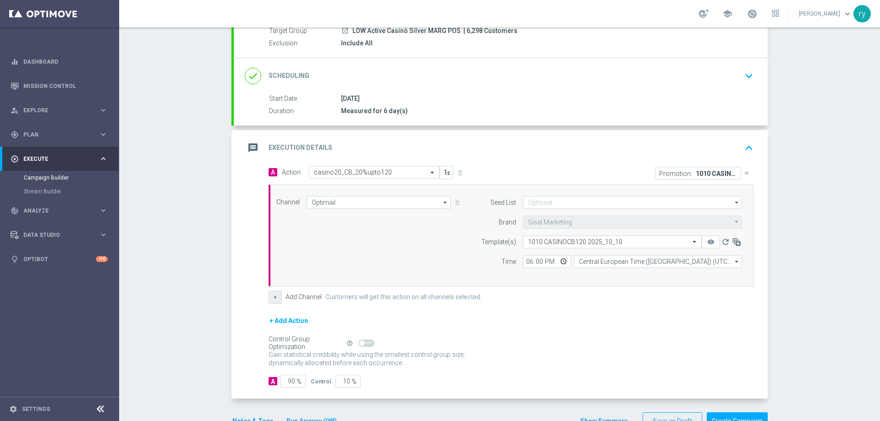
click at [274, 297] on button "+" at bounding box center [275, 297] width 13 height 13
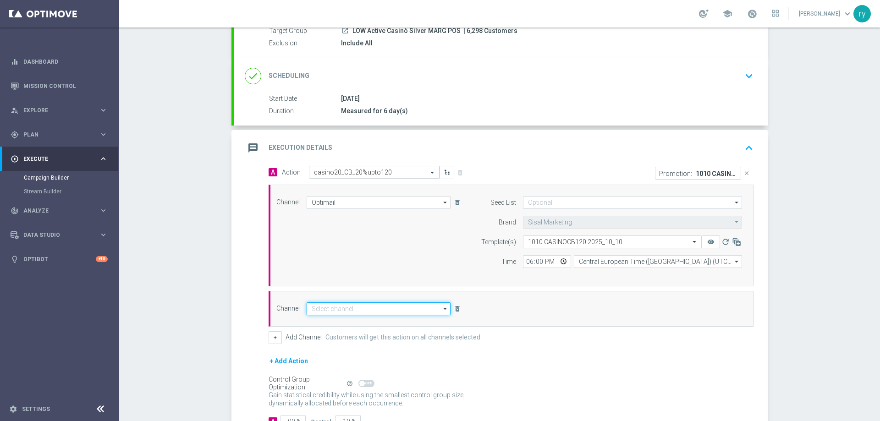
click at [307, 314] on input at bounding box center [379, 308] width 144 height 13
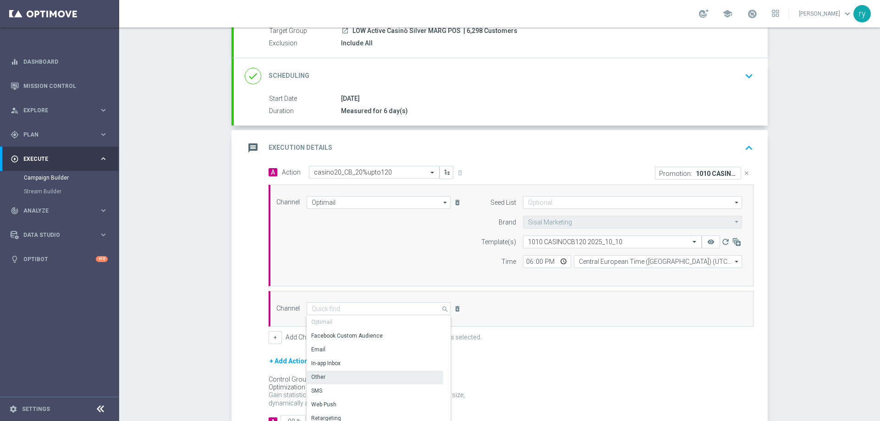
click at [340, 379] on div "Other" at bounding box center [375, 377] width 137 height 13
type input "Other"
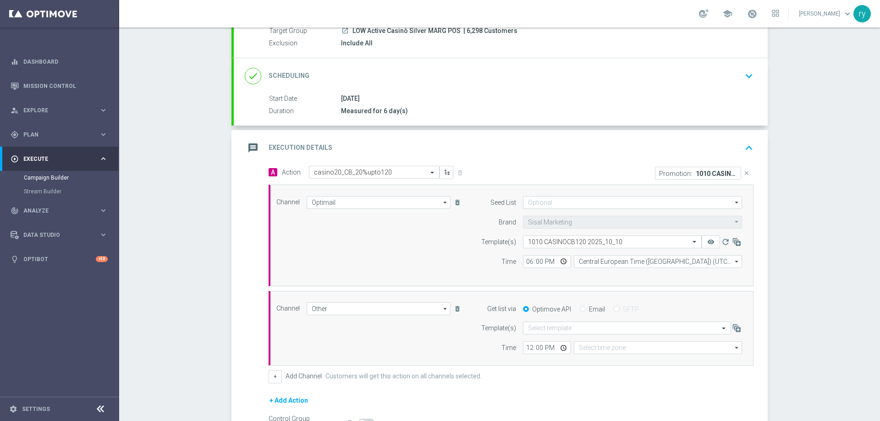
type input "Coordinated Universal Time (UTC 00:00)"
click at [572, 308] on div "Optimove API Email SFTP" at bounding box center [632, 309] width 233 height 8
click at [573, 309] on div "Optimove API Email SFTP" at bounding box center [632, 309] width 233 height 8
click at [575, 309] on div "Optimove API Email SFTP" at bounding box center [632, 309] width 233 height 8
click at [580, 309] on input "Email" at bounding box center [583, 310] width 6 height 6
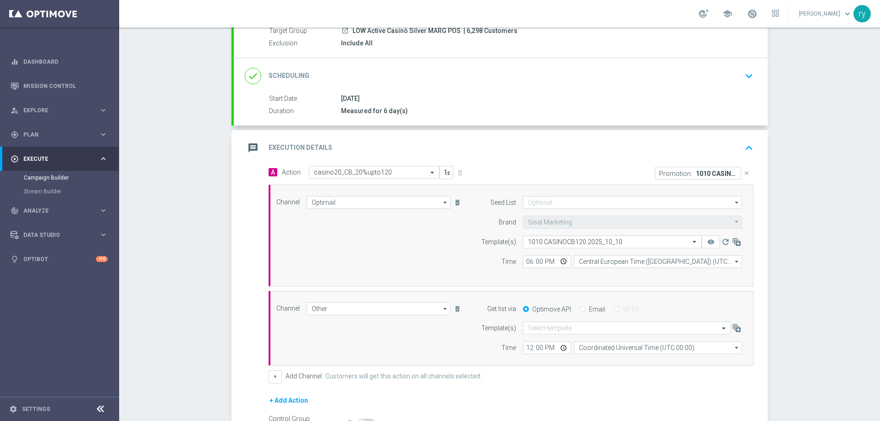
radio input "true"
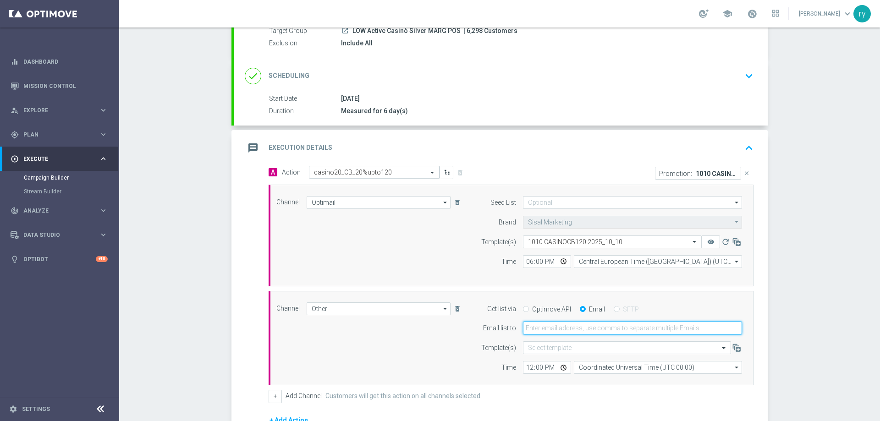
click at [572, 325] on input "email" at bounding box center [632, 328] width 219 height 13
type input "[EMAIL_ADDRESS][DOMAIN_NAME]"
click at [527, 369] on input "12:00" at bounding box center [547, 367] width 48 height 13
type input "18:00"
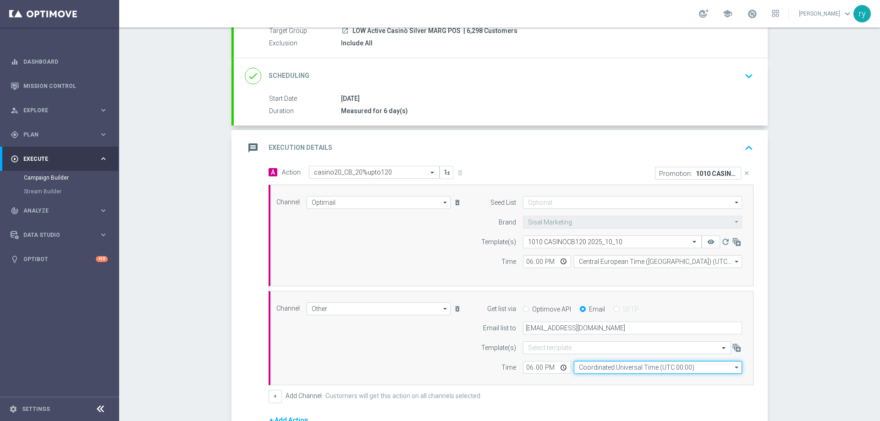
click at [607, 368] on input "Coordinated Universal Time (UTC 00:00)" at bounding box center [658, 367] width 168 height 13
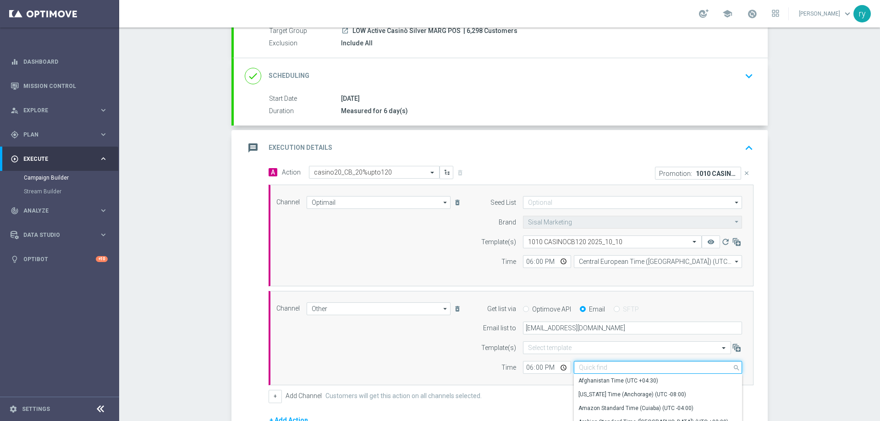
click at [607, 368] on input at bounding box center [658, 367] width 168 height 13
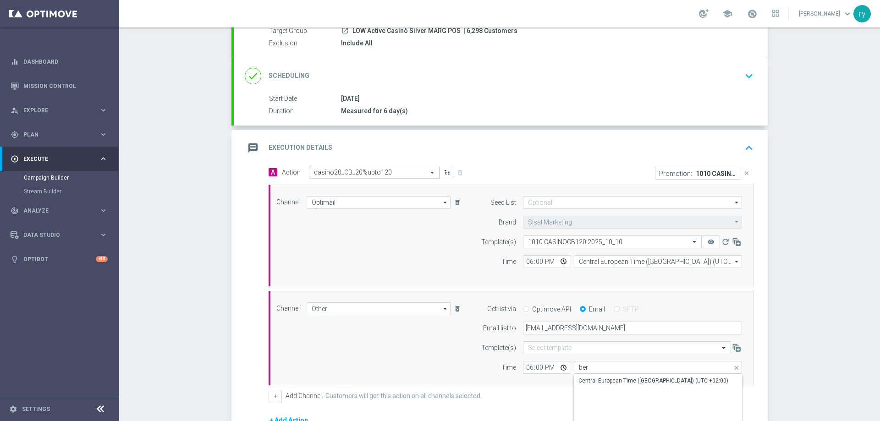
click at [611, 375] on div "Central European Time ([GEOGRAPHIC_DATA]) (UTC +02:00)" at bounding box center [658, 380] width 168 height 13
type input "Central European Time ([GEOGRAPHIC_DATA]) (UTC +02:00)"
click at [454, 365] on div "Channel Other Other arrow_drop_down Drag here to set row groups Drag here to se…" at bounding box center [508, 338] width 479 height 72
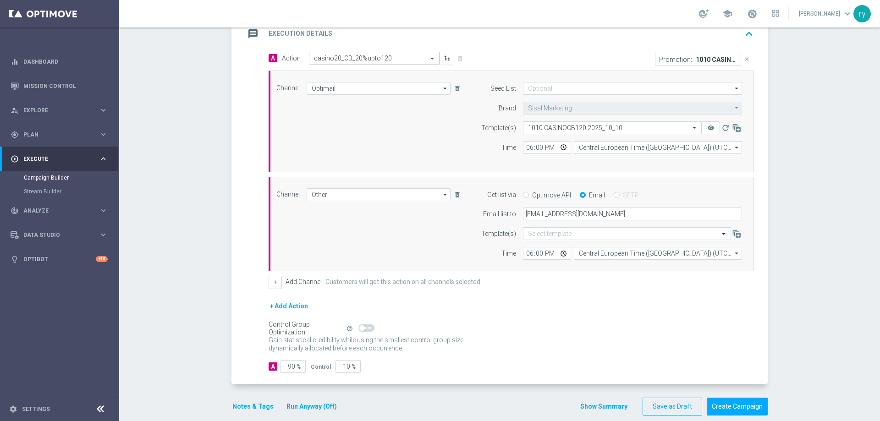
scroll to position [219, 0]
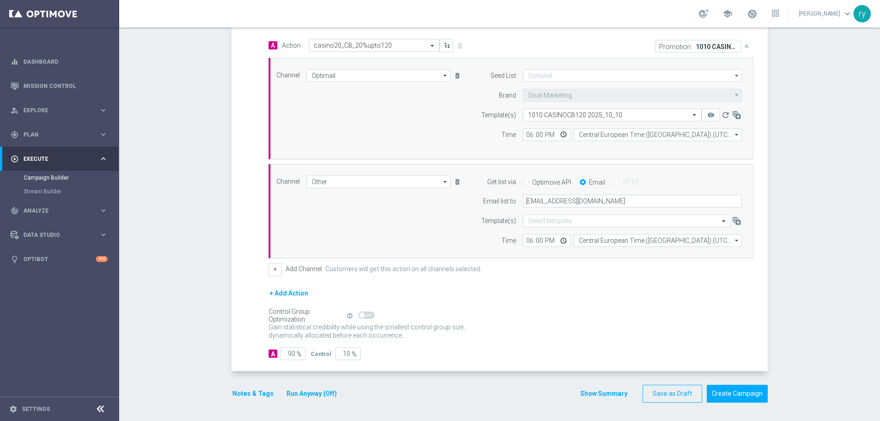
click at [250, 393] on button "Notes & Tags" at bounding box center [252, 393] width 43 height 11
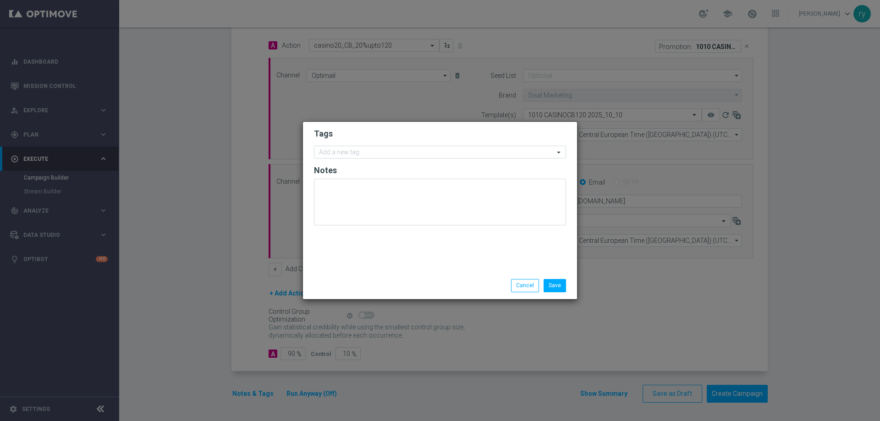
click at [324, 159] on form "Tags Add a new tag Notes" at bounding box center [440, 179] width 252 height 106
click at [330, 148] on div "Add a new tag" at bounding box center [339, 153] width 42 height 10
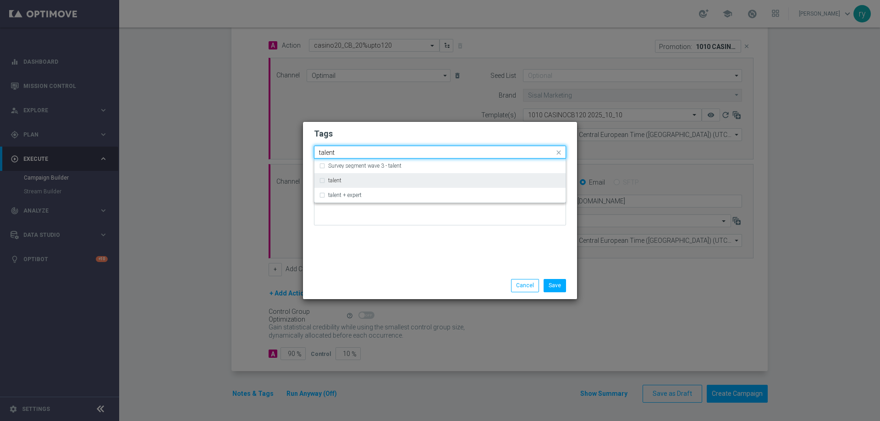
click at [348, 176] on div "talent" at bounding box center [440, 180] width 242 height 15
type input "talent"
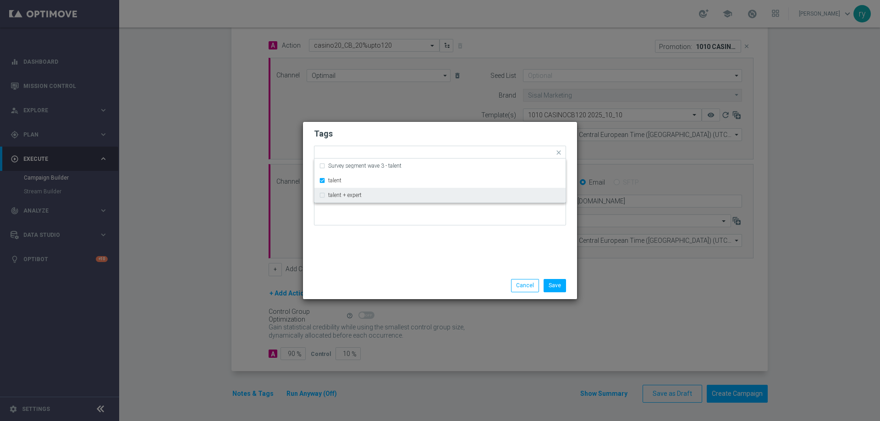
click at [370, 252] on div "Tags Quick find × talent Survey segment wave 3 - talent talent talent + expert …" at bounding box center [440, 197] width 274 height 150
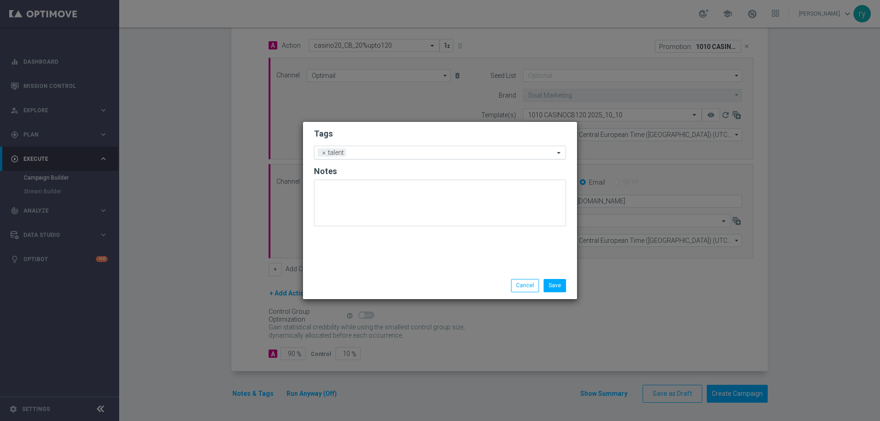
click at [397, 154] on input "text" at bounding box center [452, 153] width 204 height 8
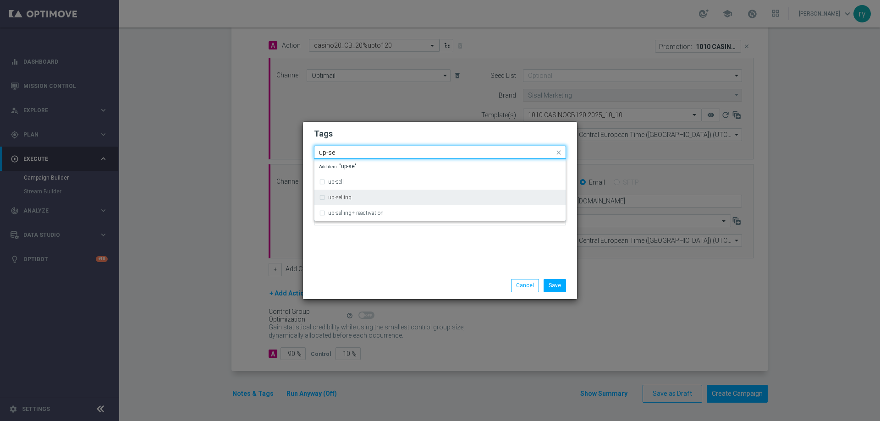
click at [395, 195] on div "up-selling" at bounding box center [444, 197] width 233 height 5
type input "up-se"
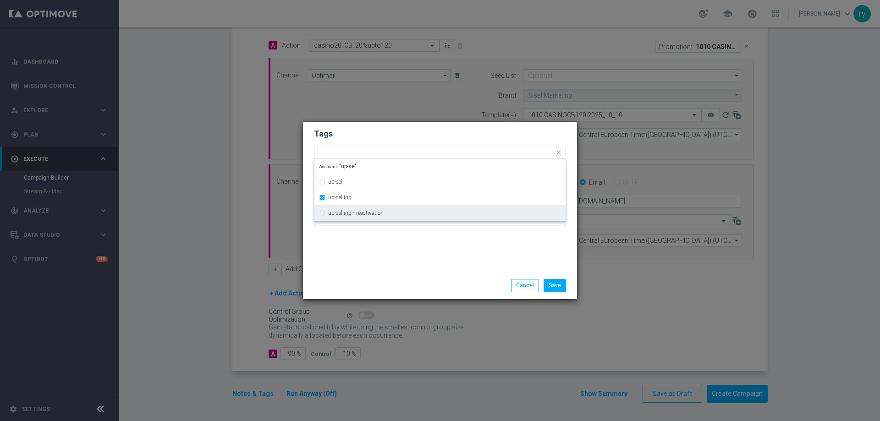
click at [399, 252] on div "Tags Quick find × talent × up-selling up-sell up-selling up-selling+ reactivati…" at bounding box center [440, 197] width 274 height 150
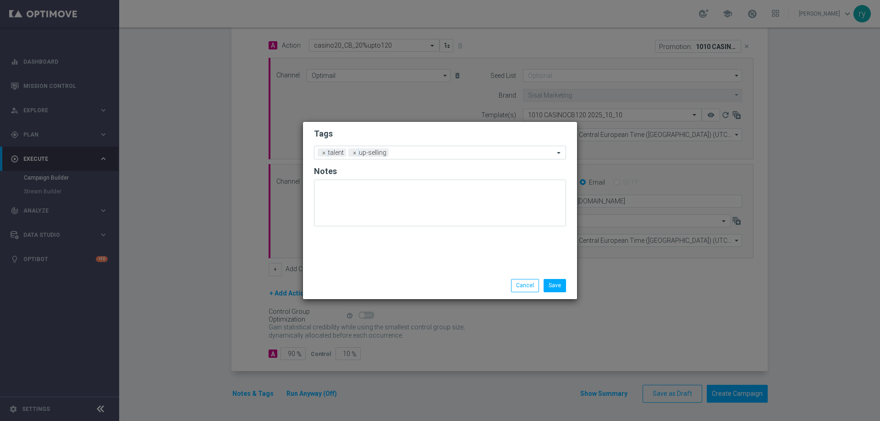
click at [428, 145] on form "Tags Add a new tag × talent × up-selling Notes" at bounding box center [440, 179] width 252 height 107
click at [427, 151] on input "text" at bounding box center [473, 153] width 162 height 8
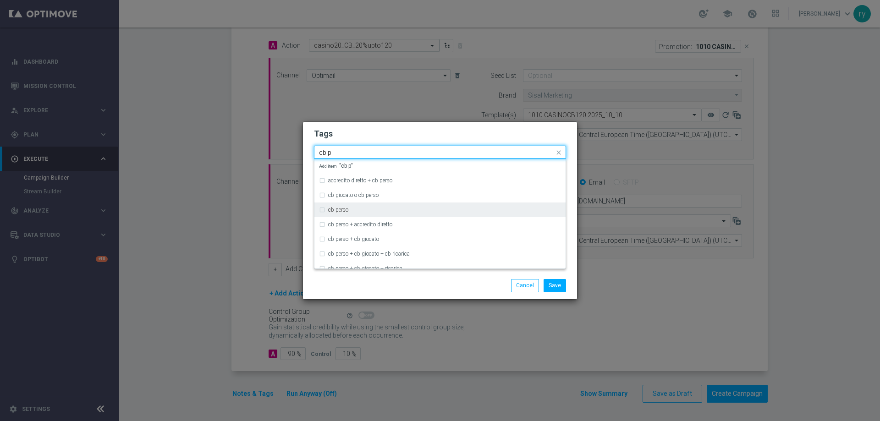
click at [390, 203] on div "cb perso" at bounding box center [440, 210] width 242 height 15
type input "cb p"
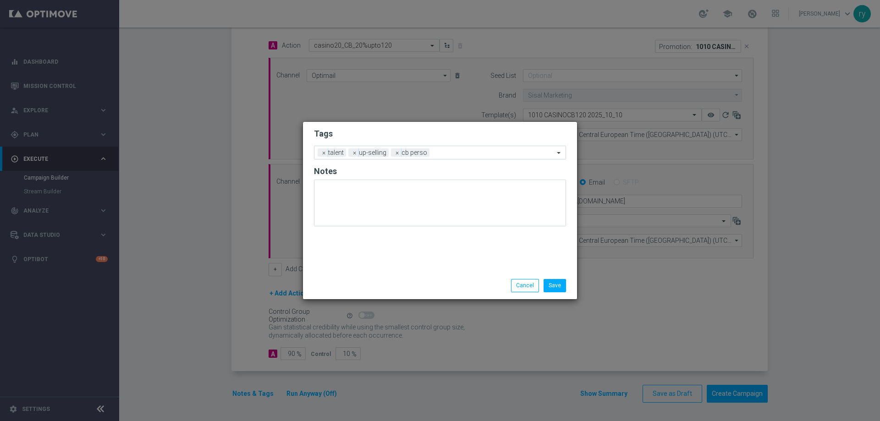
click at [392, 280] on div "Save Cancel" at bounding box center [440, 285] width 266 height 13
click at [467, 154] on input "text" at bounding box center [493, 153] width 121 height 8
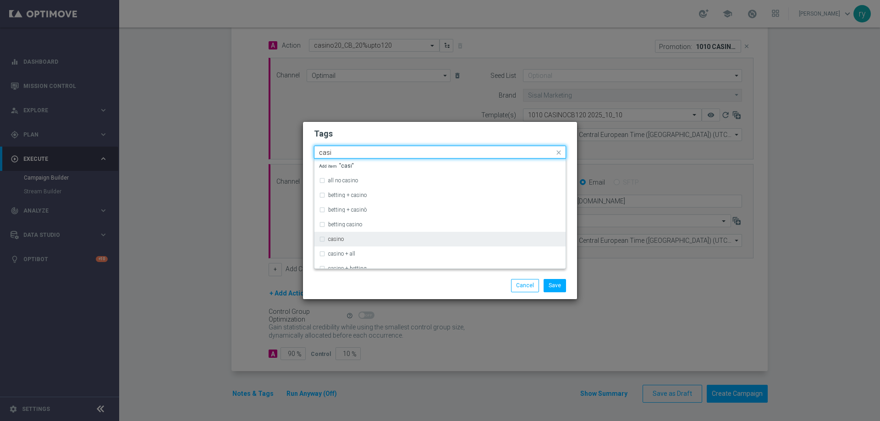
click at [386, 233] on div "casino" at bounding box center [440, 239] width 242 height 15
type input "casi"
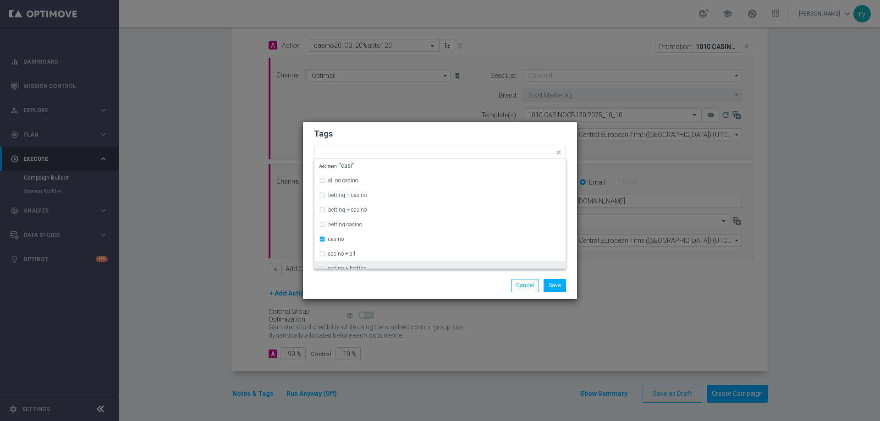
click at [383, 281] on div "Save Cancel" at bounding box center [440, 285] width 266 height 13
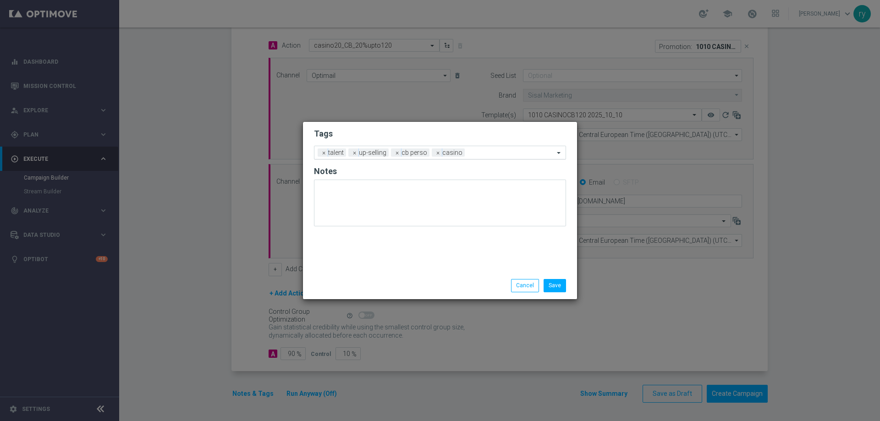
click at [511, 155] on input "text" at bounding box center [511, 153] width 86 height 8
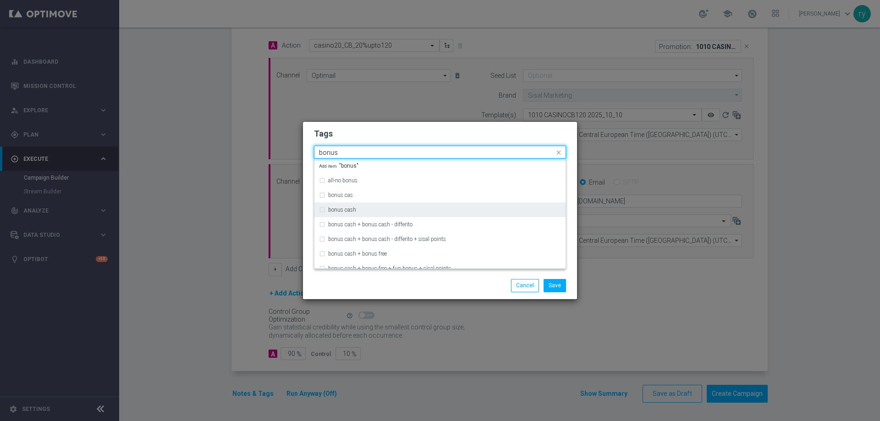
click at [378, 212] on div "bonus cash" at bounding box center [444, 209] width 233 height 5
type input "bonus"
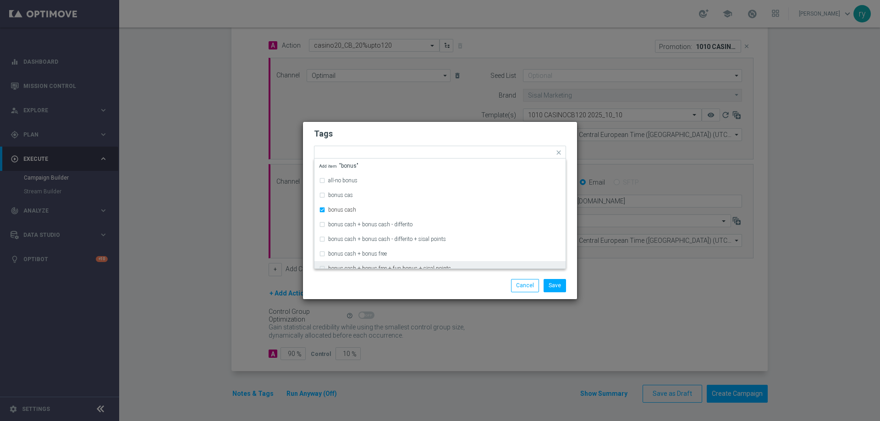
click at [390, 278] on div "Save Cancel" at bounding box center [440, 285] width 274 height 27
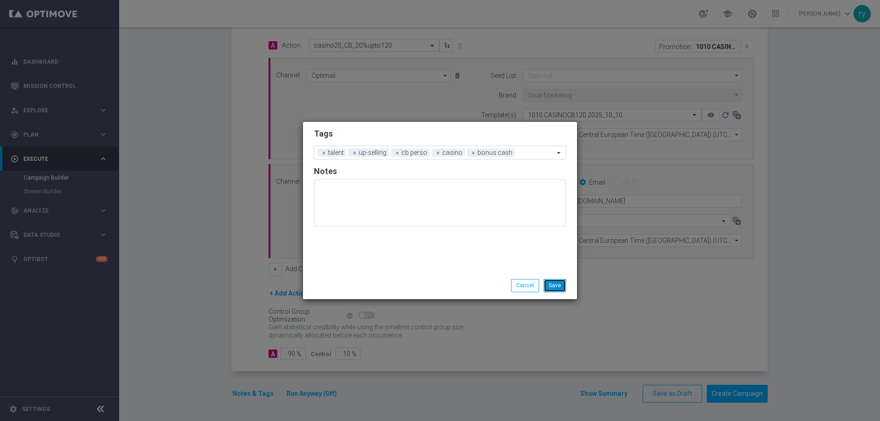
click at [551, 286] on button "Save" at bounding box center [555, 285] width 22 height 13
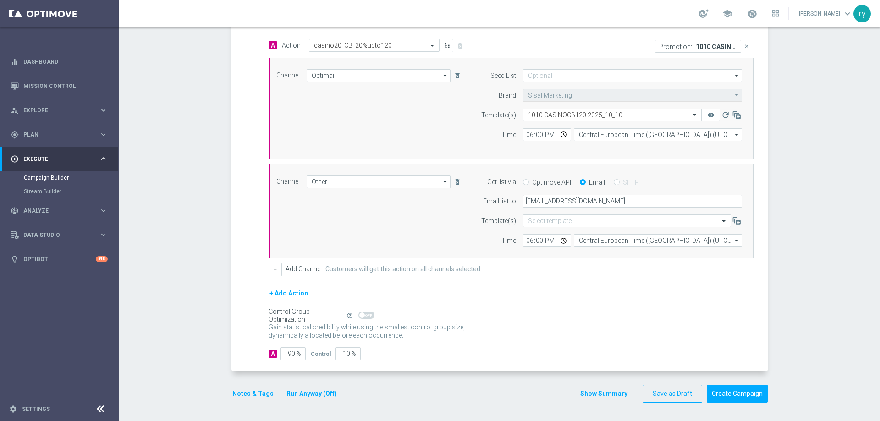
click at [590, 391] on button "Show Summary" at bounding box center [604, 394] width 48 height 11
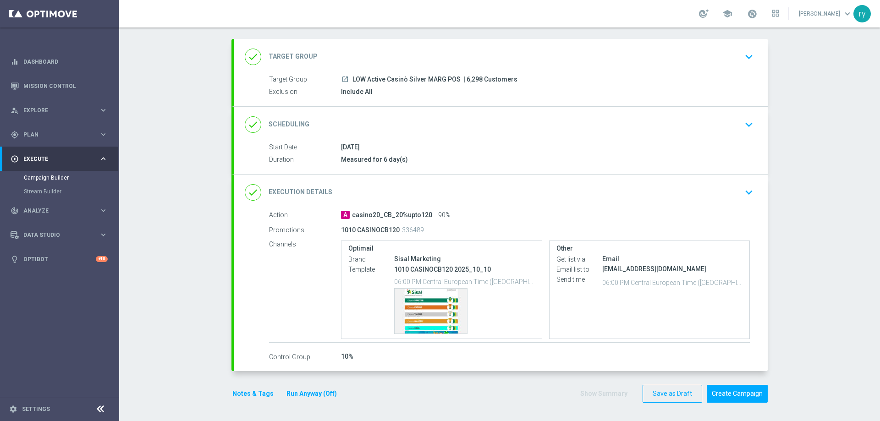
scroll to position [43, 0]
click at [424, 301] on div "Template preview" at bounding box center [431, 311] width 72 height 45
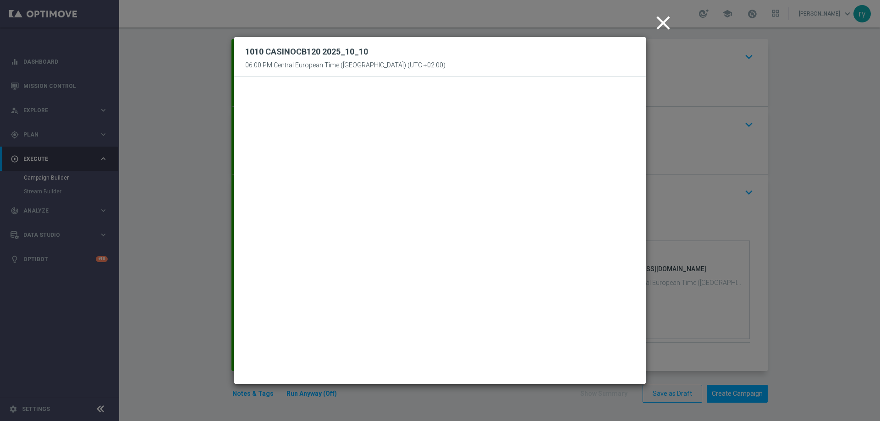
click at [663, 25] on icon "close" at bounding box center [663, 22] width 23 height 23
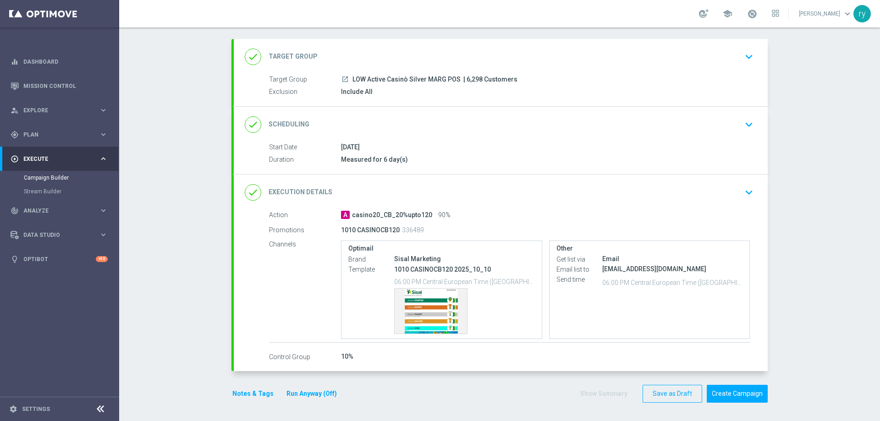
click at [768, 243] on section "done Target Group keyboard_arrow_down Target Group launch LOW Active Casinò Sil…" at bounding box center [500, 226] width 550 height 374
click at [260, 392] on button "Notes & Tags" at bounding box center [252, 393] width 43 height 11
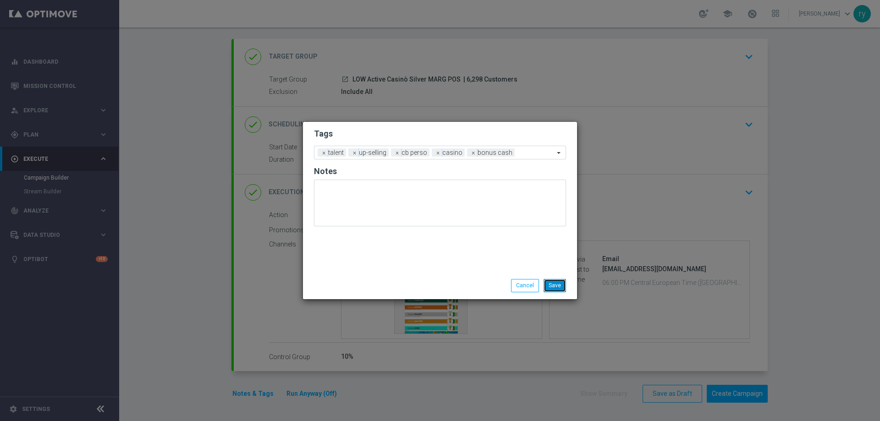
click at [553, 286] on button "Save" at bounding box center [555, 285] width 22 height 13
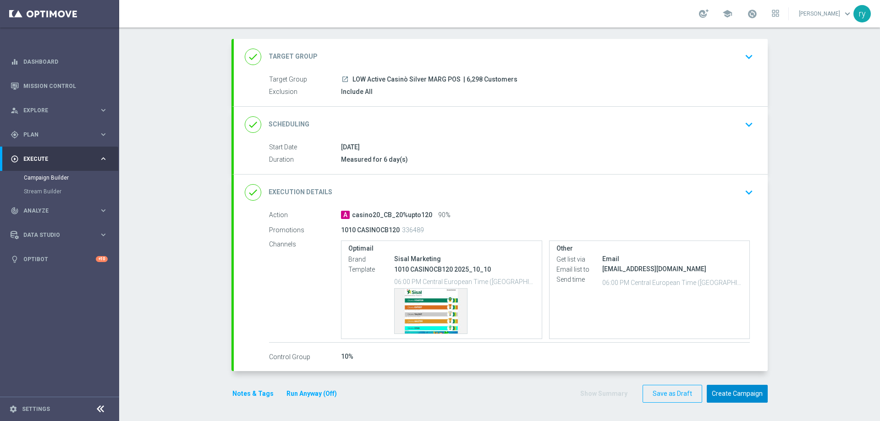
click at [715, 397] on button "Create Campaign" at bounding box center [737, 394] width 61 height 18
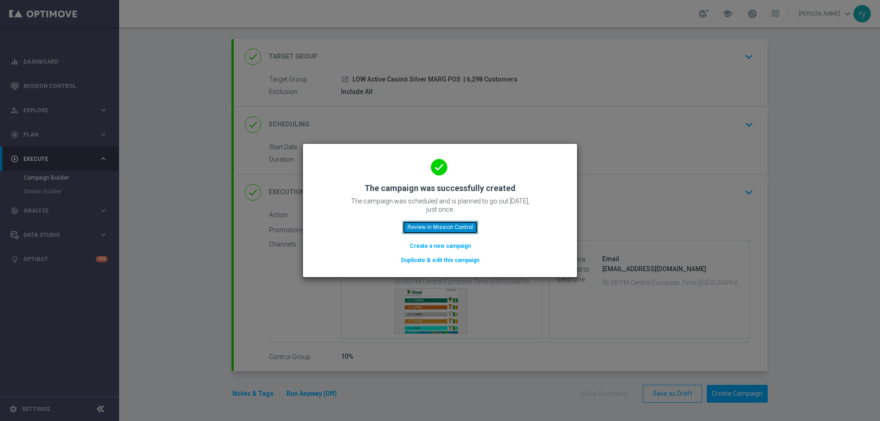
click at [440, 222] on button "Review in Mission Control" at bounding box center [440, 227] width 76 height 13
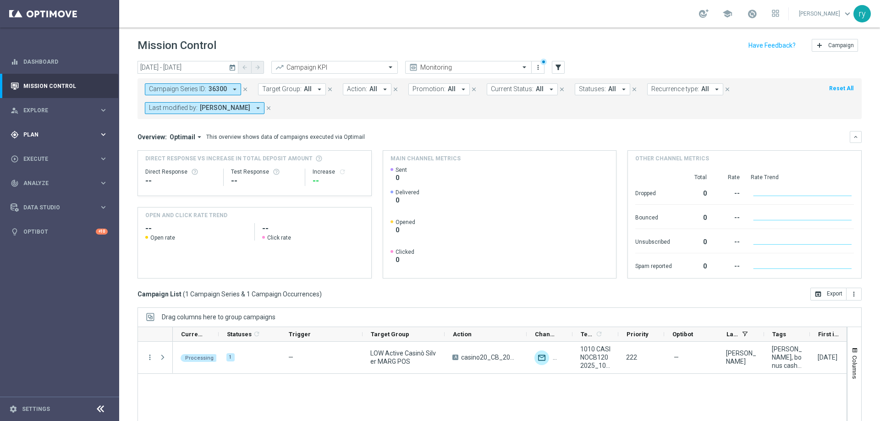
click at [85, 132] on span "Plan" at bounding box center [61, 134] width 76 height 5
click at [35, 193] on link "Optimail" at bounding box center [61, 194] width 67 height 7
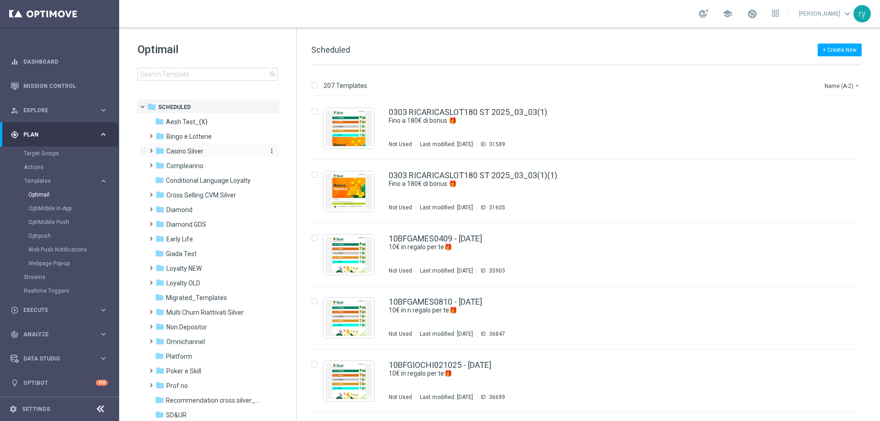
click at [194, 154] on span "Casino Silver" at bounding box center [184, 151] width 37 height 8
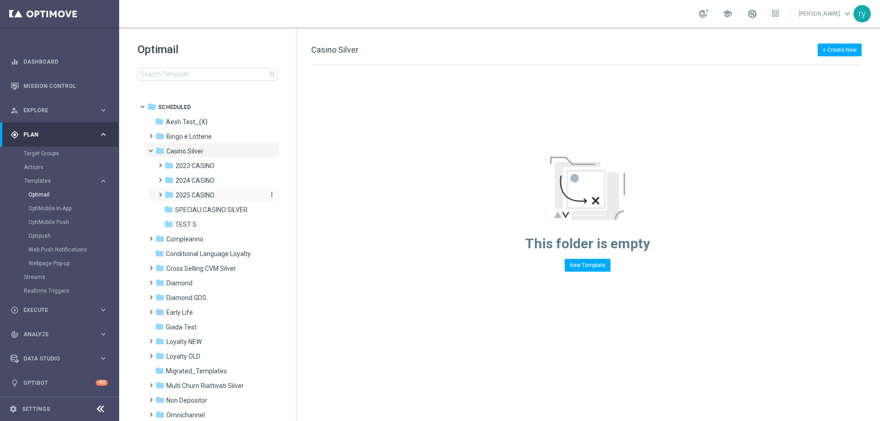
click at [202, 193] on span "2025 CASINO" at bounding box center [195, 195] width 39 height 8
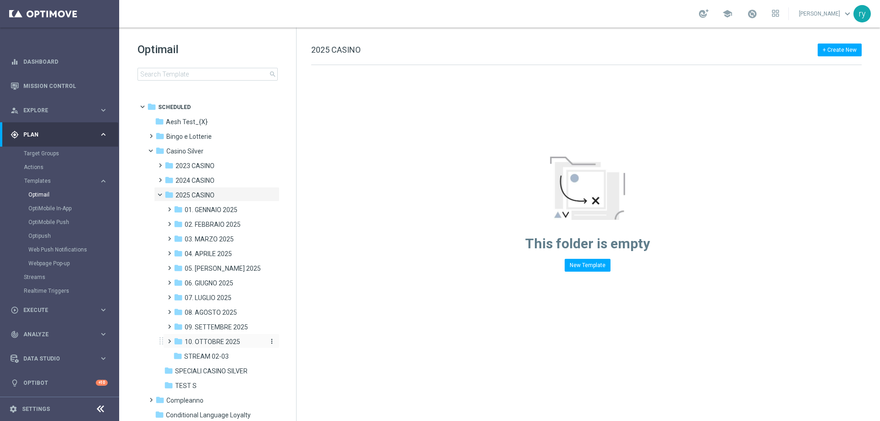
click at [222, 337] on div "folder 10. OTTOBRE 2025" at bounding box center [219, 342] width 90 height 11
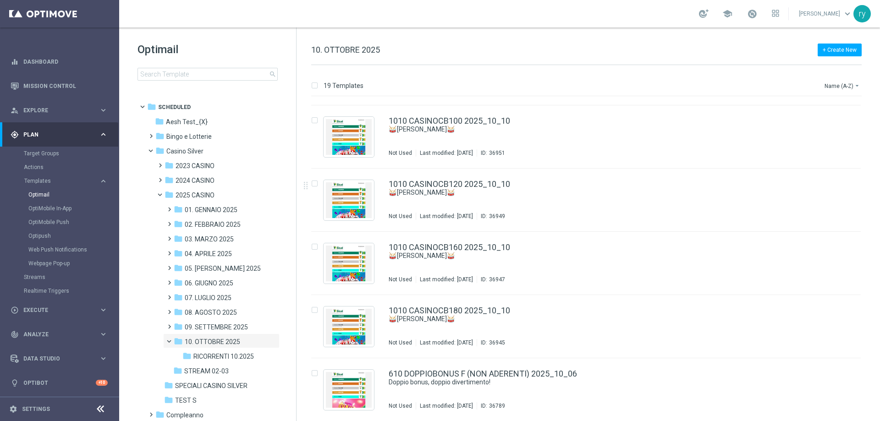
scroll to position [877, 0]
click at [463, 118] on link "1010 CASINOCB100 2025_10_10" at bounding box center [449, 120] width 121 height 8
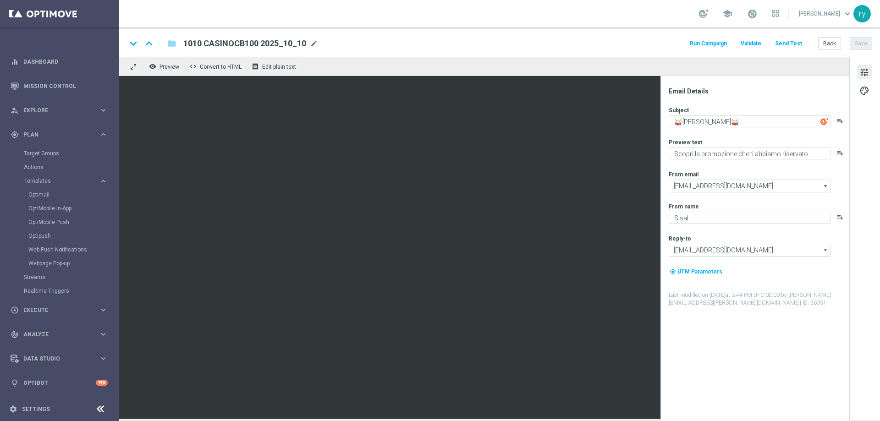
click at [718, 44] on button "Run Campaign" at bounding box center [708, 44] width 40 height 12
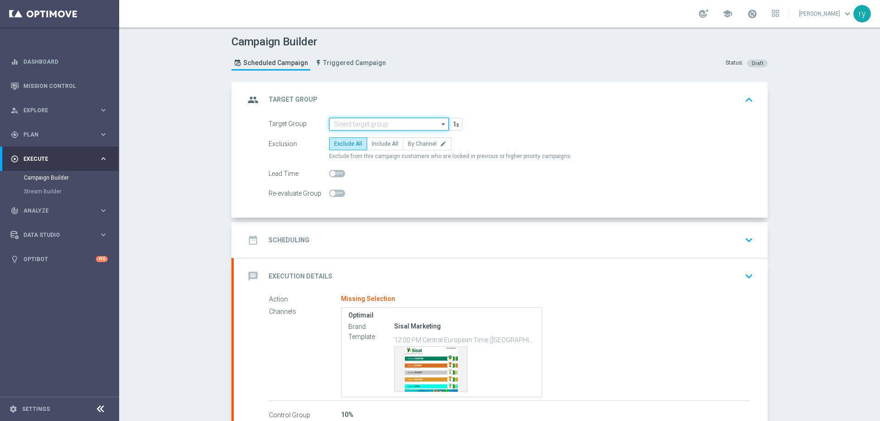
click at [383, 122] on input at bounding box center [389, 124] width 120 height 13
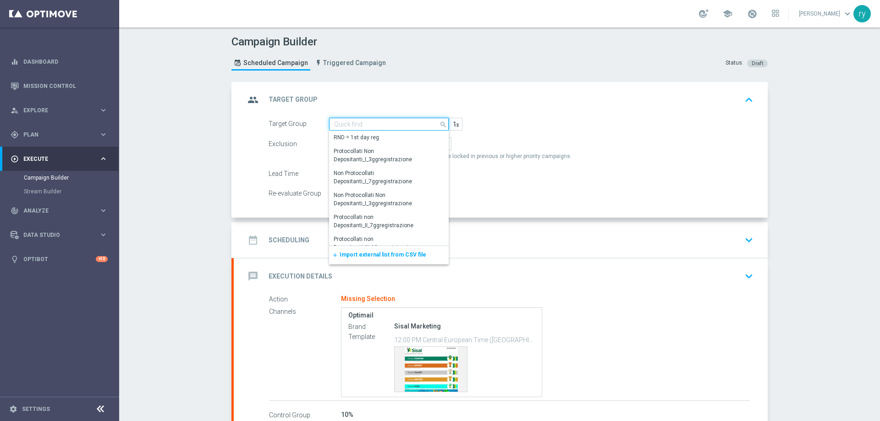
paste input "SUPER LOW Active Casinò Silver MARG POS"
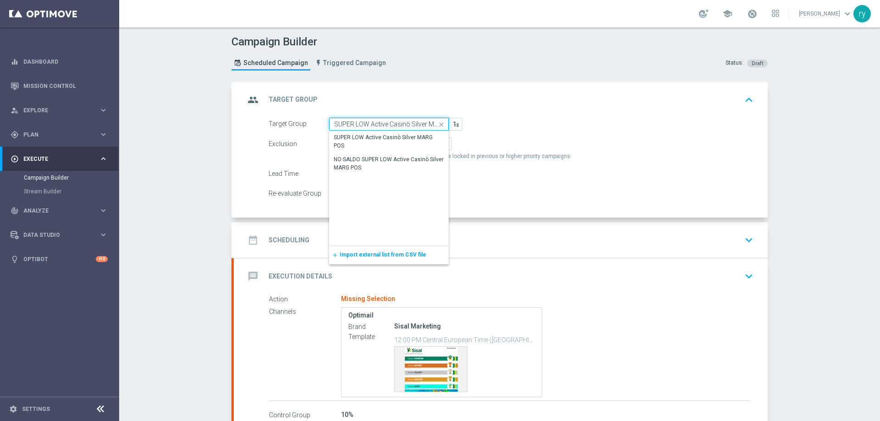
scroll to position [0, 19]
click at [388, 135] on div "SUPER LOW Active Casinò Silver MARG POS" at bounding box center [389, 142] width 110 height 16
type input "SUPER LOW Active Casinò Silver MARG POS"
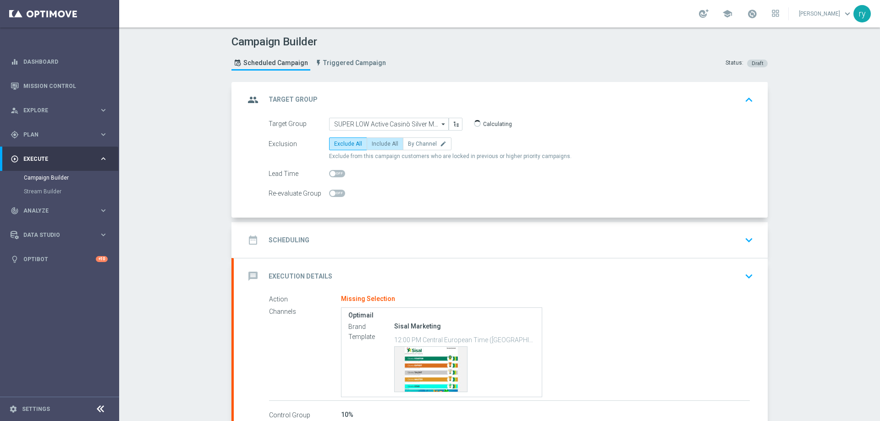
click at [386, 139] on label "Include All" at bounding box center [385, 143] width 37 height 13
click at [378, 143] on input "Include All" at bounding box center [375, 146] width 6 height 6
radio input "true"
click at [394, 243] on div "date_range Scheduling keyboard_arrow_down" at bounding box center [501, 239] width 512 height 17
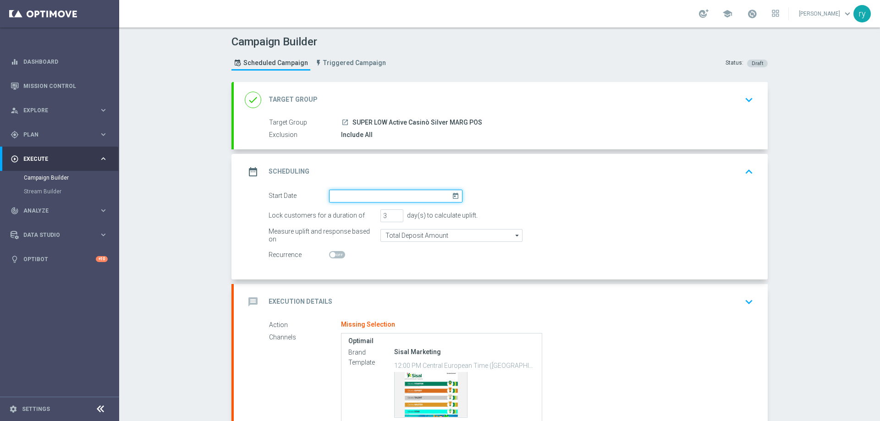
click at [384, 192] on input at bounding box center [395, 196] width 133 height 13
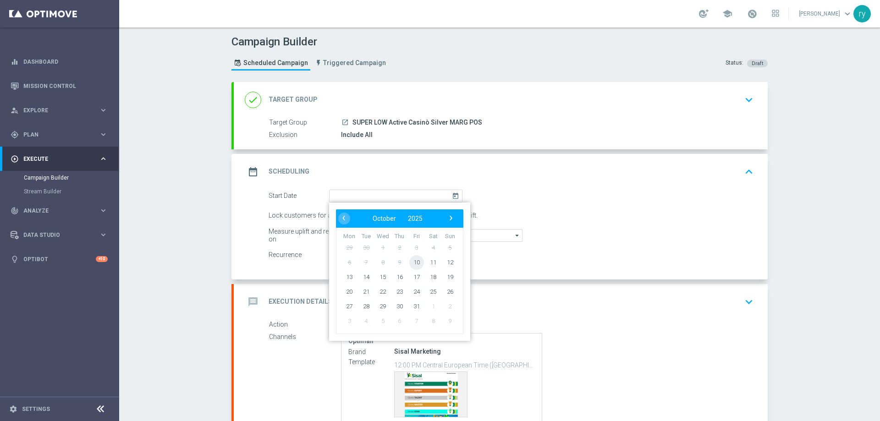
click at [410, 261] on span "10" at bounding box center [416, 262] width 15 height 15
type input "[DATE]"
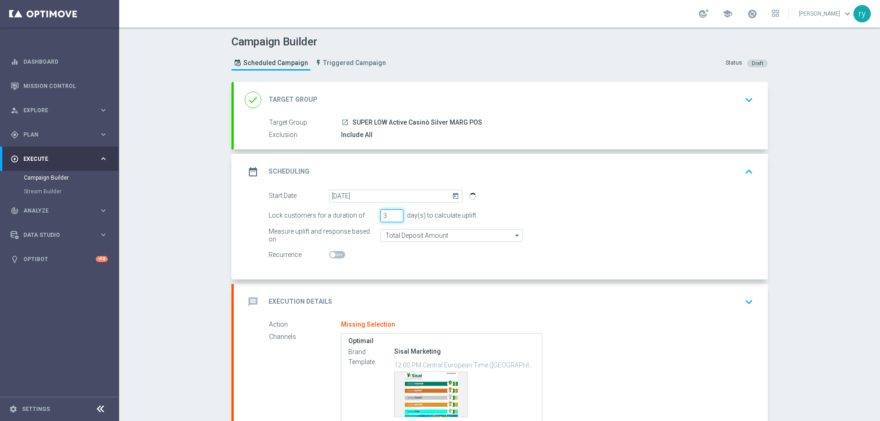
click at [396, 211] on input "3" at bounding box center [391, 215] width 23 height 13
click at [396, 212] on input "4" at bounding box center [391, 215] width 23 height 13
click at [395, 212] on input "5" at bounding box center [391, 215] width 23 height 13
type input "6"
click at [395, 212] on input "6" at bounding box center [391, 215] width 23 height 13
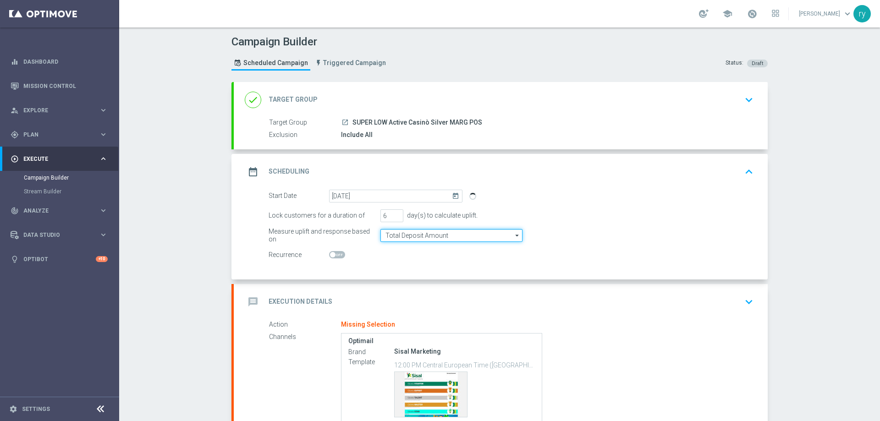
click at [447, 231] on input "Total Deposit Amount" at bounding box center [451, 235] width 142 height 13
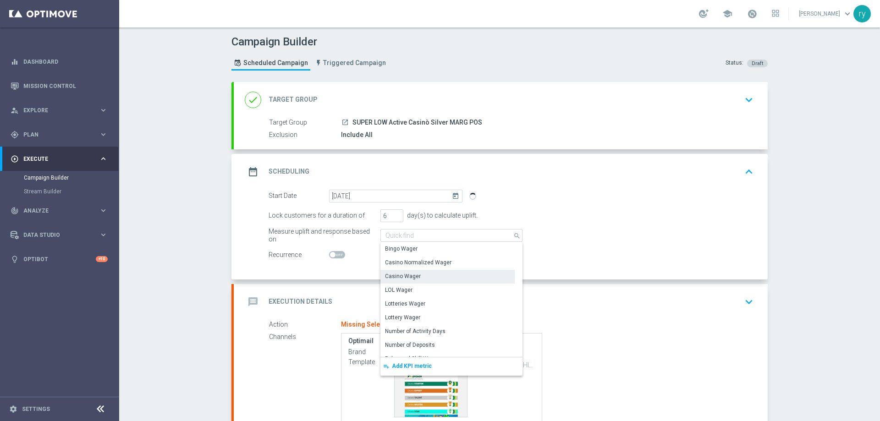
click at [433, 280] on div "Casino Wager" at bounding box center [447, 276] width 134 height 13
type input "Casino Wager"
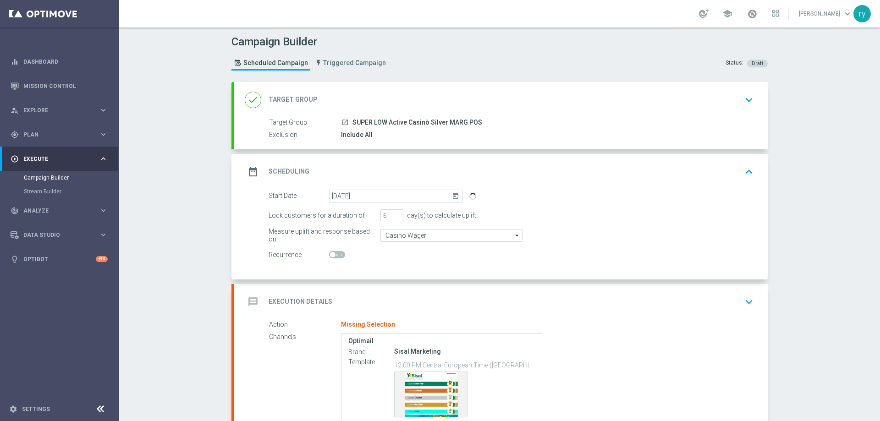
click at [430, 260] on div at bounding box center [395, 255] width 133 height 13
click at [412, 292] on div "message Execution Details keyboard_arrow_down" at bounding box center [501, 302] width 534 height 36
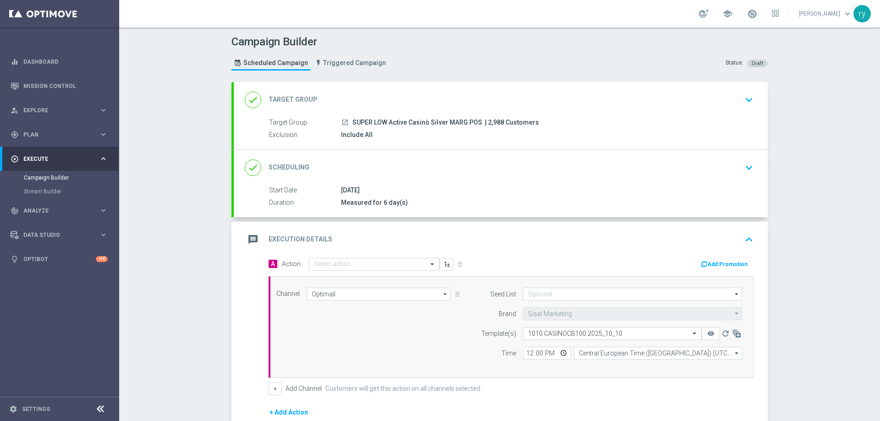
click at [705, 263] on button "Add Promotion" at bounding box center [725, 264] width 51 height 10
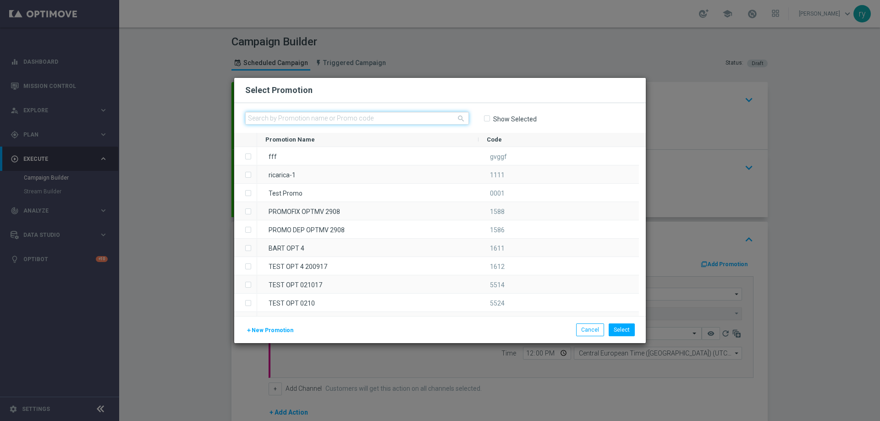
click at [288, 123] on input "text" at bounding box center [357, 118] width 224 height 13
paste input "336493"
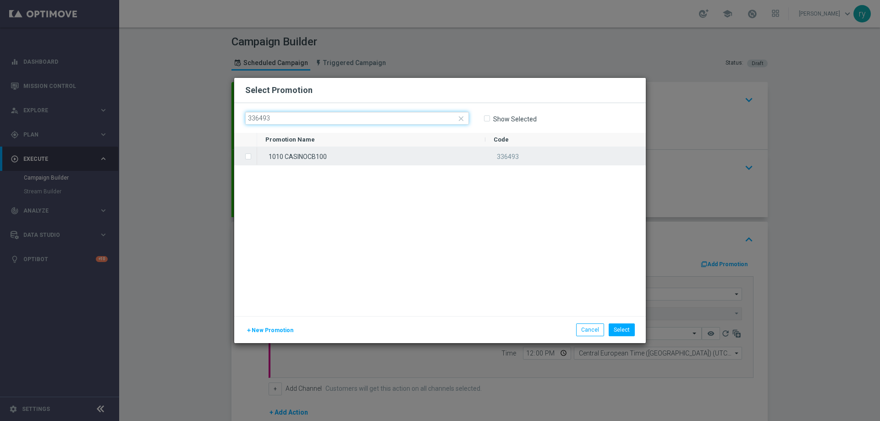
type input "336493"
click at [315, 154] on div "1010 CASINOCB100" at bounding box center [371, 156] width 228 height 18
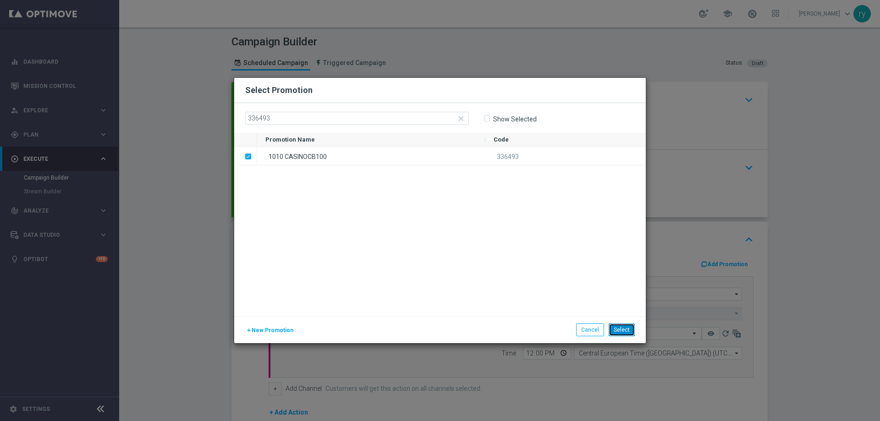
click at [616, 331] on button "Select" at bounding box center [622, 330] width 26 height 13
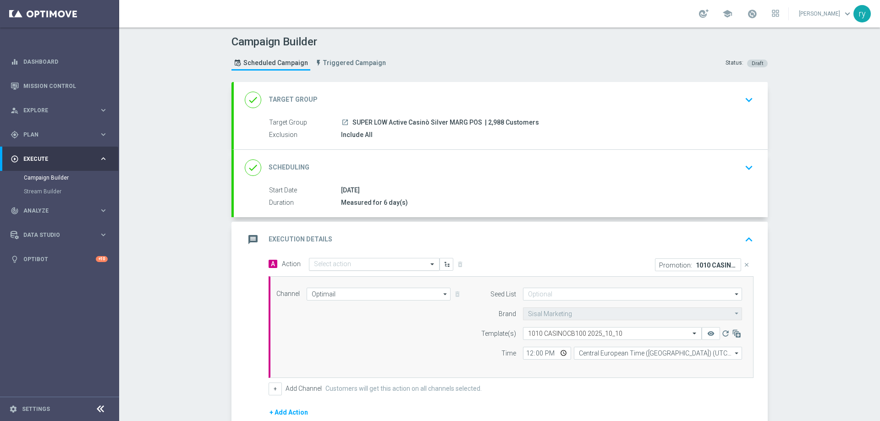
click at [327, 264] on input "text" at bounding box center [365, 265] width 102 height 8
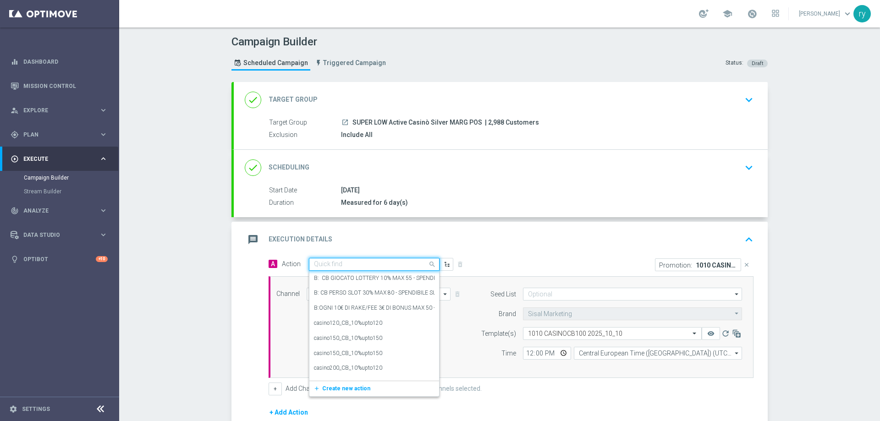
paste input "comparto no entry_20%upto100"
type input "comparto no entry_20%upto100"
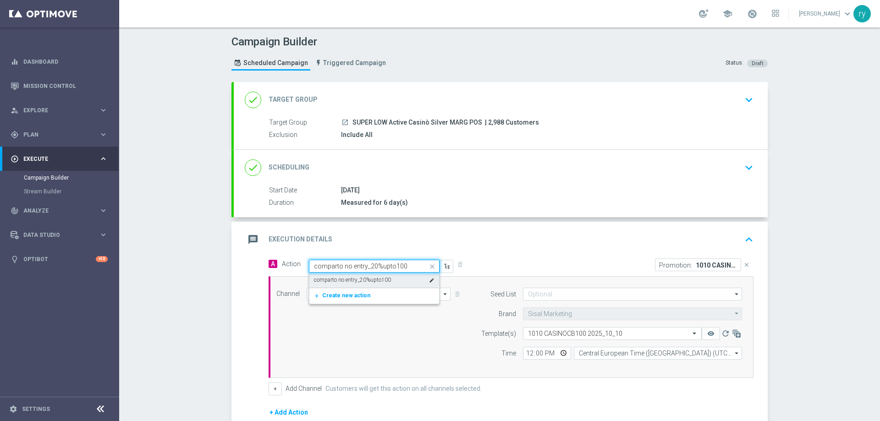
click at [339, 283] on label "comparto no entry_20%upto100" at bounding box center [352, 280] width 77 height 8
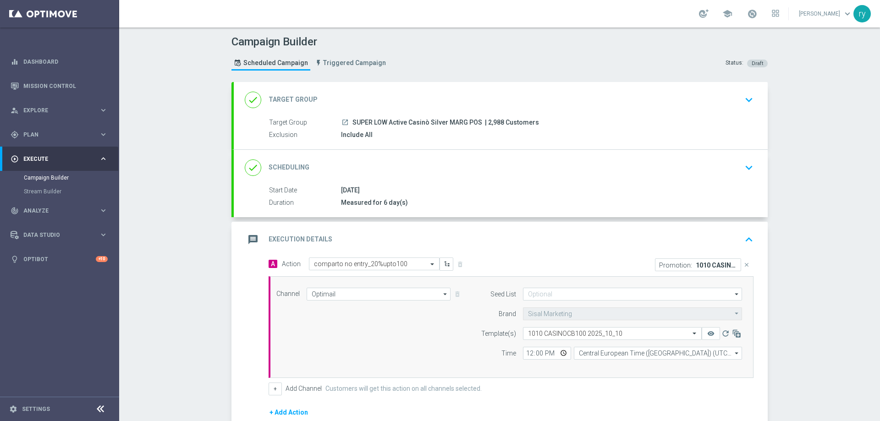
click at [502, 251] on div "message Execution Details keyboard_arrow_up" at bounding box center [501, 240] width 534 height 36
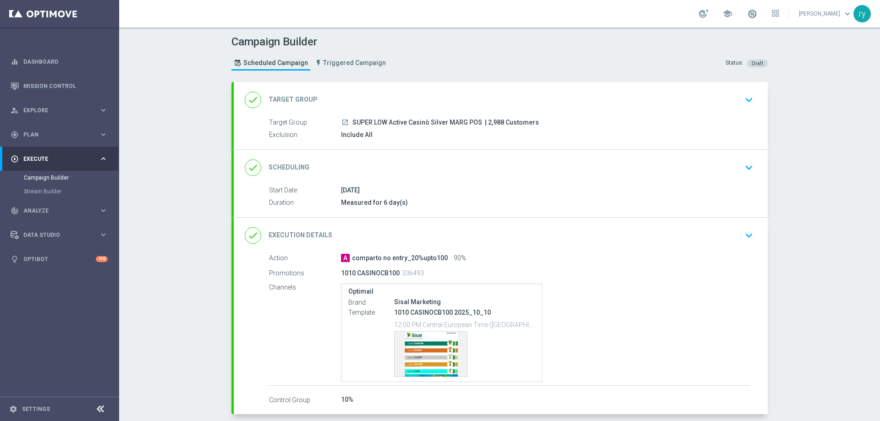
click at [466, 234] on div "done Execution Details keyboard_arrow_down" at bounding box center [501, 235] width 512 height 17
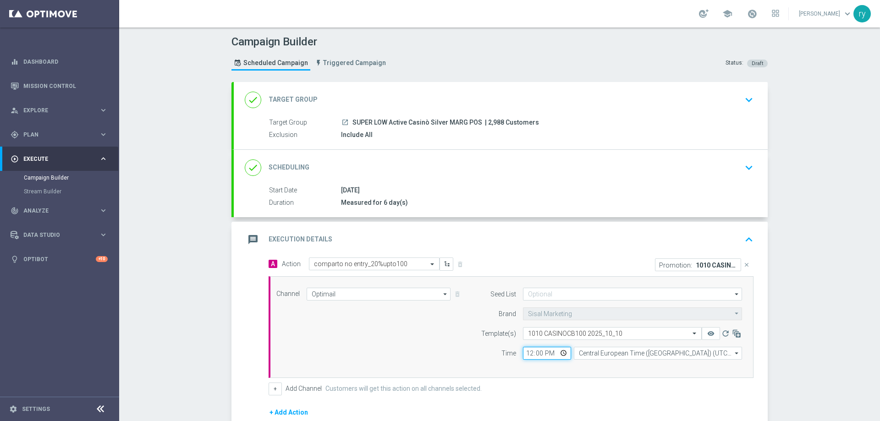
click at [525, 353] on input "12:00" at bounding box center [547, 353] width 48 height 13
type input "18:00"
click at [533, 369] on div "Channel Optimail Optimail arrow_drop_down Drag here to set row groups Drag here…" at bounding box center [511, 327] width 485 height 102
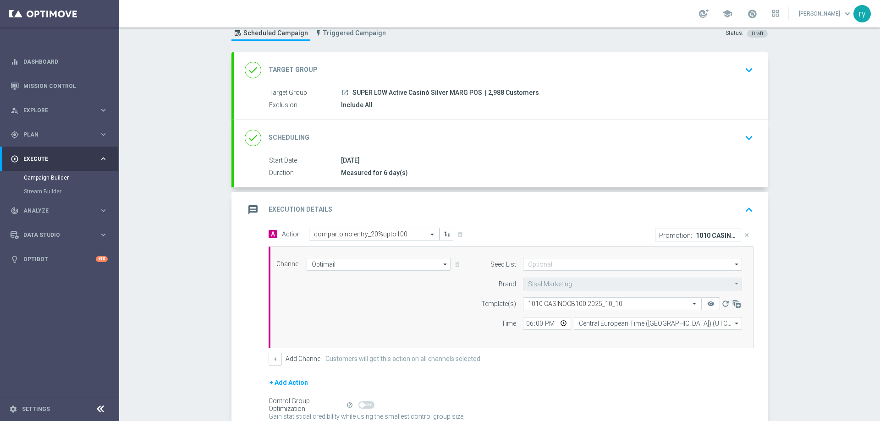
scroll to position [46, 0]
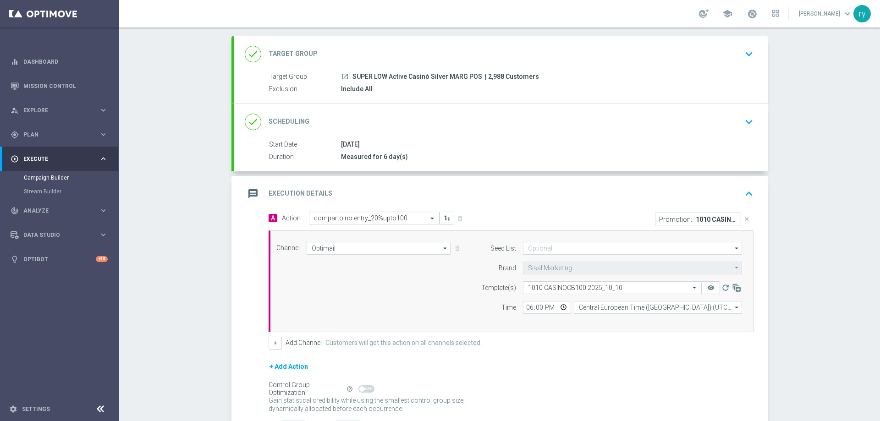
click at [279, 345] on div "+ Add Channel Customers will get this action on all channels selected." at bounding box center [511, 343] width 485 height 13
click at [274, 343] on button "+" at bounding box center [275, 343] width 13 height 13
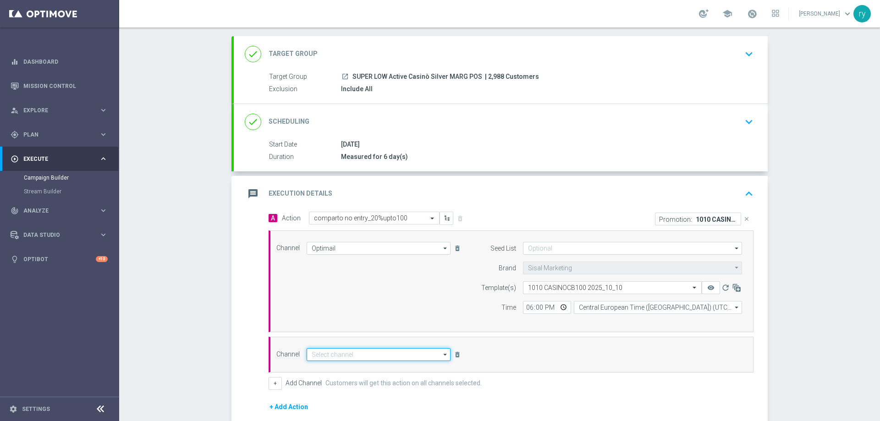
click at [329, 358] on input at bounding box center [379, 354] width 144 height 13
click at [337, 381] on div "Other" at bounding box center [375, 377] width 137 height 13
type input "Other"
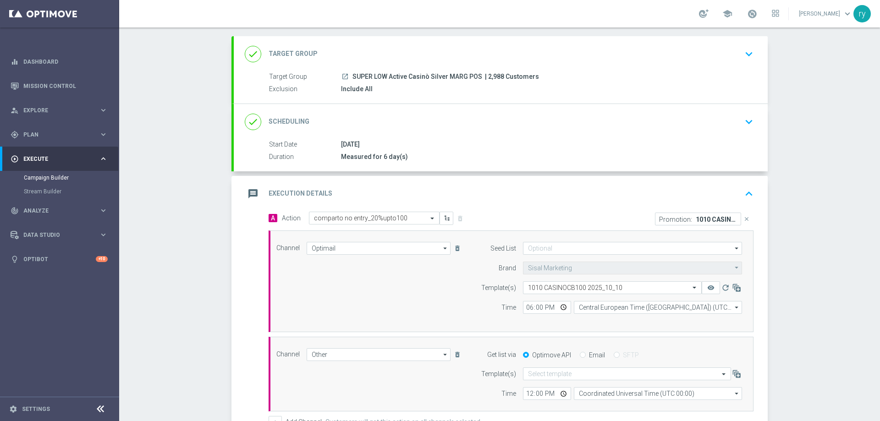
click at [581, 360] on div "Get list via Optimove API Email SFTP" at bounding box center [609, 354] width 280 height 13
click at [580, 356] on input "Email" at bounding box center [583, 356] width 6 height 6
radio input "true"
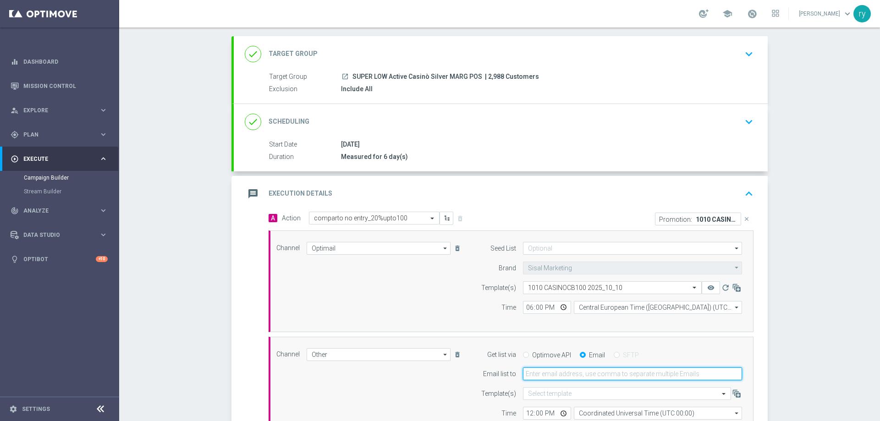
click at [578, 373] on input "email" at bounding box center [632, 374] width 219 height 13
type input "[EMAIL_ADDRESS][DOMAIN_NAME]"
click at [755, 353] on div "A Action Select action comparto no entry_20%upto100 delete_forever Promotion: 1…" at bounding box center [511, 330] width 499 height 237
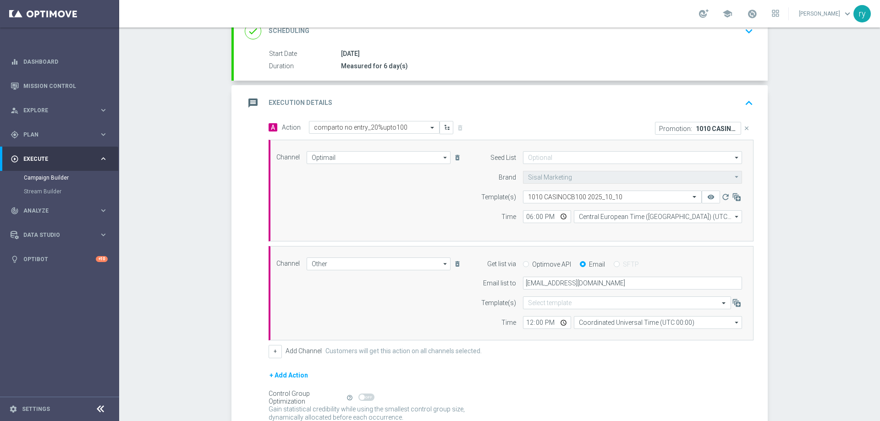
scroll to position [137, 0]
click at [523, 324] on input "12:00" at bounding box center [547, 321] width 48 height 13
type input "18:00"
click at [599, 316] on input "Coordinated Universal Time (UTC 00:00)" at bounding box center [658, 321] width 168 height 13
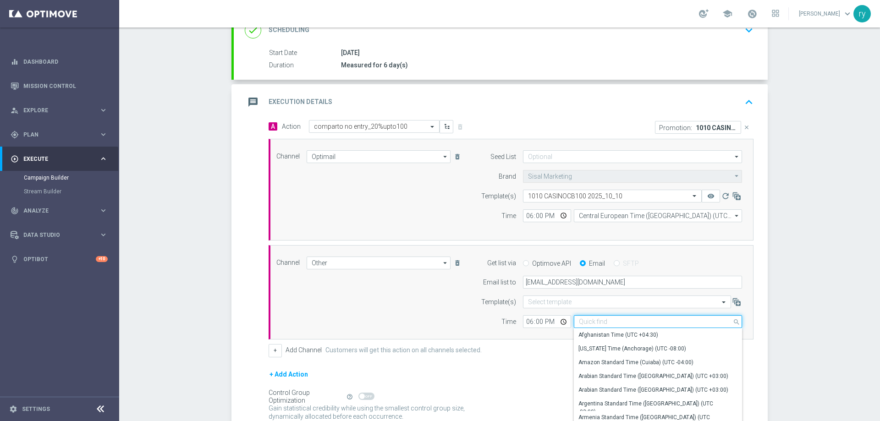
click at [601, 319] on input at bounding box center [658, 321] width 168 height 13
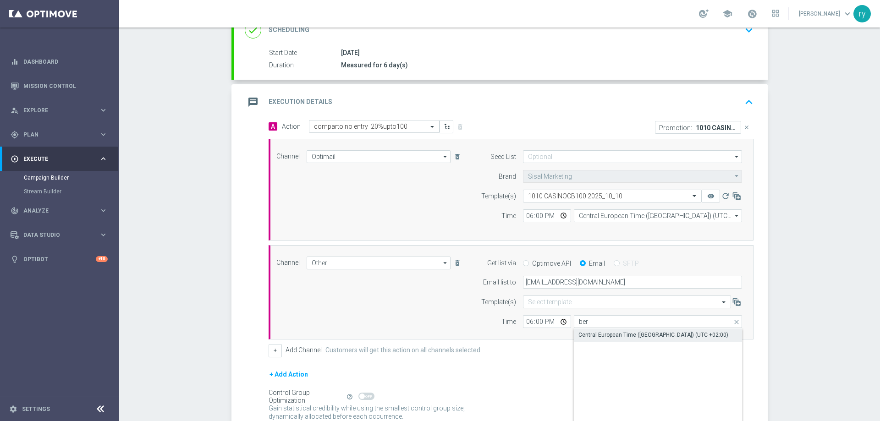
click at [609, 336] on div "Central European Time ([GEOGRAPHIC_DATA]) (UTC +02:00)" at bounding box center [653, 335] width 150 height 8
type input "Central European Time ([GEOGRAPHIC_DATA]) (UTC +02:00)"
click at [241, 327] on div "A Action Select action comparto no entry_20%upto100 delete_forever Promotion: 1…" at bounding box center [501, 286] width 534 height 332
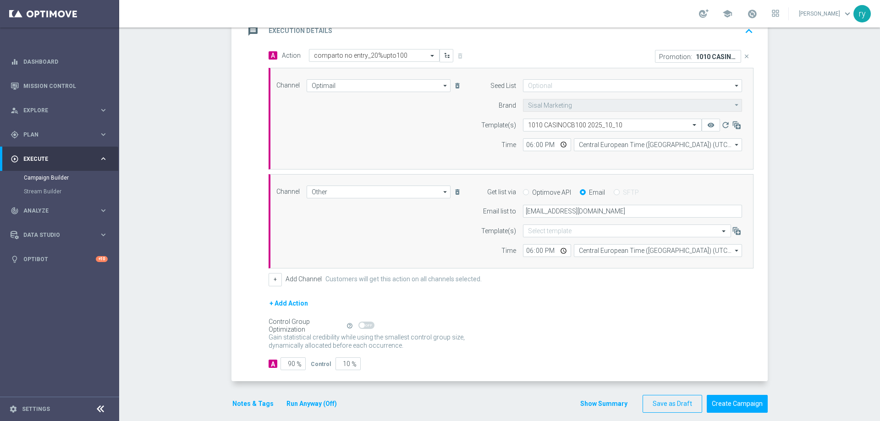
scroll to position [219, 0]
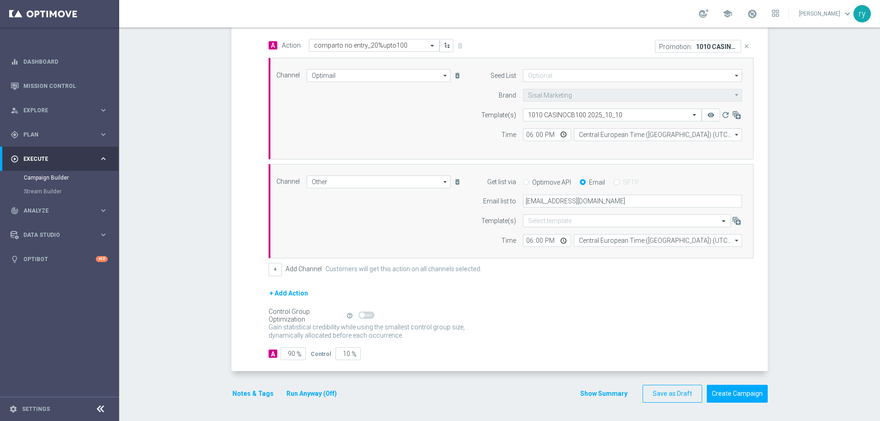
click at [256, 392] on button "Notes & Tags" at bounding box center [252, 393] width 43 height 11
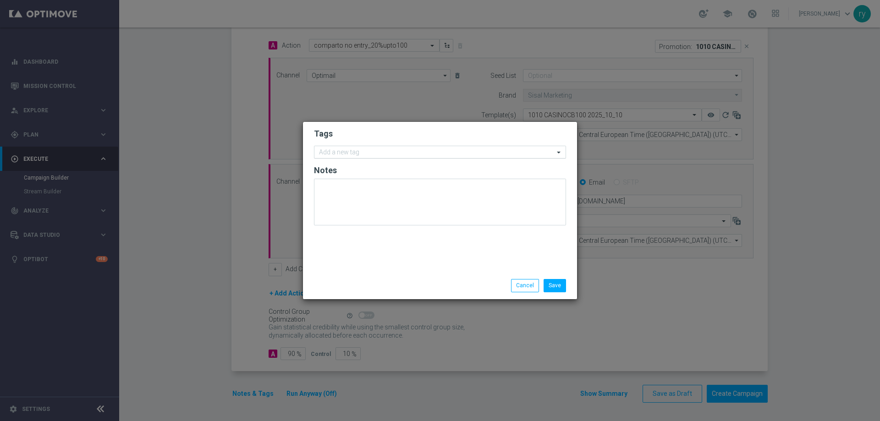
click at [330, 155] on input "text" at bounding box center [436, 153] width 235 height 8
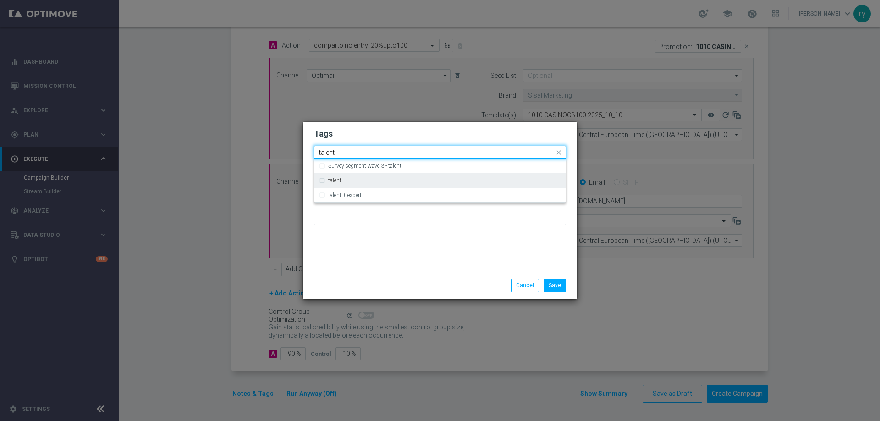
click at [323, 178] on div "talent" at bounding box center [440, 180] width 242 height 15
type input "talent"
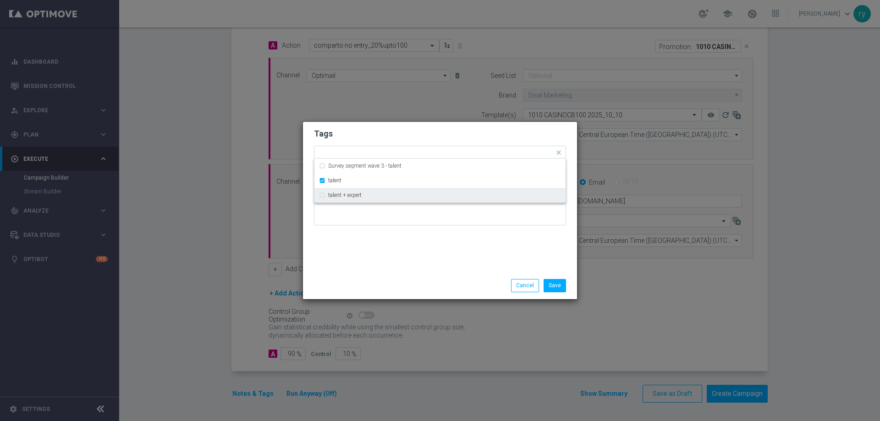
click at [368, 272] on div "Tags Quick find × talent Survey segment wave 3 - talent talent talent + expert …" at bounding box center [440, 197] width 274 height 150
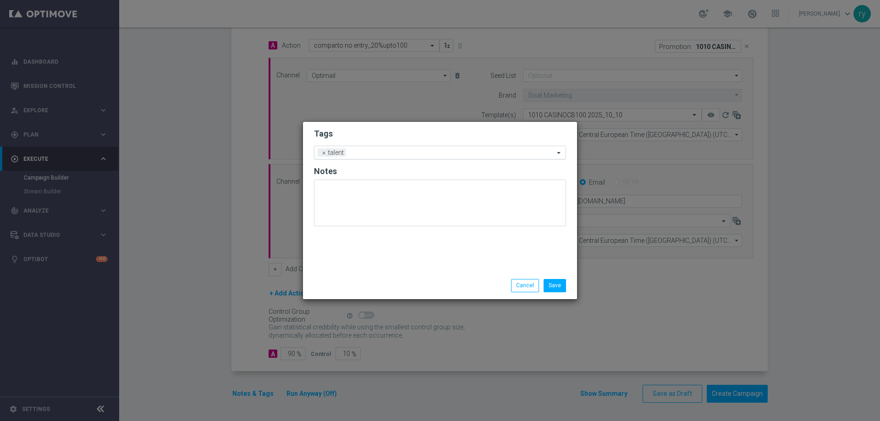
click at [393, 156] on input "text" at bounding box center [452, 153] width 204 height 8
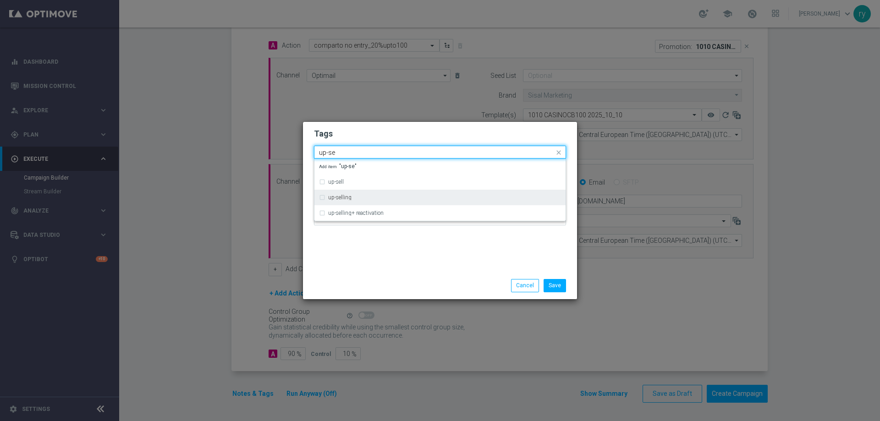
click at [373, 197] on div "up-selling" at bounding box center [444, 197] width 233 height 5
type input "up-se"
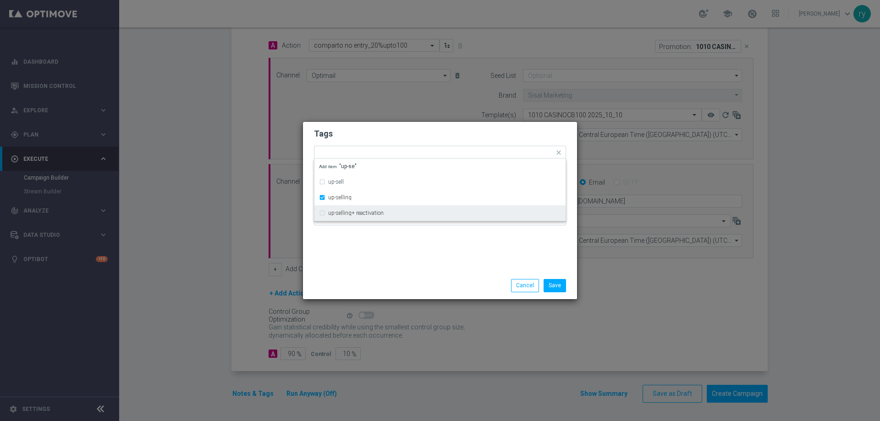
drag, startPoint x: 401, startPoint y: 255, endPoint x: 411, endPoint y: 227, distance: 30.2
click at [401, 255] on div "Tags Quick find × talent × up-selling up-sell up-selling up-selling+ reactivati…" at bounding box center [440, 197] width 274 height 150
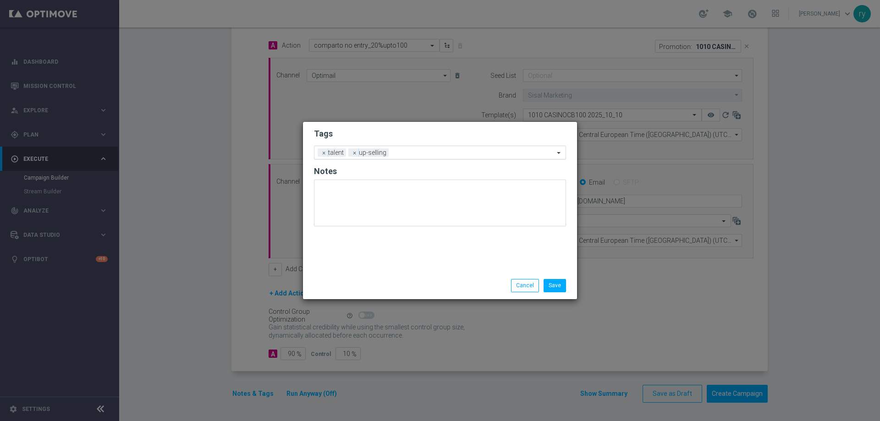
click at [425, 151] on input "text" at bounding box center [473, 153] width 162 height 8
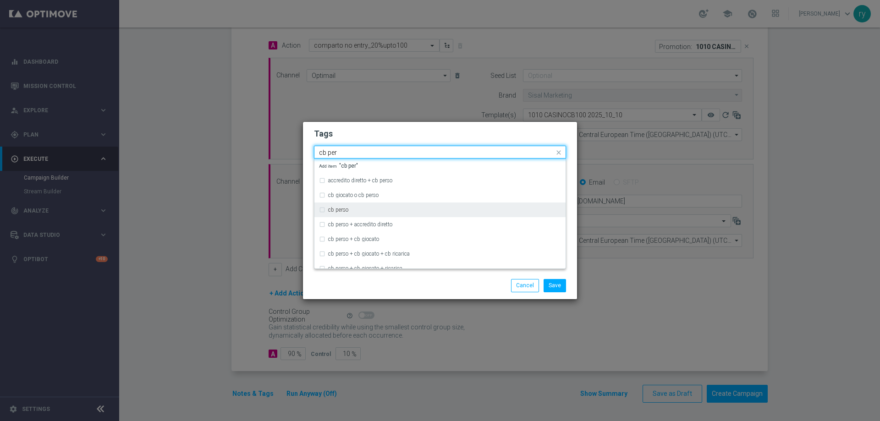
click at [342, 205] on div "cb perso" at bounding box center [440, 210] width 242 height 15
type input "cb per"
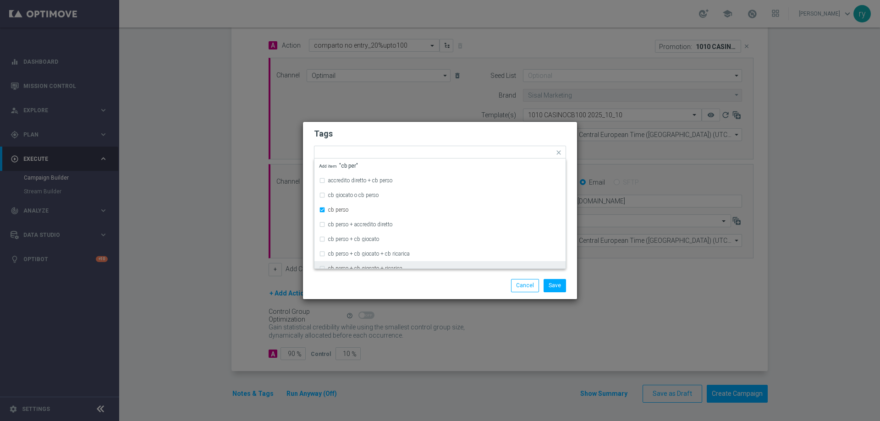
click at [420, 282] on div "Save Cancel" at bounding box center [484, 285] width 177 height 13
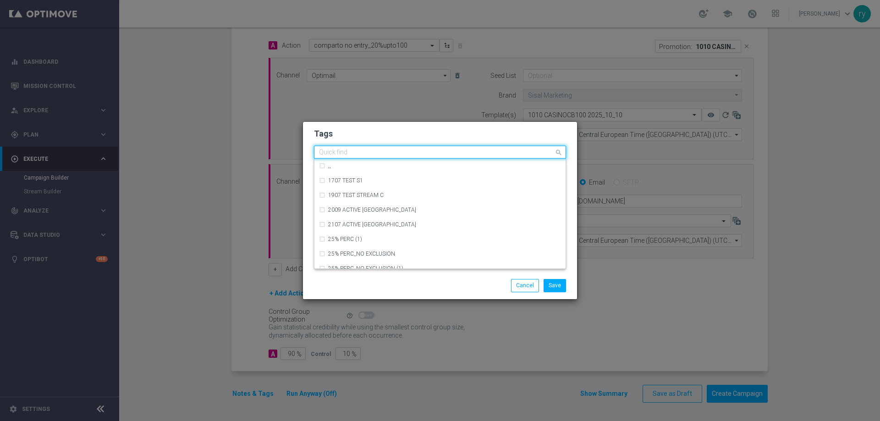
click at [452, 153] on input "text" at bounding box center [436, 153] width 235 height 8
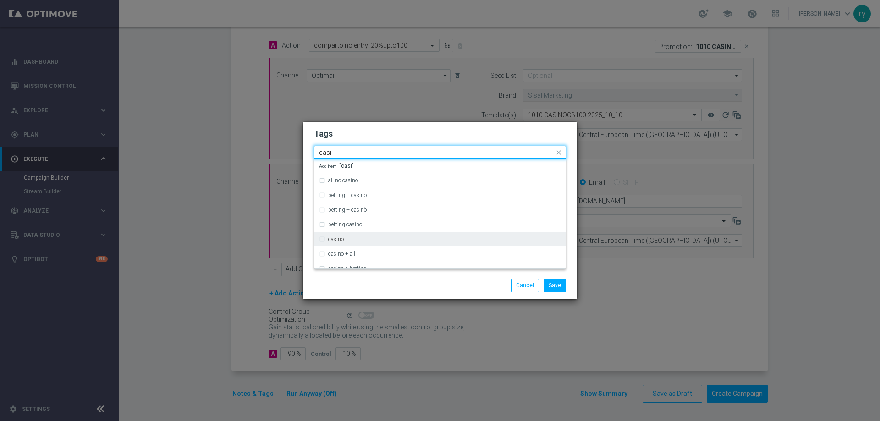
click at [422, 239] on div "casino" at bounding box center [444, 238] width 233 height 5
type input "casi"
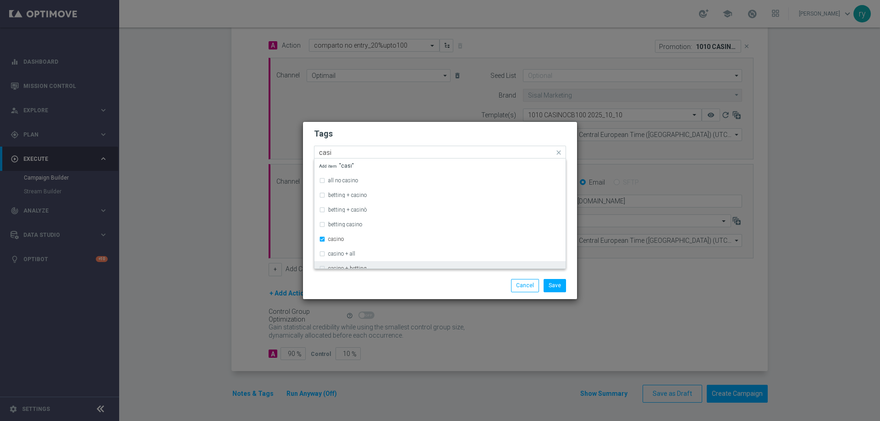
click at [421, 266] on div "casino + betting" at bounding box center [440, 268] width 242 height 15
click at [421, 264] on div "casino + betting" at bounding box center [440, 268] width 242 height 15
click at [423, 280] on div "Save Cancel" at bounding box center [484, 285] width 177 height 13
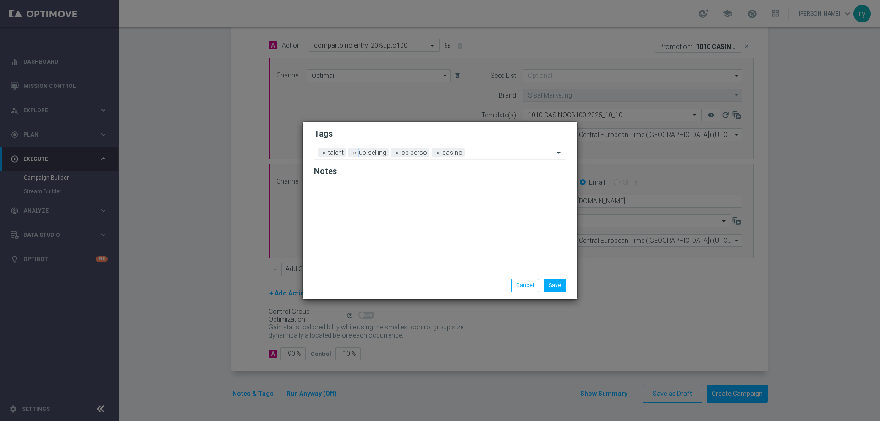
click at [486, 157] on div at bounding box center [510, 153] width 87 height 9
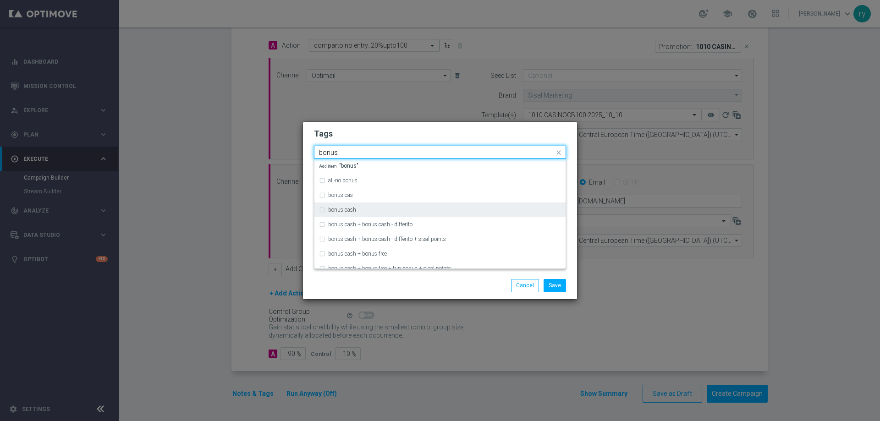
click at [412, 206] on div "bonus cash" at bounding box center [440, 210] width 242 height 15
type input "bonus"
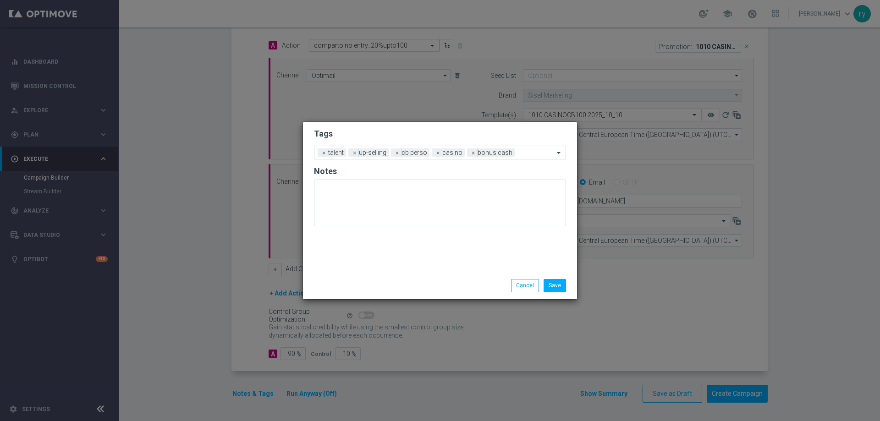
click at [460, 283] on div "Save Cancel" at bounding box center [484, 285] width 177 height 13
click at [560, 287] on button "Save" at bounding box center [555, 285] width 22 height 13
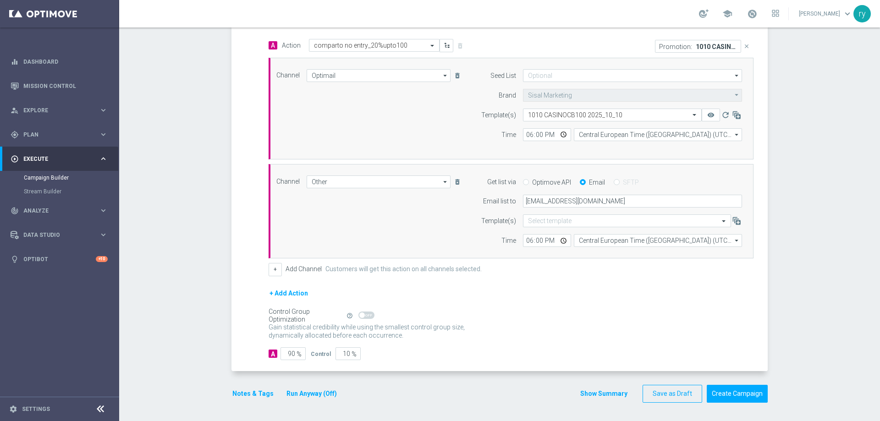
click at [596, 395] on button "Show Summary" at bounding box center [604, 394] width 48 height 11
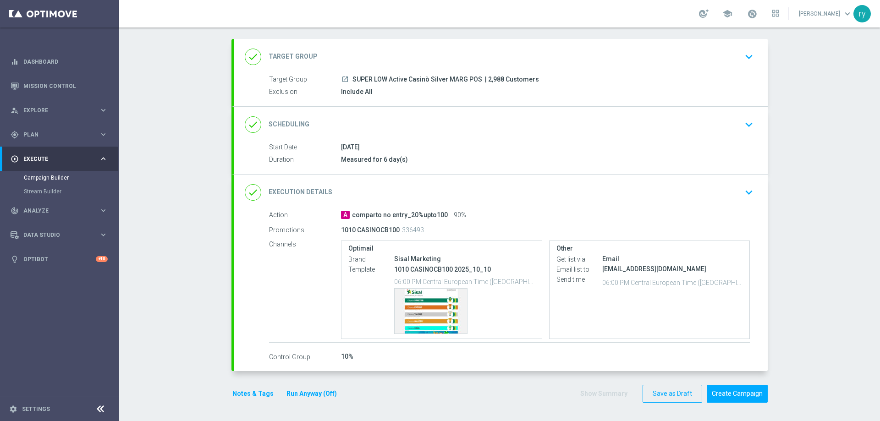
scroll to position [43, 0]
click at [435, 297] on div "Template preview" at bounding box center [431, 311] width 72 height 45
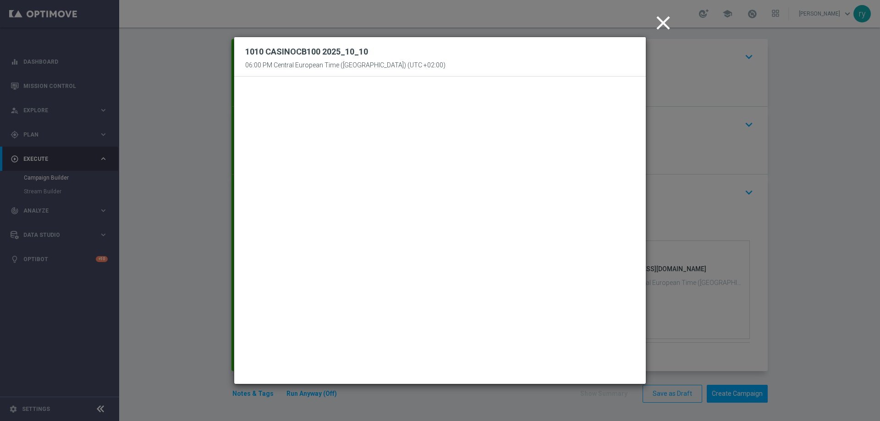
click at [664, 17] on icon "close" at bounding box center [663, 22] width 23 height 23
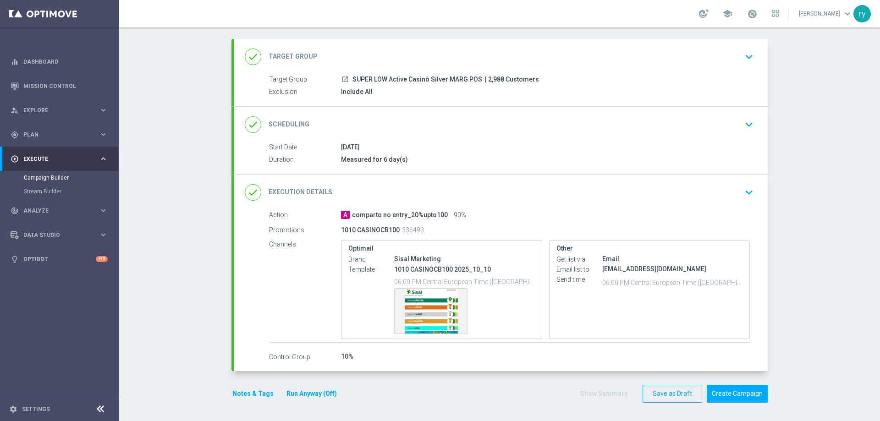
click at [501, 357] on div "10%" at bounding box center [545, 356] width 409 height 9
click at [756, 398] on button "Create Campaign" at bounding box center [737, 394] width 61 height 18
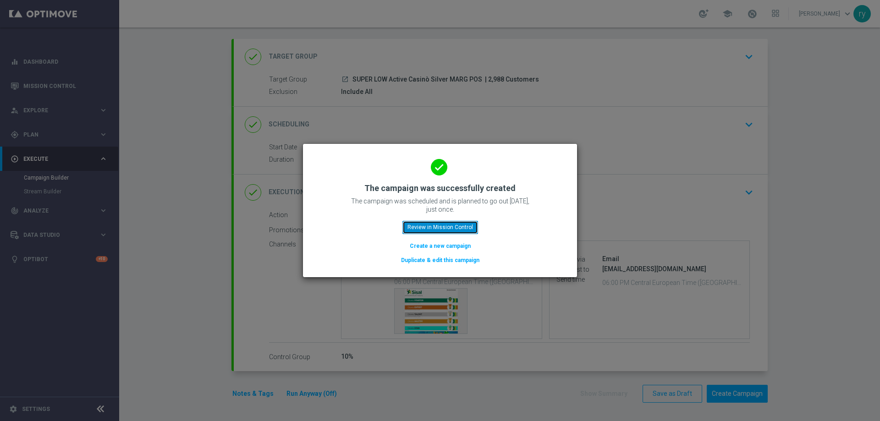
click at [427, 225] on button "Review in Mission Control" at bounding box center [440, 227] width 76 height 13
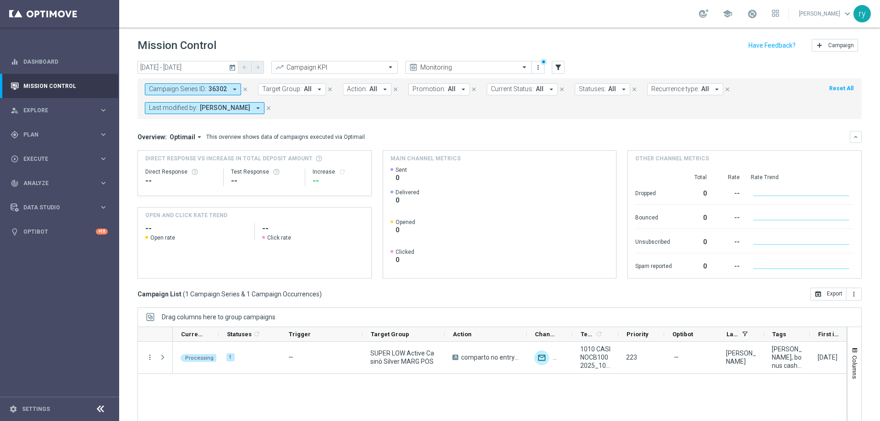
click at [237, 90] on icon "arrow_drop_down" at bounding box center [235, 89] width 8 height 8
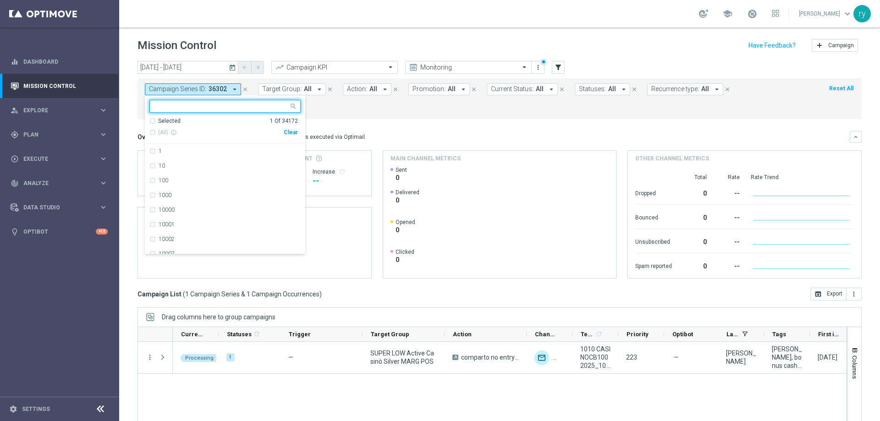
click at [0, 0] on div "Clear" at bounding box center [0, 0] width 0 height 0
click at [385, 103] on form "Campaign Series ID: 36302 arrow_drop_down Selected 0 Of 34172 (All) info_outlin…" at bounding box center [479, 98] width 669 height 31
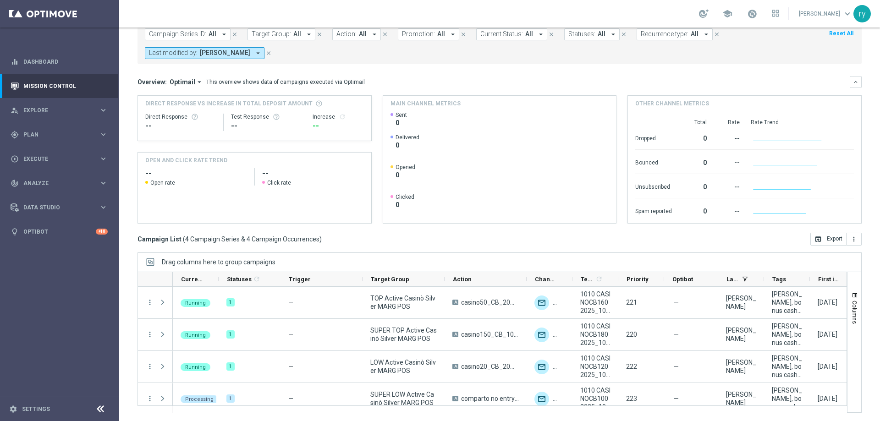
scroll to position [56, 0]
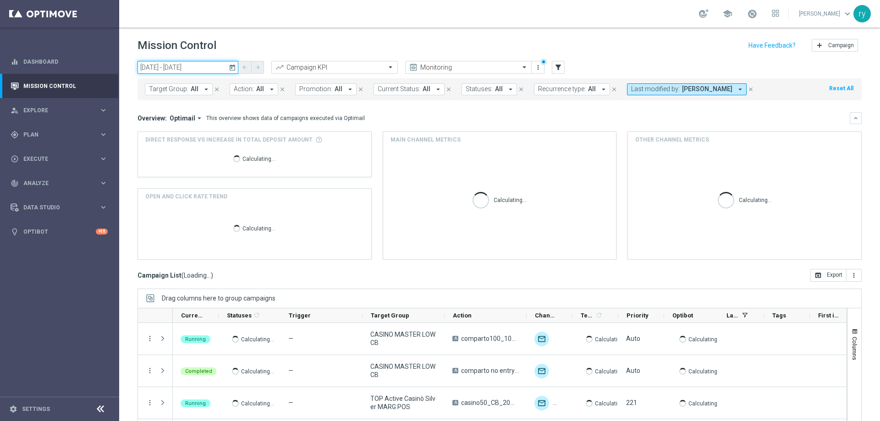
click at [207, 71] on input "[DATE] - [DATE]" at bounding box center [187, 67] width 101 height 13
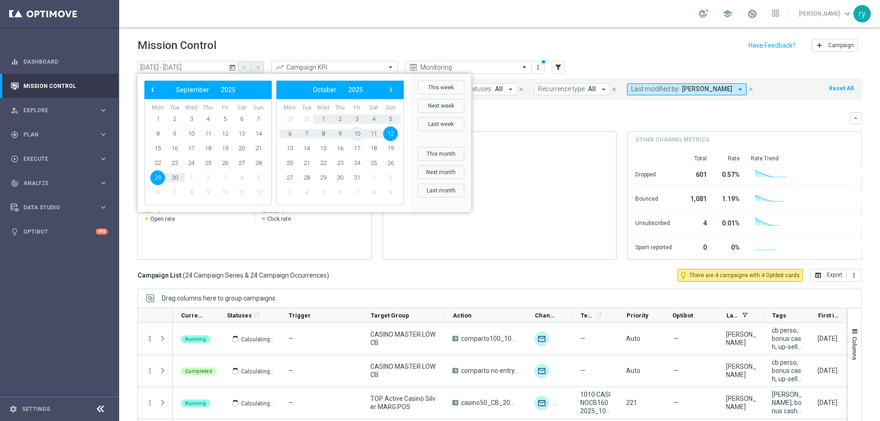
click at [354, 131] on span "10" at bounding box center [357, 133] width 15 height 15
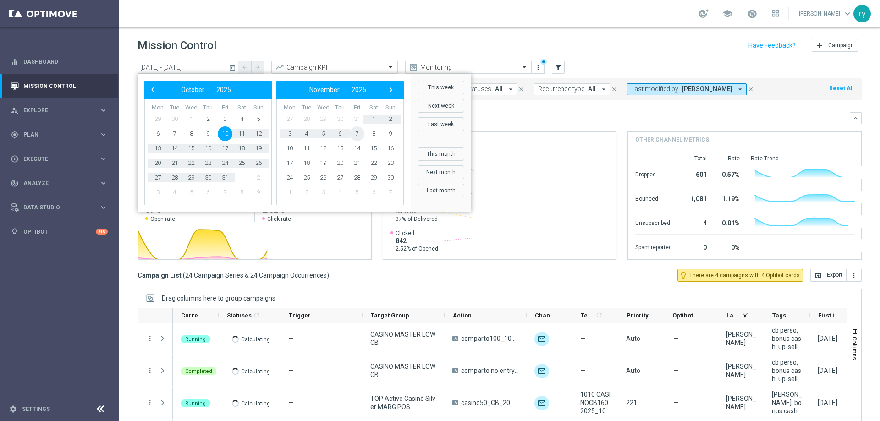
click at [354, 131] on span "7" at bounding box center [357, 133] width 15 height 15
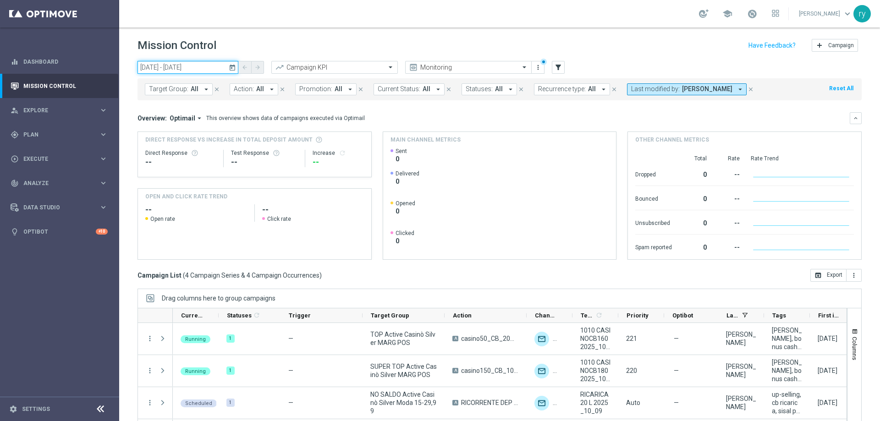
click at [183, 65] on input "10 Oct 2025 - 07 Nov 2025" at bounding box center [187, 67] width 101 height 13
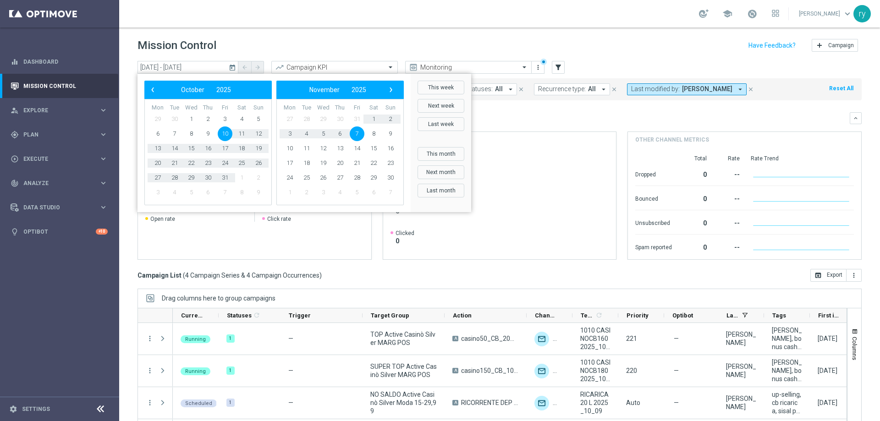
click at [228, 137] on span "10" at bounding box center [225, 133] width 15 height 15
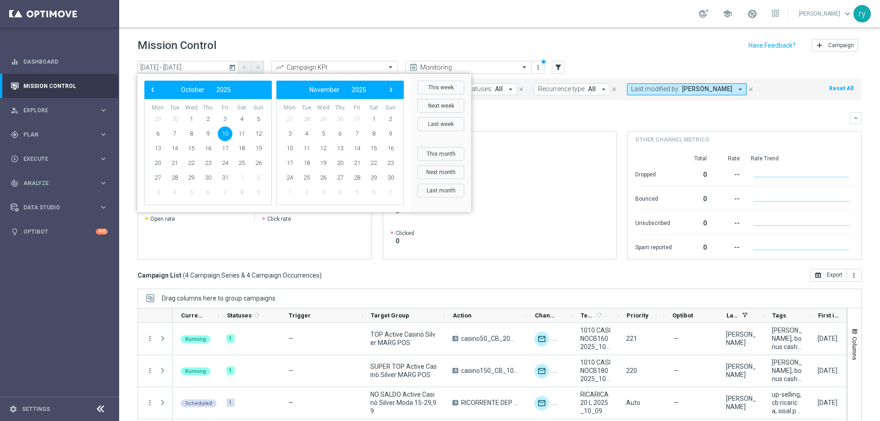
click at [228, 137] on span "10" at bounding box center [225, 133] width 15 height 15
type input "[DATE] - [DATE]"
